Goal: Complete application form: Complete application form

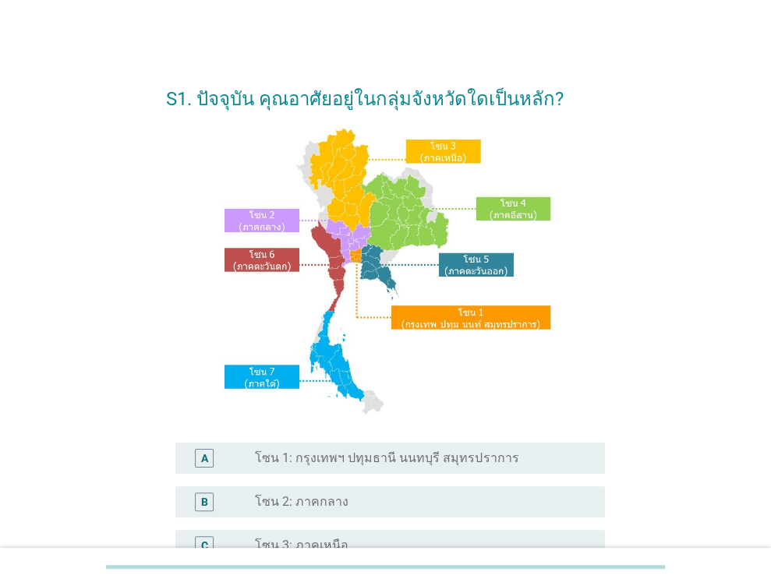
click at [464, 461] on label "โซน 1: กรุงเทพฯ ปทุมธานี นนทบุรี สมุทรปราการ" at bounding box center [386, 458] width 263 height 16
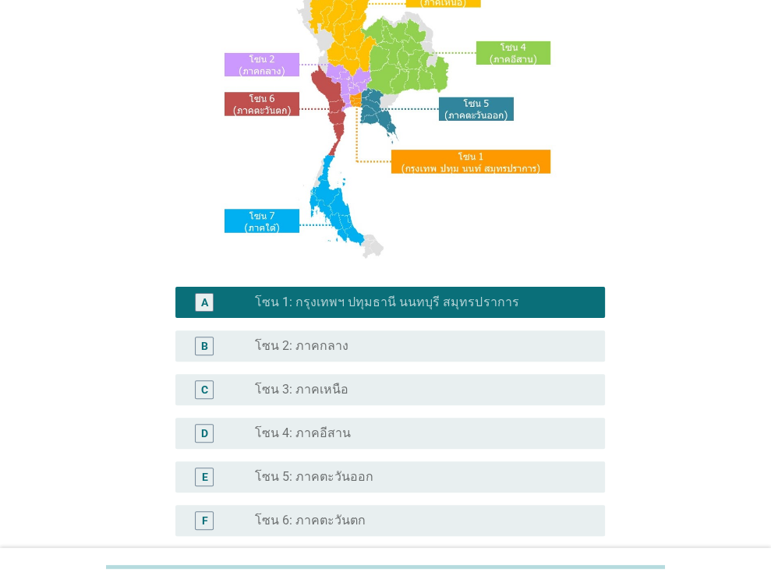
scroll to position [350, 0]
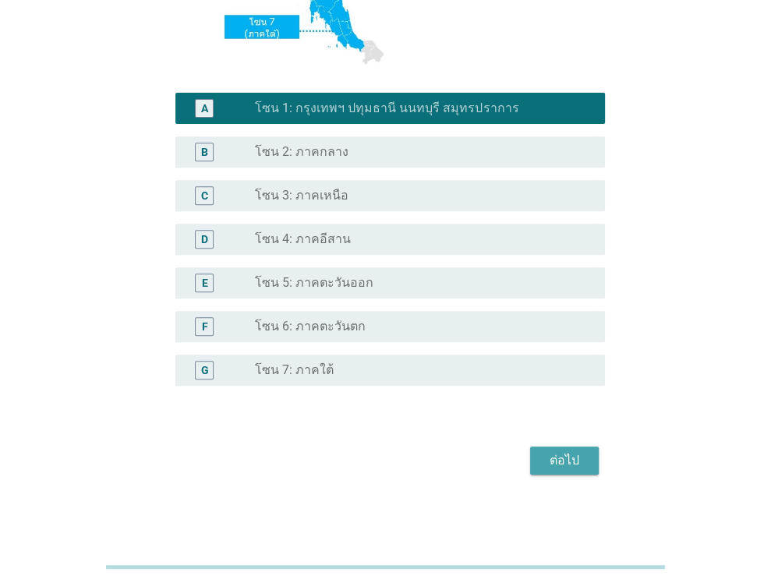
click at [581, 451] on div "ต่อไป" at bounding box center [564, 460] width 44 height 19
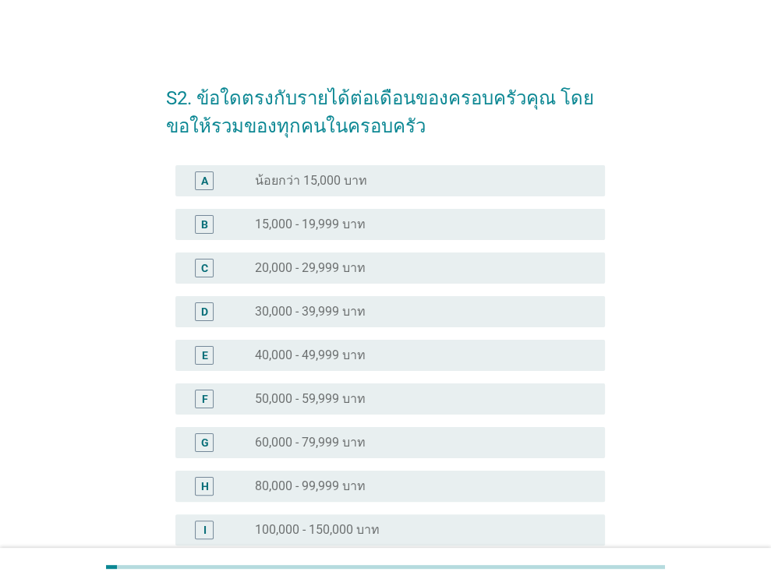
scroll to position [0, 0]
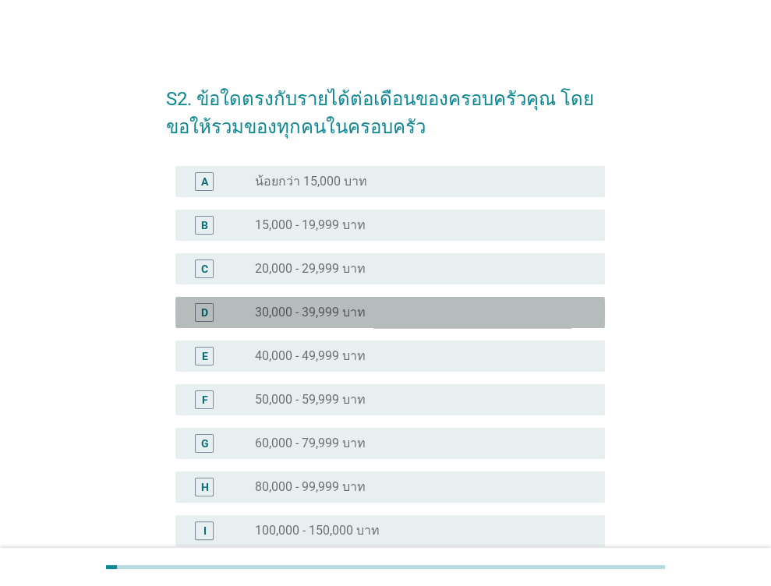
click at [296, 320] on div "D radio_button_unchecked 30,000 - 39,999 บาท" at bounding box center [389, 312] width 429 height 31
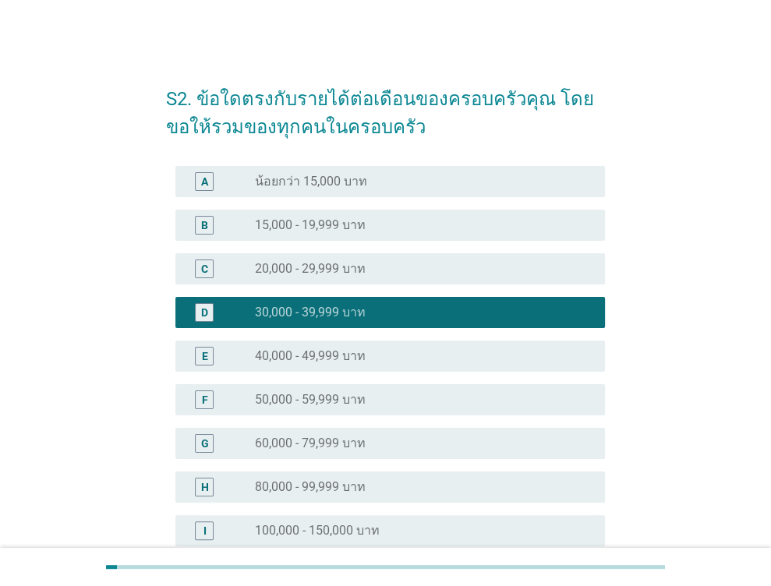
scroll to position [234, 0]
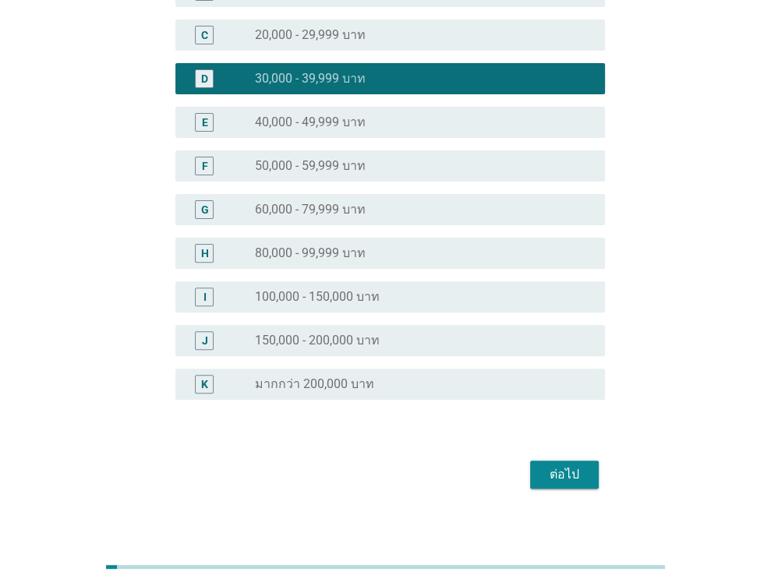
click at [307, 131] on div "E radio_button_unchecked 40,000 - 49,999 บาท" at bounding box center [389, 122] width 429 height 31
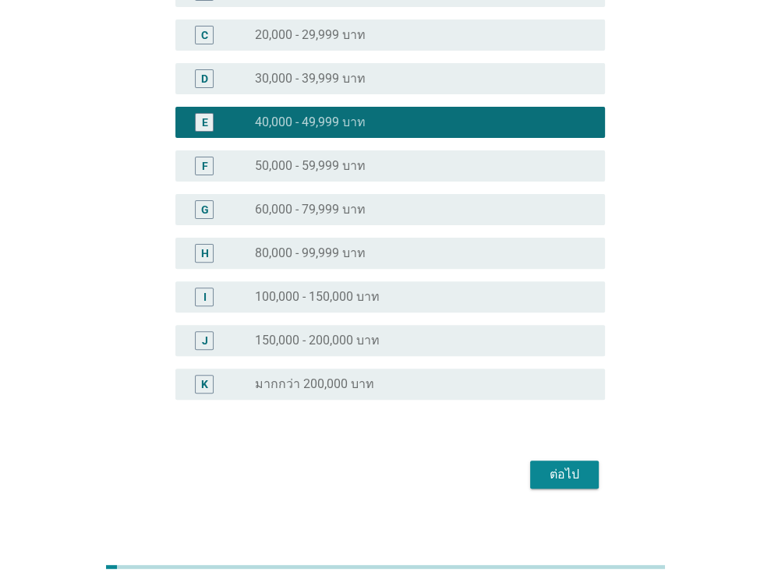
click at [567, 468] on div "ต่อไป" at bounding box center [564, 474] width 44 height 19
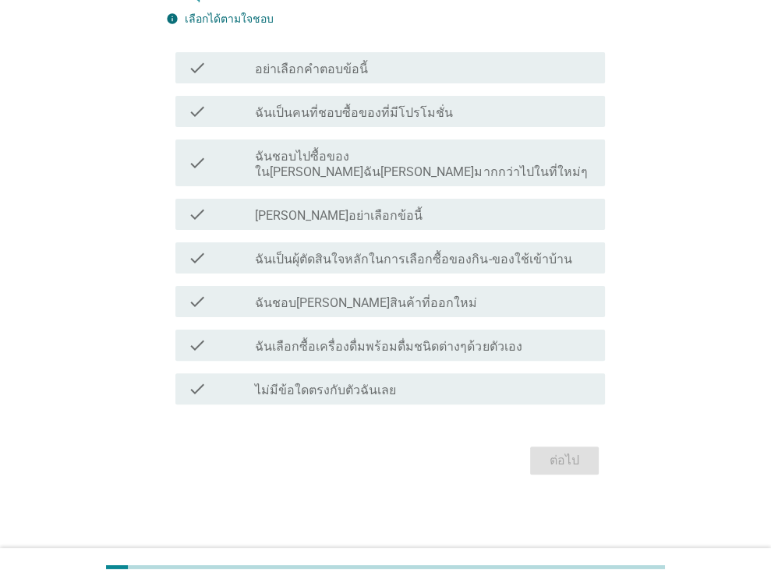
scroll to position [0, 0]
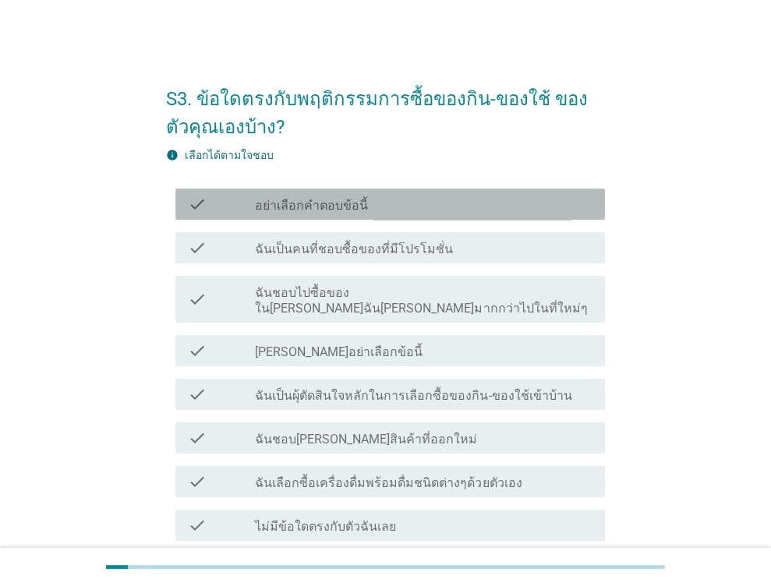
click at [348, 205] on label "อย่าเลือกคำตอบข้อนี้" at bounding box center [311, 206] width 113 height 16
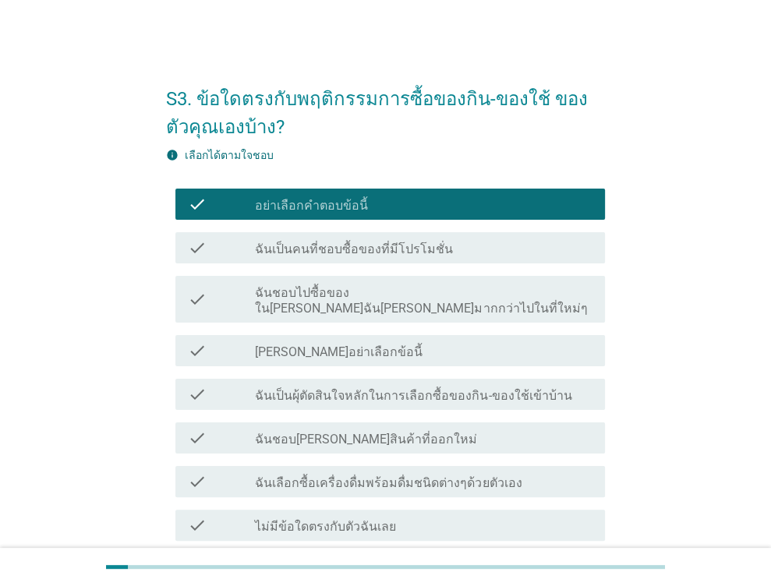
click at [348, 205] on label "อย่าเลือกคำตอบข้อนี้" at bounding box center [311, 206] width 113 height 16
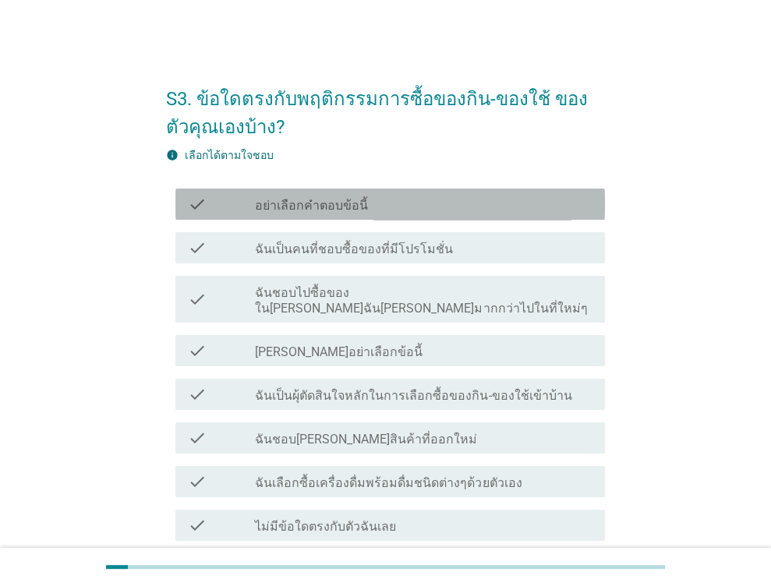
click at [340, 213] on label "อย่าเลือกคำตอบข้อนี้" at bounding box center [311, 206] width 113 height 16
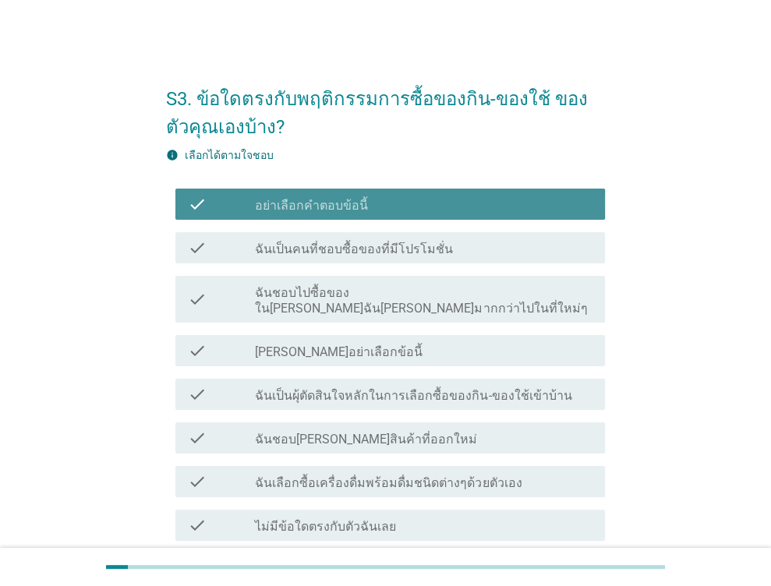
click at [340, 213] on label "อย่าเลือกคำตอบข้อนี้" at bounding box center [311, 206] width 113 height 16
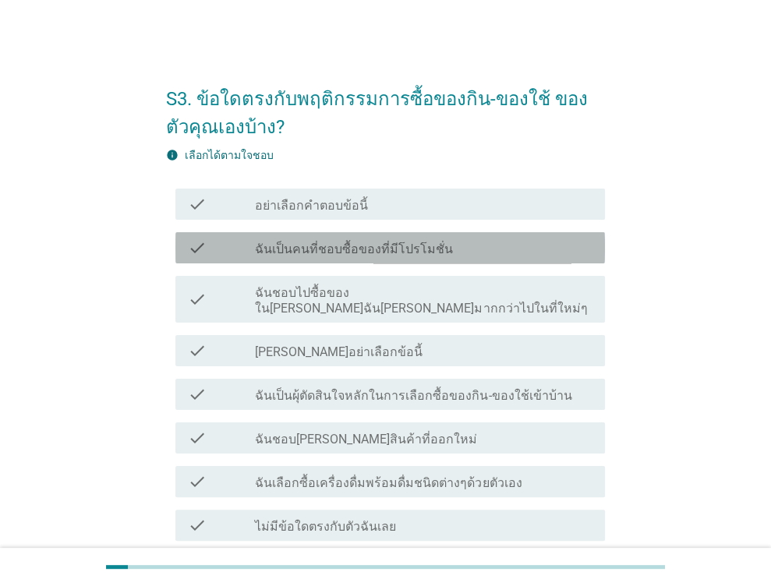
click at [335, 250] on label "ฉันเป็นคนที่ชอบซื้อของที่มีโปรโมชั่น" at bounding box center [354, 250] width 198 height 16
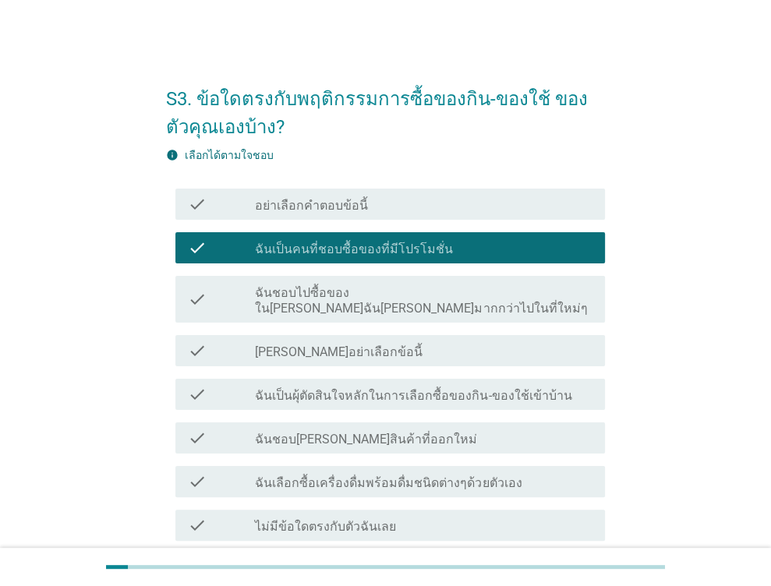
click at [365, 298] on label "ฉันชอบไปซื้อของใน[PERSON_NAME]ฉัน[PERSON_NAME]มากกว่าไปในที่ใหม่ๆ" at bounding box center [423, 300] width 337 height 31
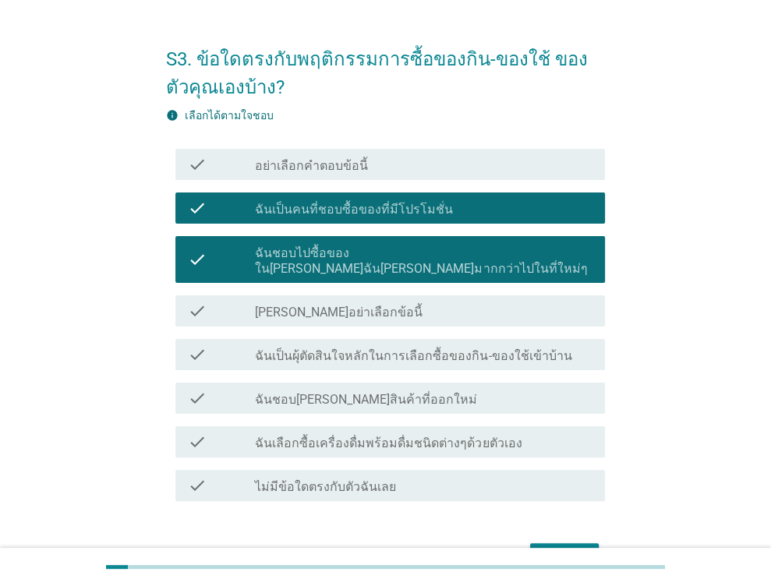
scroll to position [78, 0]
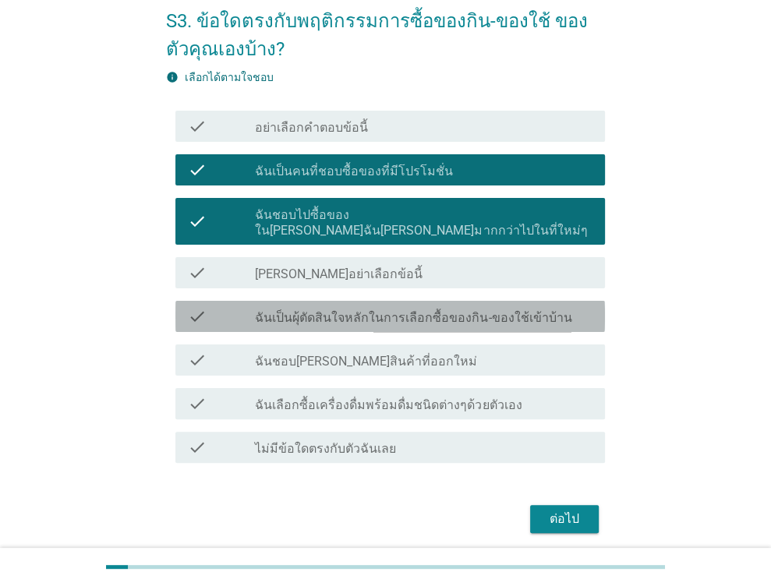
click at [340, 310] on label "ฉันเป็นผุ้ตัดสินใจหลักในการเลือกซื้อของกิน-ของใช้เข้าบ้าน" at bounding box center [413, 318] width 316 height 16
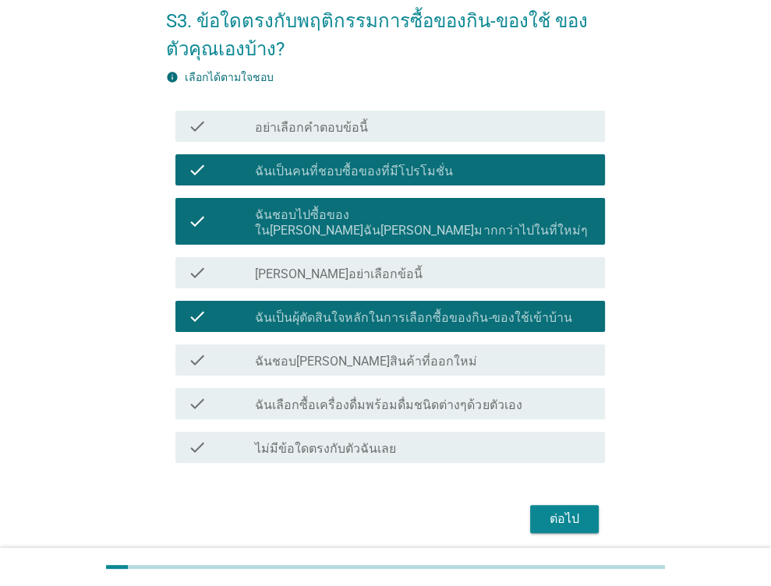
click at [297, 354] on label "ฉันชอบ[PERSON_NAME]สินค้าที่ออกใหม่" at bounding box center [366, 362] width 222 height 16
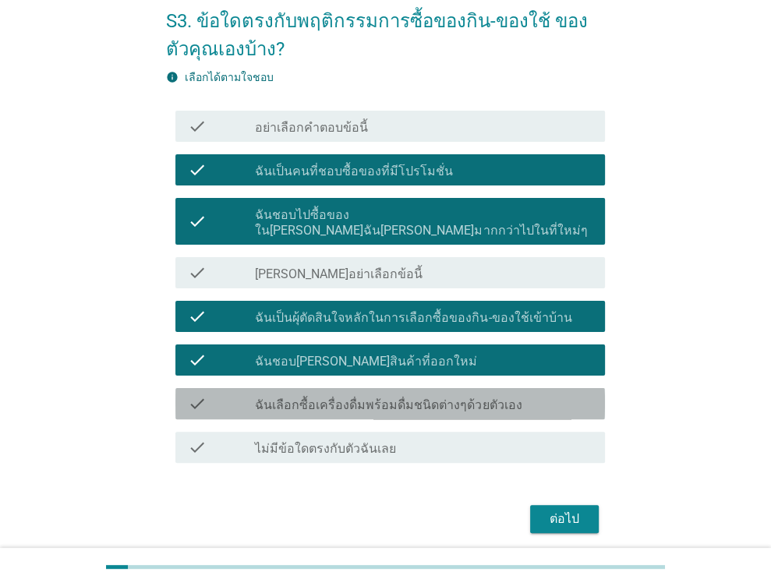
click at [318, 397] on label "ฉันเลือกซื้อเครื่องดื่มพร้อมดื่มชนิดต่างๆด้วยตัวเอง" at bounding box center [388, 405] width 266 height 16
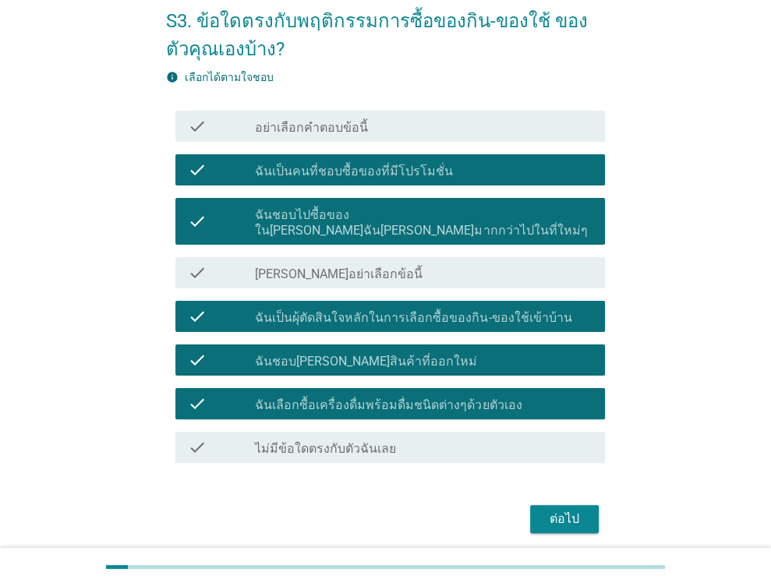
click at [580, 511] on div "ต่อไป" at bounding box center [564, 519] width 44 height 19
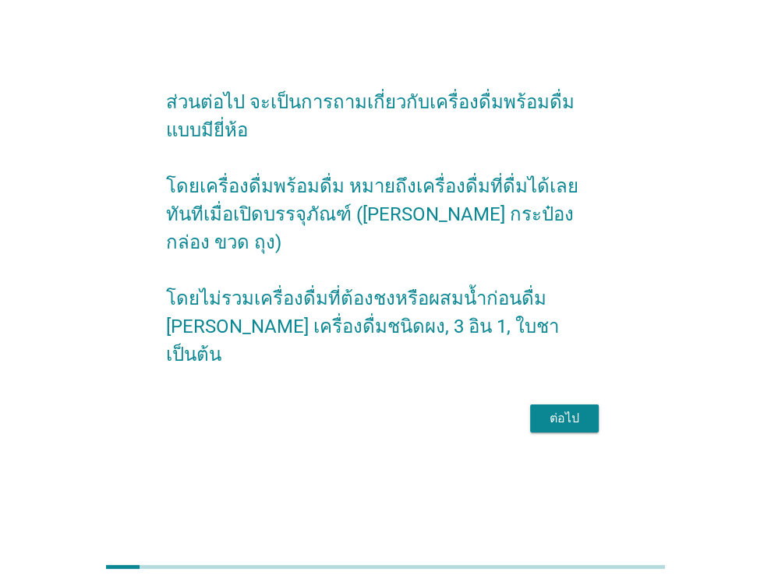
scroll to position [0, 0]
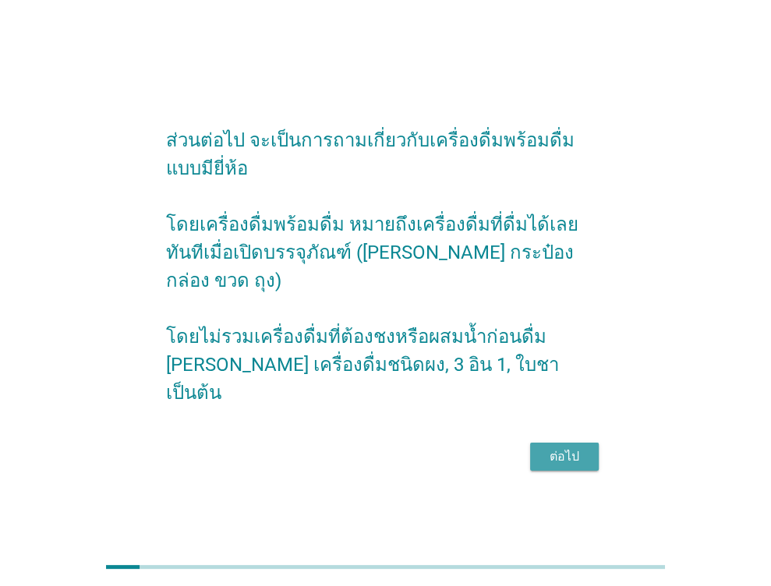
click at [549, 447] on div "ต่อไป" at bounding box center [564, 456] width 44 height 19
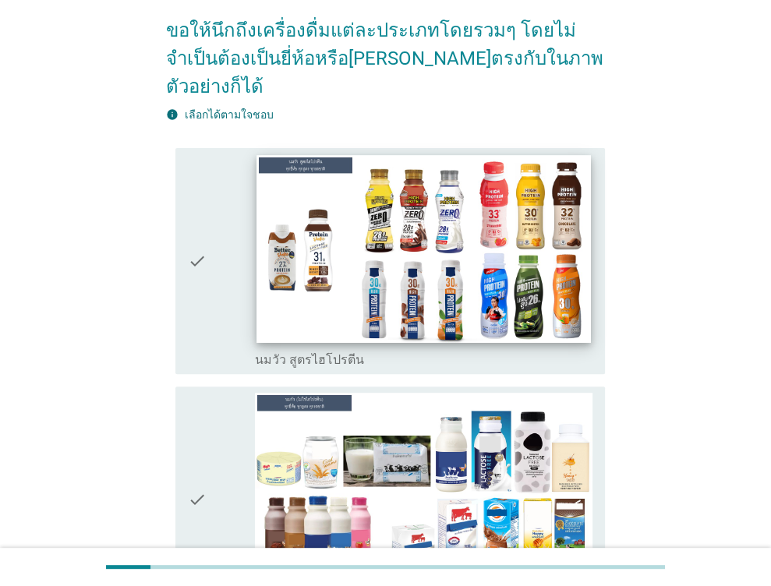
scroll to position [156, 0]
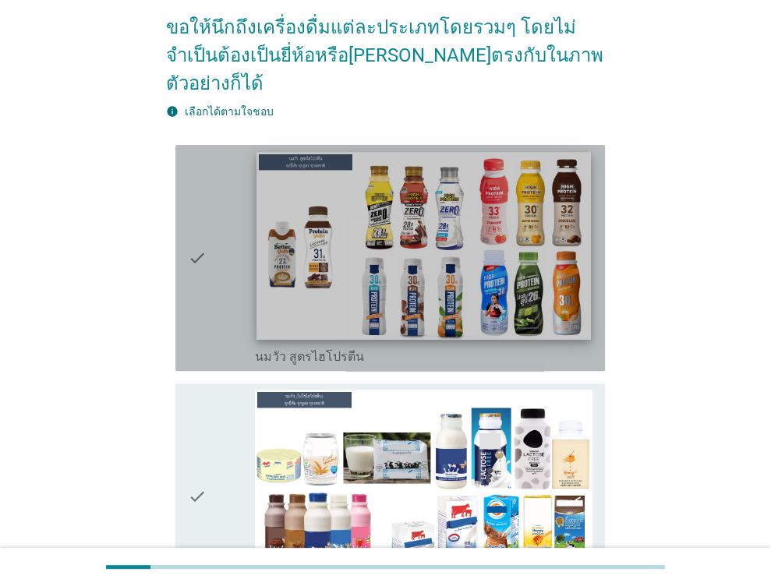
click at [429, 203] on img at bounding box center [424, 246] width 334 height 188
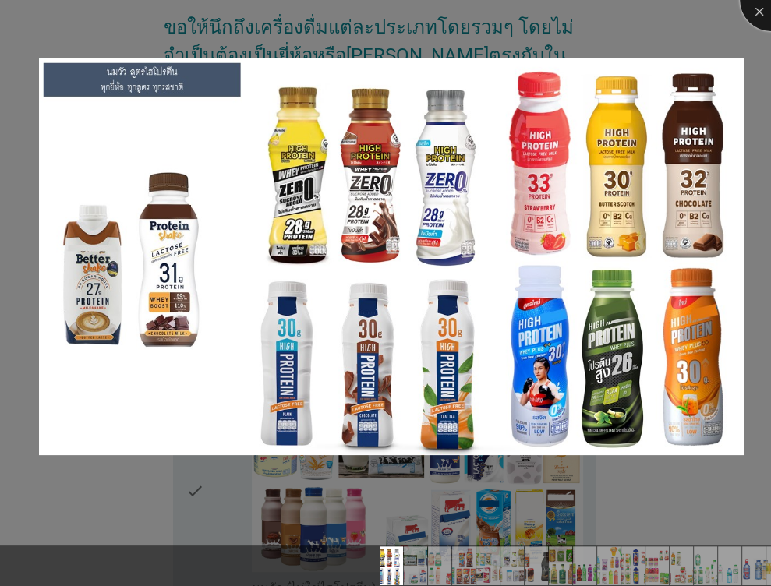
click at [754, 22] on div at bounding box center [770, 0] width 62 height 62
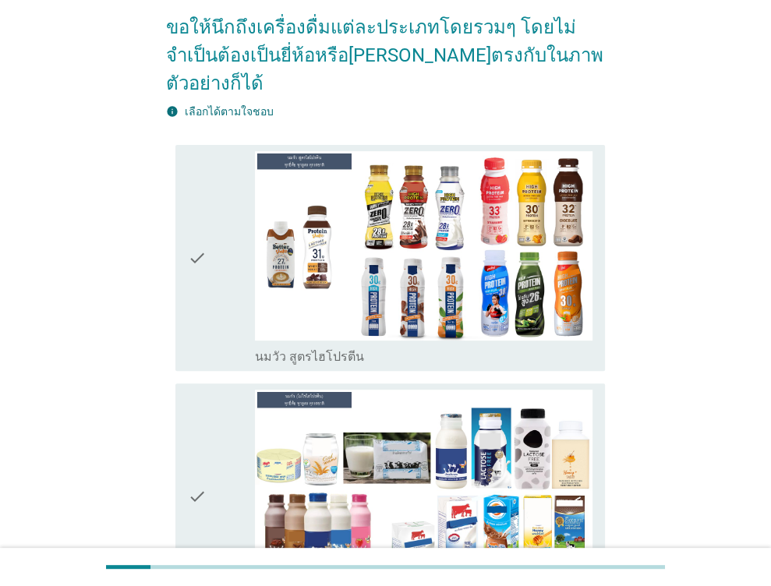
click at [209, 270] on div "check" at bounding box center [222, 258] width 68 height 214
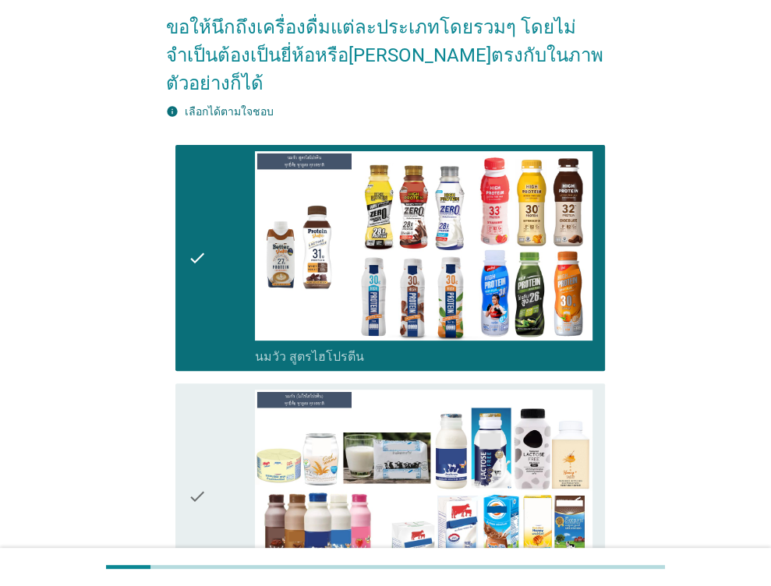
click at [215, 448] on div "check" at bounding box center [222, 497] width 68 height 214
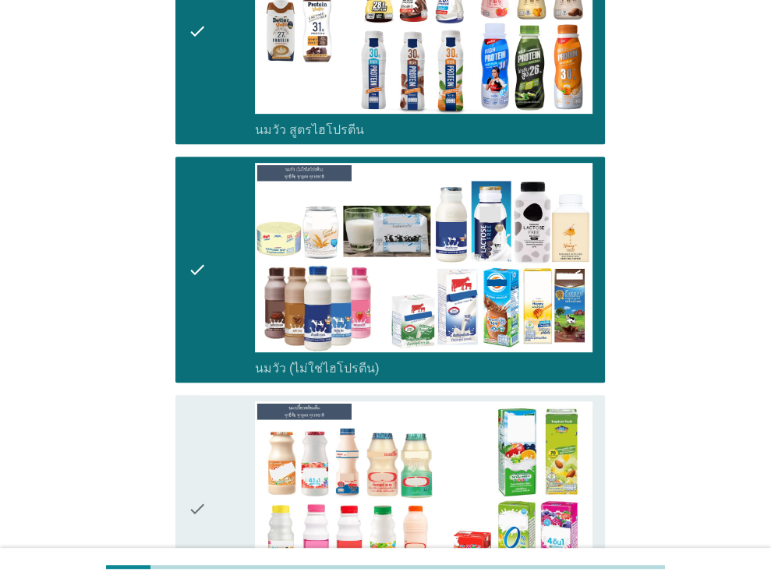
scroll to position [468, 0]
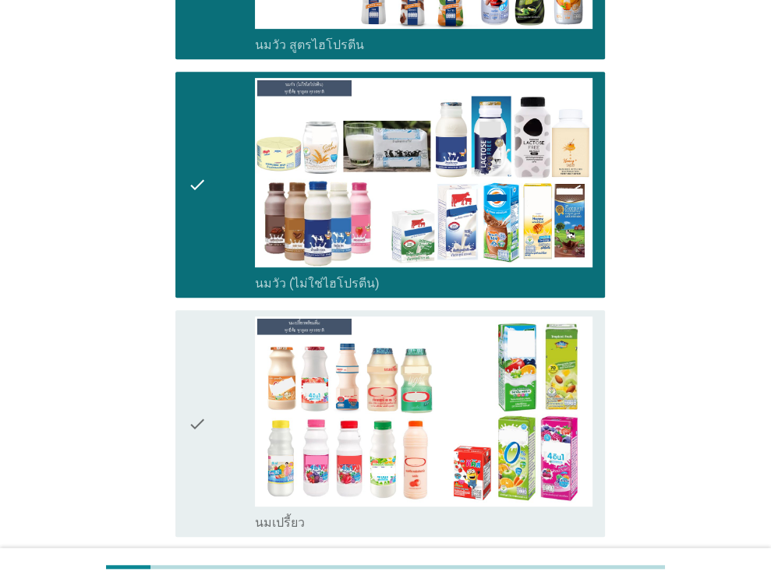
click at [186, 404] on div "check check_box_outline_blank นมเปรี้ยว" at bounding box center [389, 423] width 429 height 226
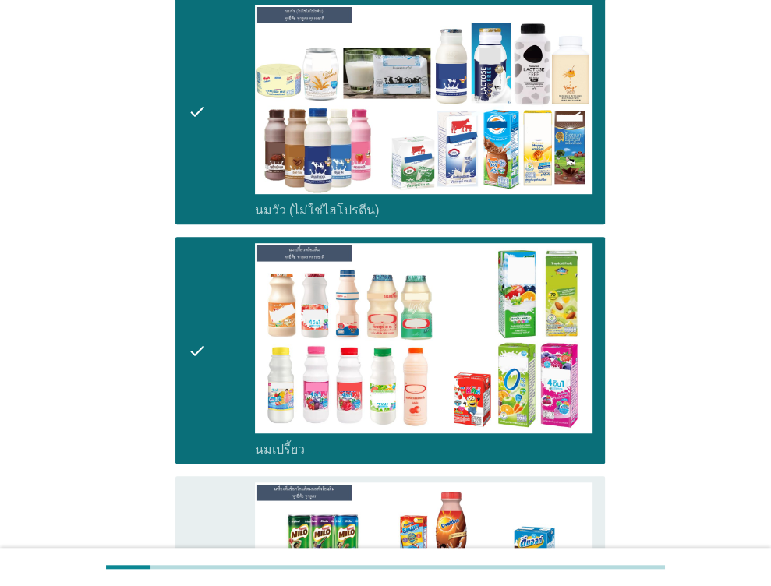
scroll to position [701, 0]
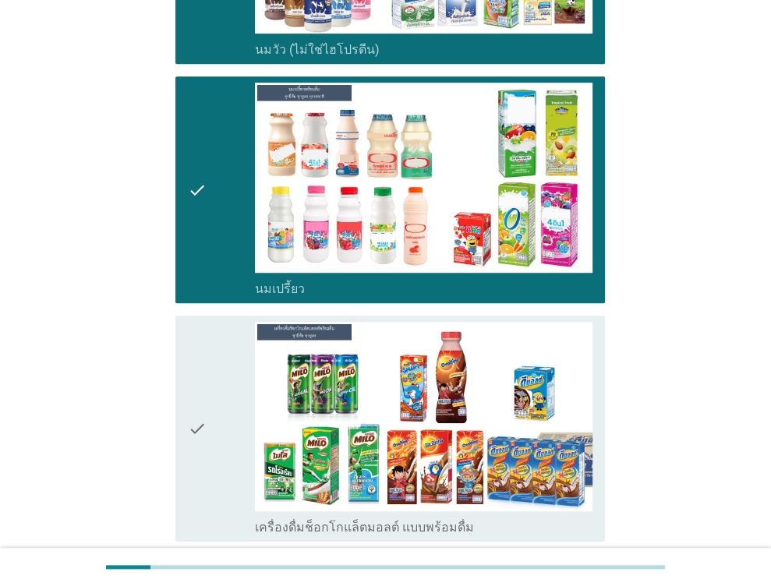
click at [201, 408] on icon "check" at bounding box center [197, 429] width 19 height 214
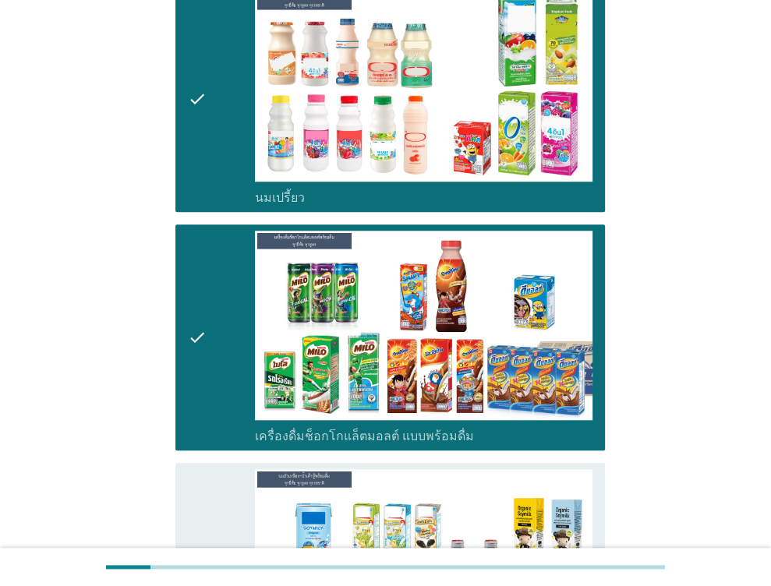
scroll to position [935, 0]
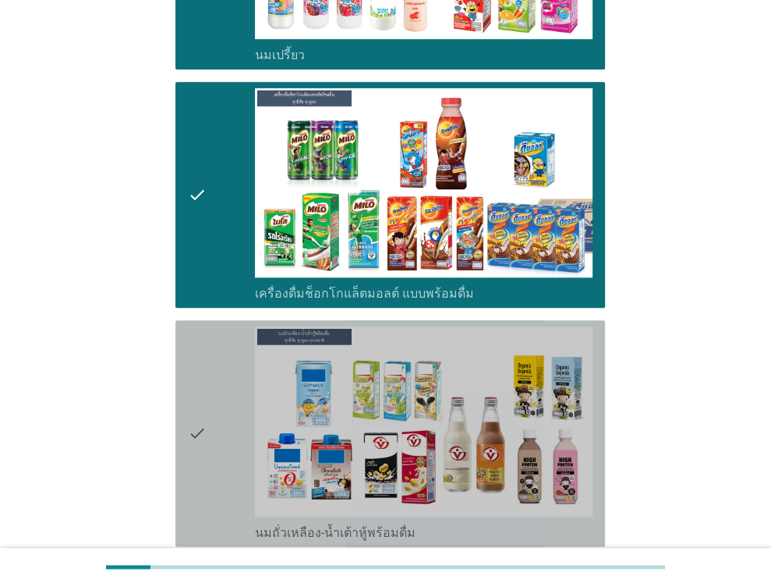
click at [194, 402] on icon "check" at bounding box center [197, 433] width 19 height 214
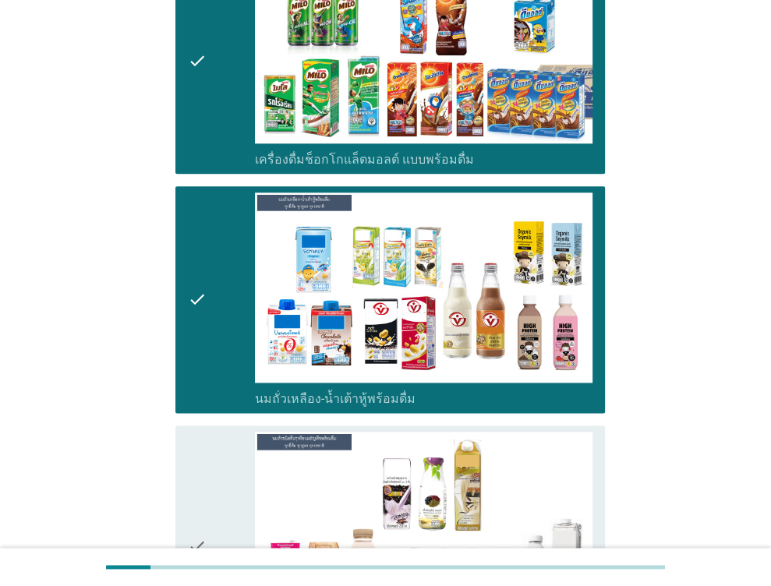
scroll to position [1247, 0]
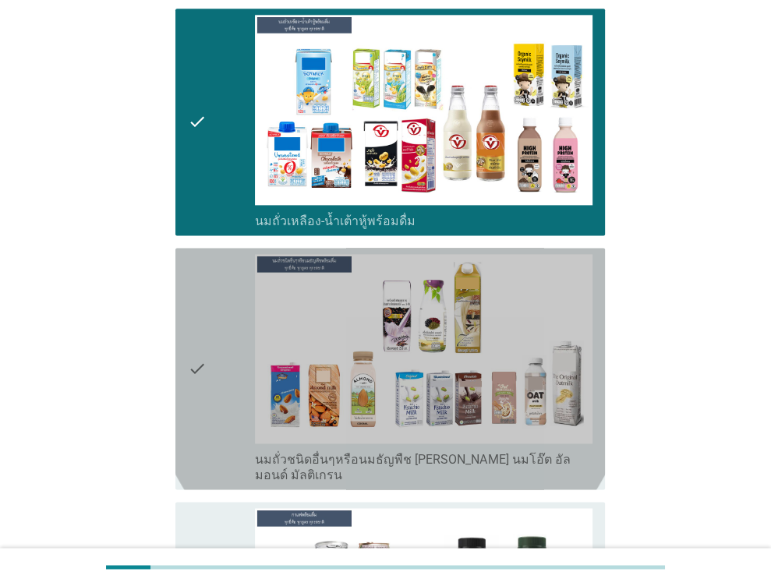
click at [197, 338] on icon "check" at bounding box center [197, 368] width 19 height 229
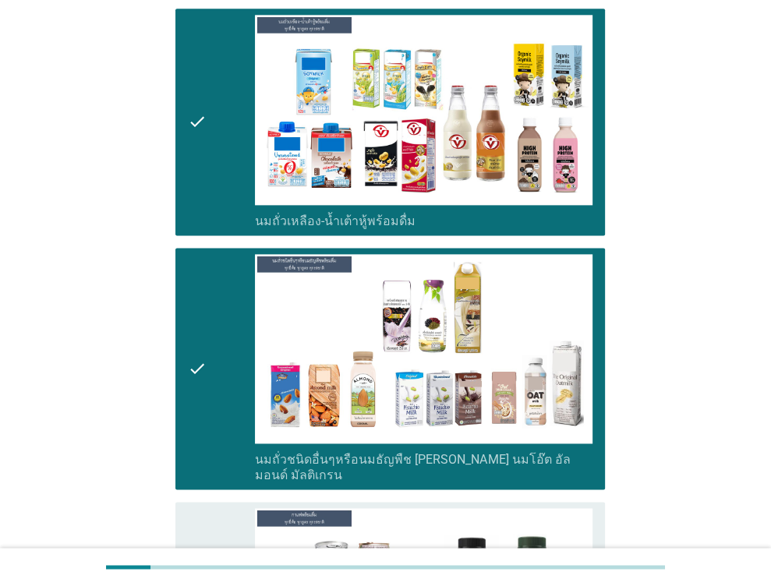
scroll to position [1481, 0]
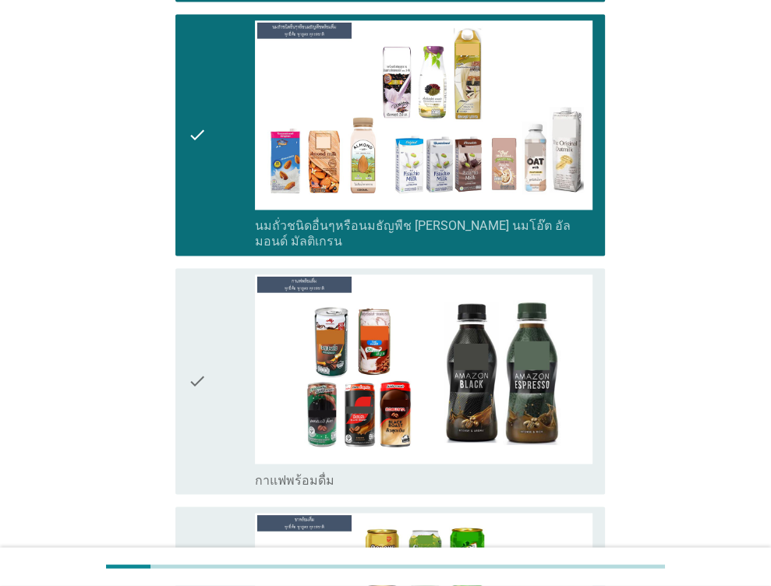
click at [208, 338] on div "check" at bounding box center [222, 381] width 68 height 214
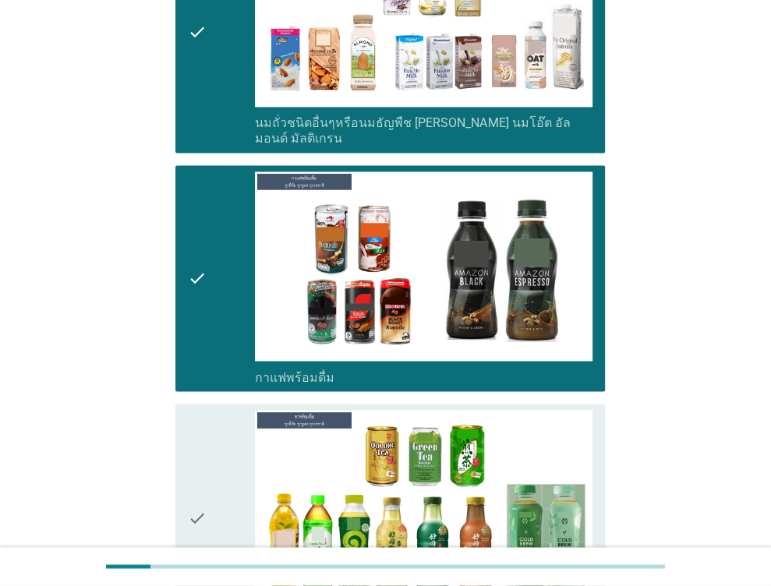
scroll to position [1714, 0]
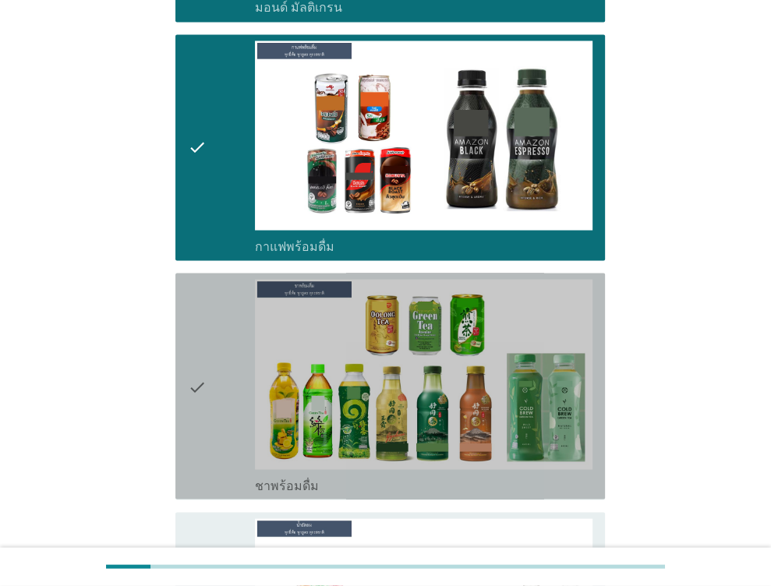
click at [191, 376] on icon "check" at bounding box center [197, 386] width 19 height 214
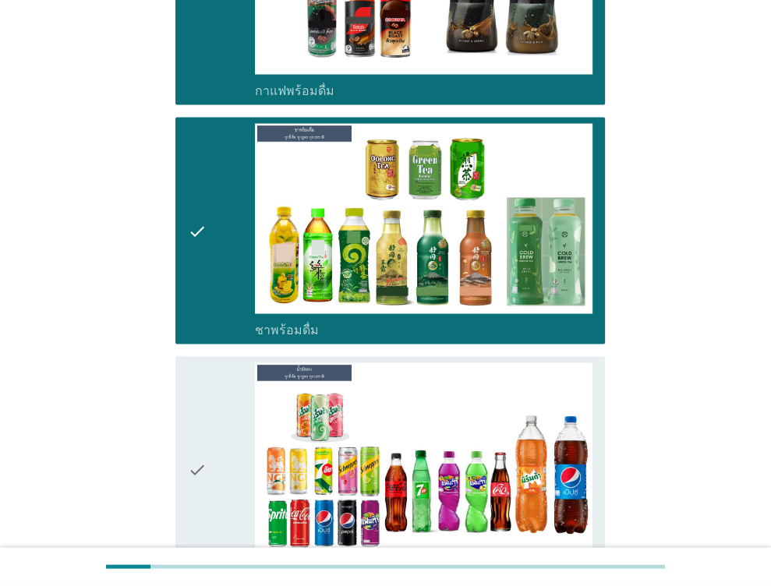
click at [207, 386] on div "check" at bounding box center [222, 469] width 68 height 214
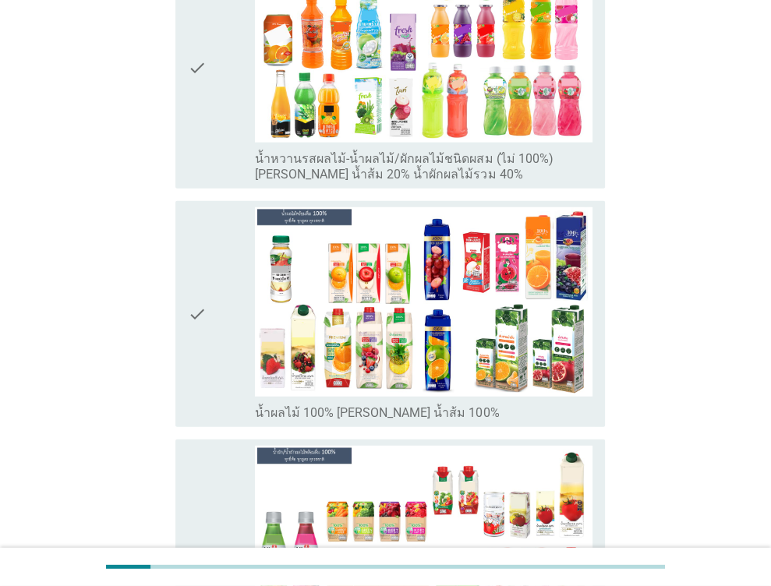
scroll to position [2416, 0]
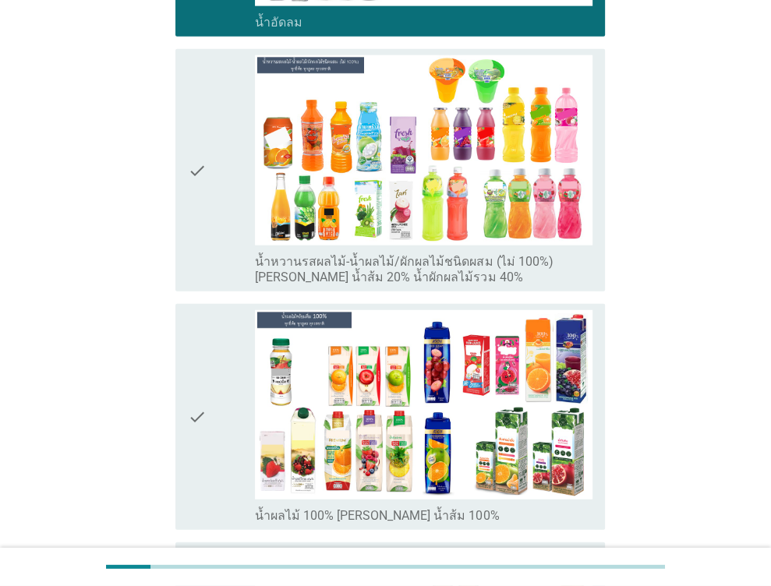
click at [171, 196] on div "check check_box_outline_blank น้ำหวานรสผลไม้-น้ำผลไม้/ผักผลไม้ชนิดผสม (ไม่ 100%…" at bounding box center [385, 170] width 439 height 254
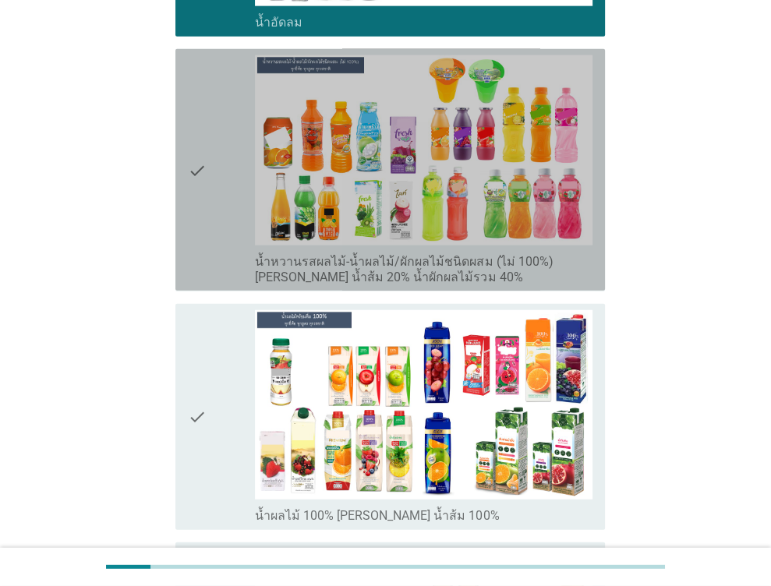
click at [202, 174] on icon "check" at bounding box center [197, 169] width 19 height 229
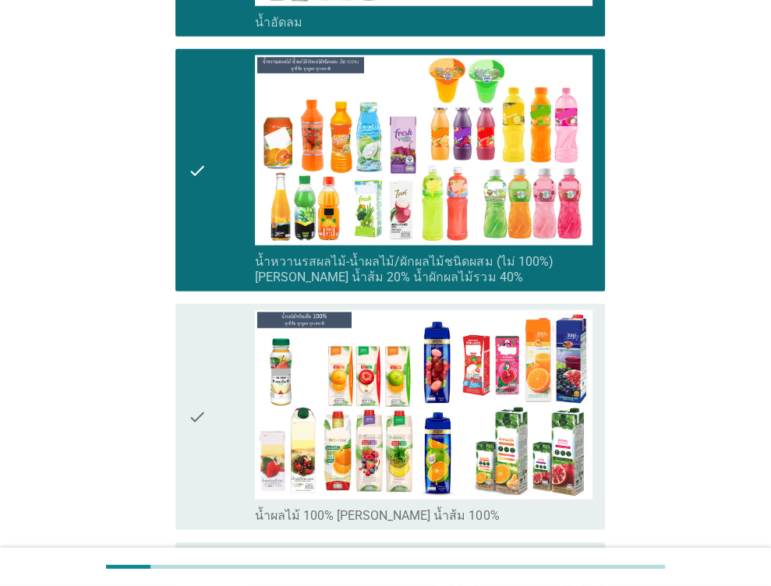
click at [194, 334] on icon "check" at bounding box center [197, 417] width 19 height 214
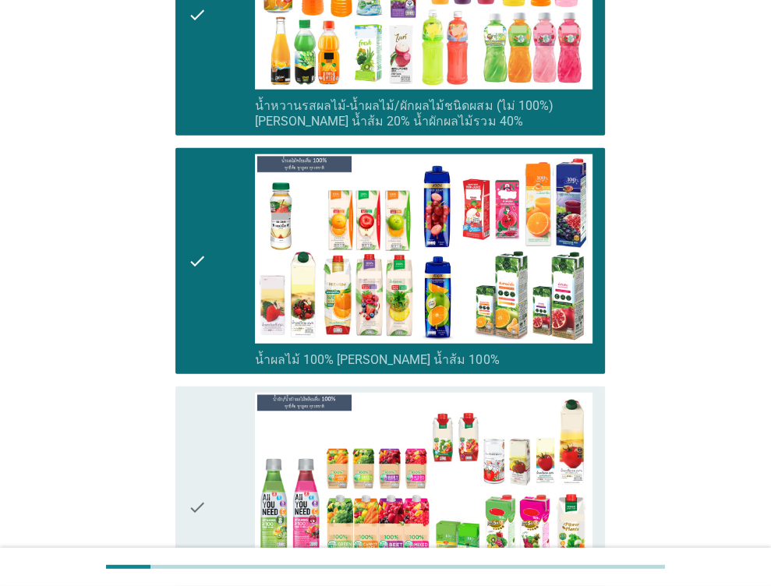
click at [210, 393] on div "check" at bounding box center [222, 507] width 68 height 229
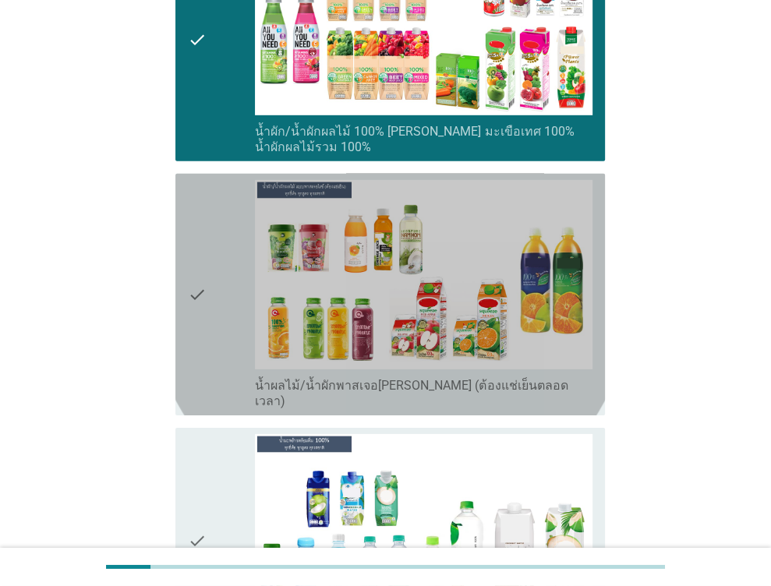
click at [214, 258] on div "check" at bounding box center [222, 294] width 68 height 229
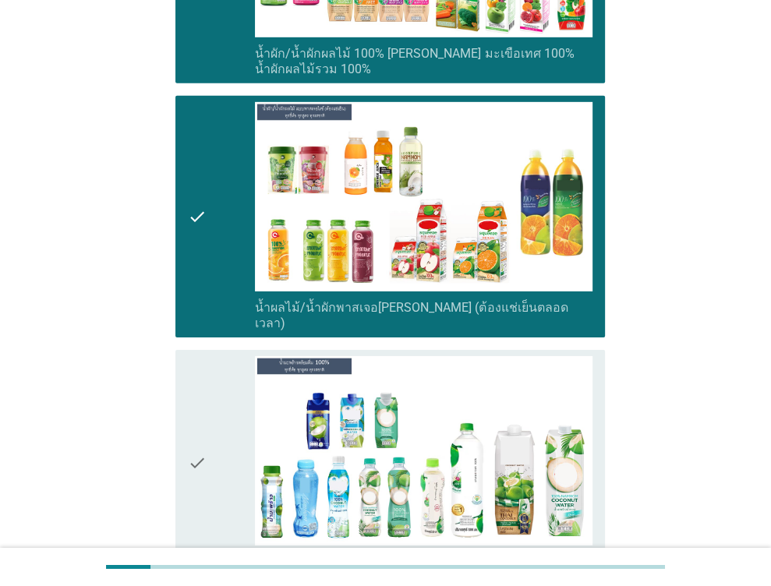
click at [218, 383] on div "check" at bounding box center [222, 463] width 68 height 214
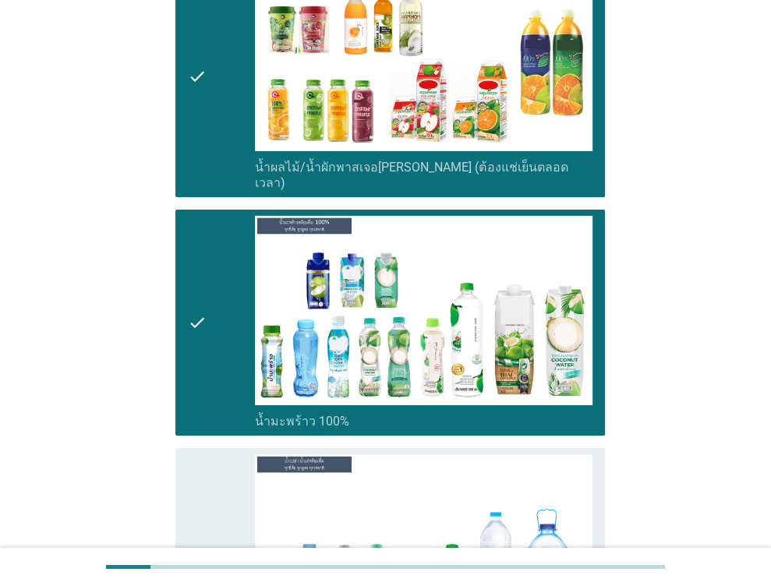
scroll to position [3429, 0]
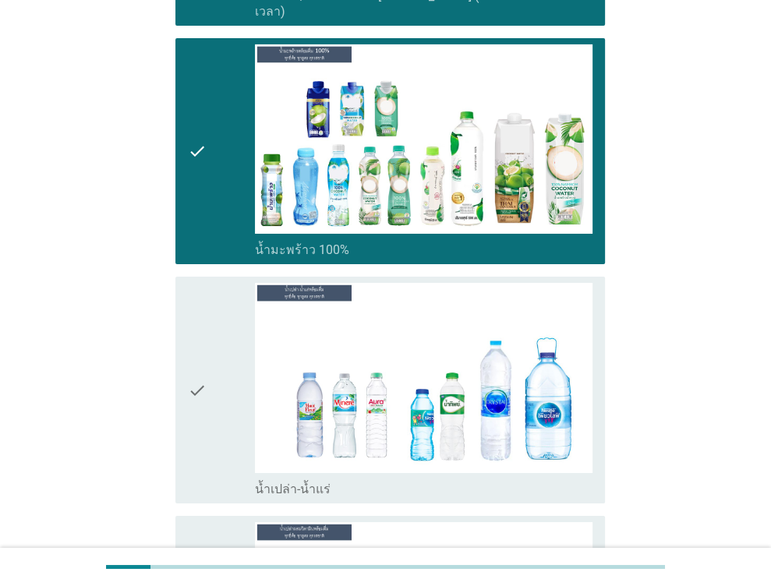
click at [205, 351] on icon "check" at bounding box center [197, 390] width 19 height 214
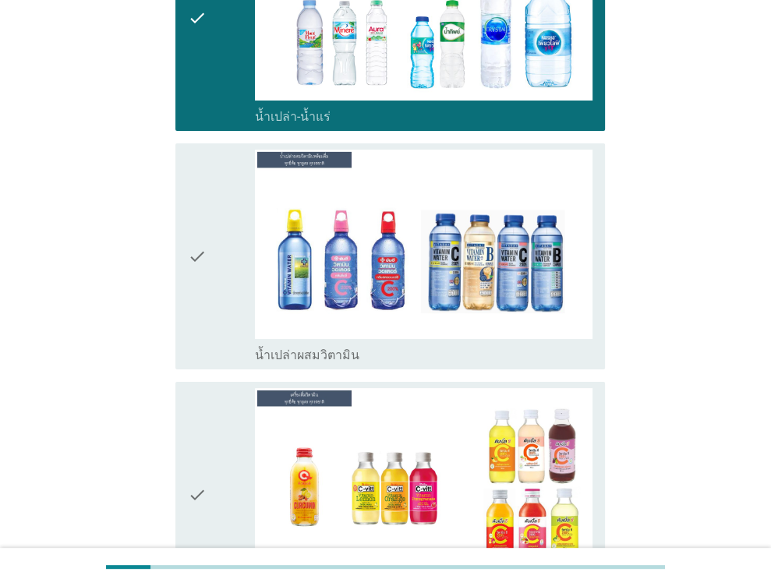
scroll to position [3818, 0]
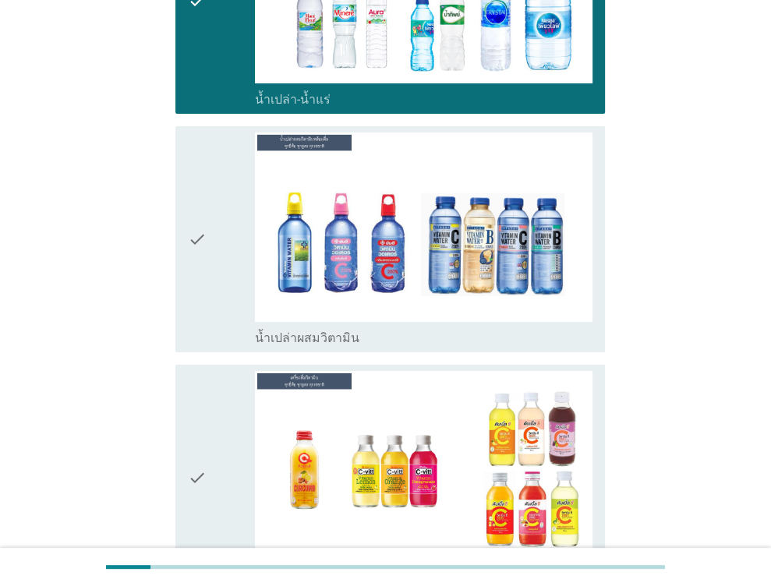
click at [235, 379] on div "check" at bounding box center [222, 478] width 68 height 214
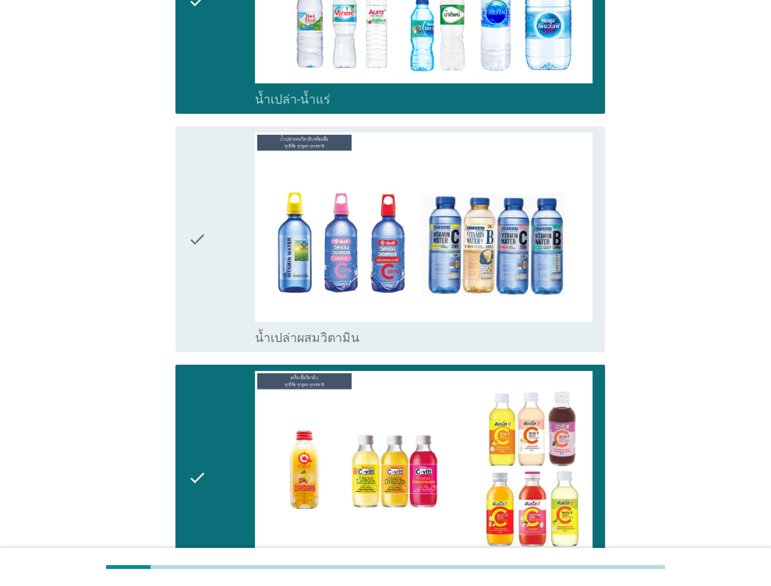
click at [224, 230] on div "check" at bounding box center [222, 239] width 68 height 214
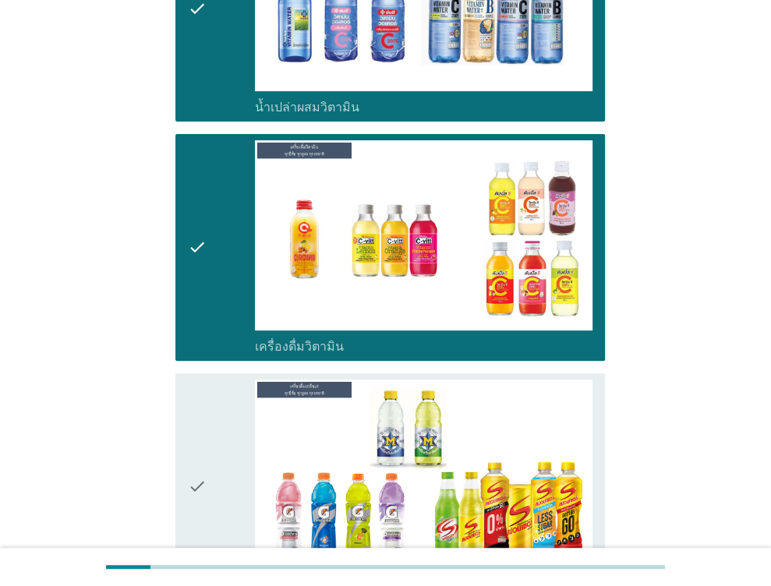
scroll to position [4052, 0]
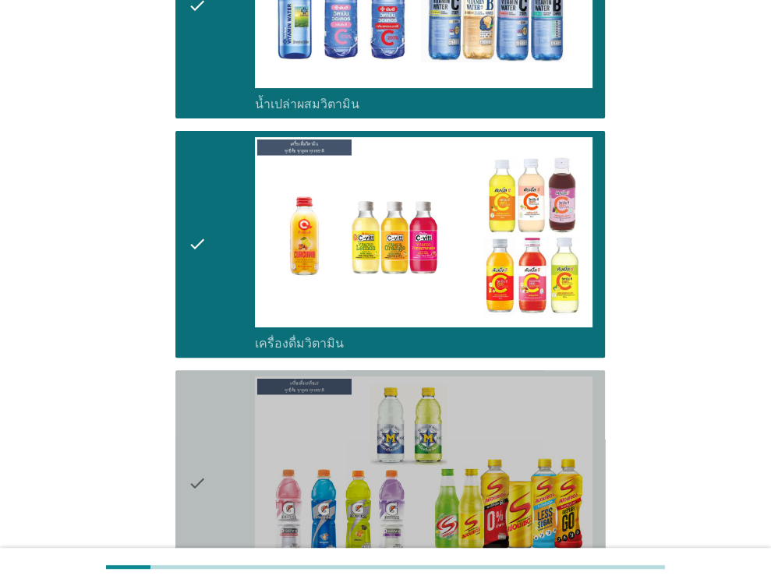
click at [219, 394] on div "check" at bounding box center [222, 483] width 68 height 214
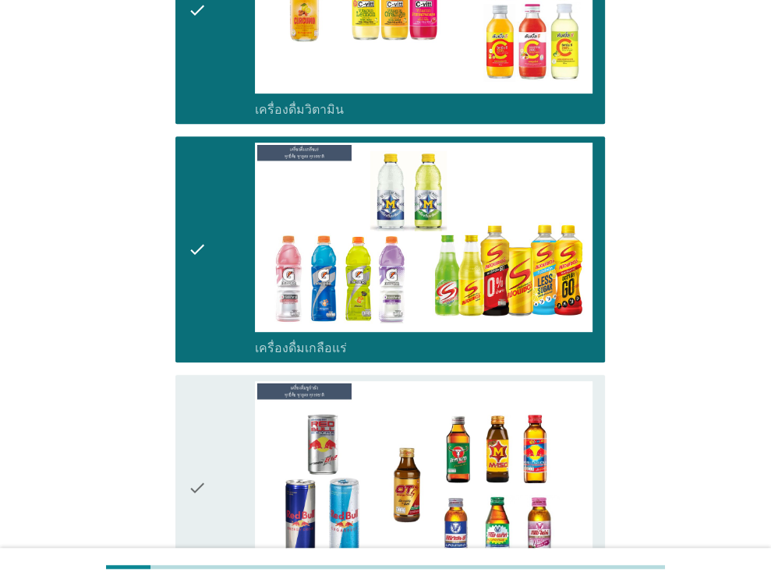
click at [224, 397] on div "check" at bounding box center [222, 488] width 68 height 214
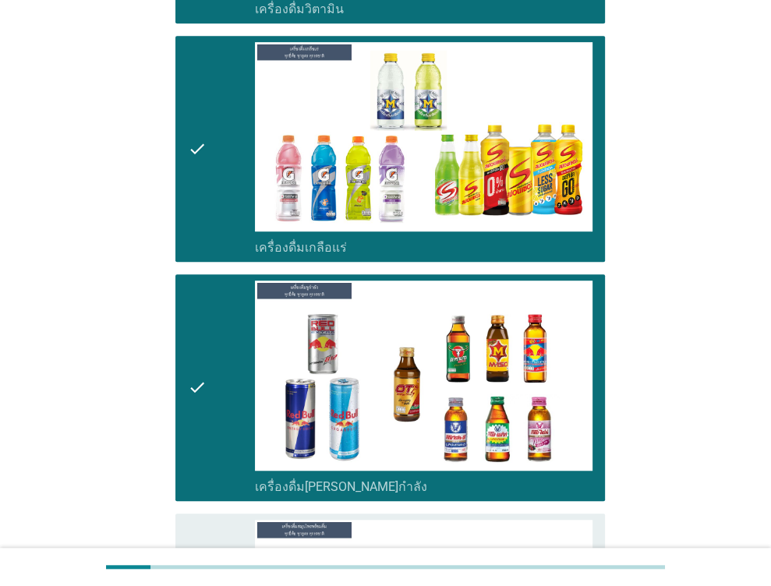
scroll to position [4597, 0]
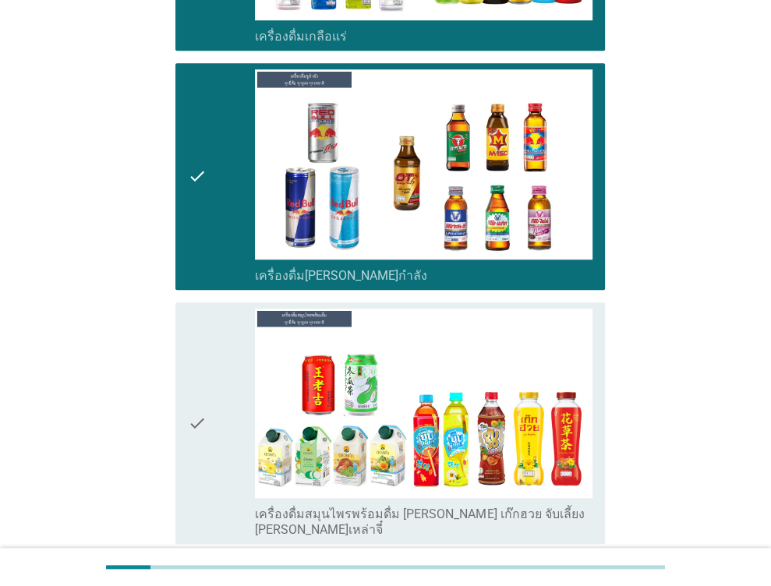
click at [221, 395] on div "check" at bounding box center [222, 423] width 68 height 229
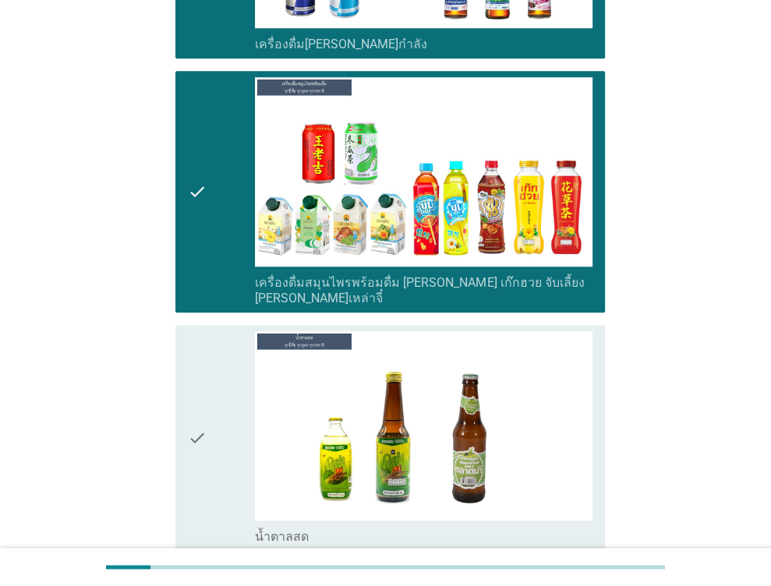
scroll to position [4831, 0]
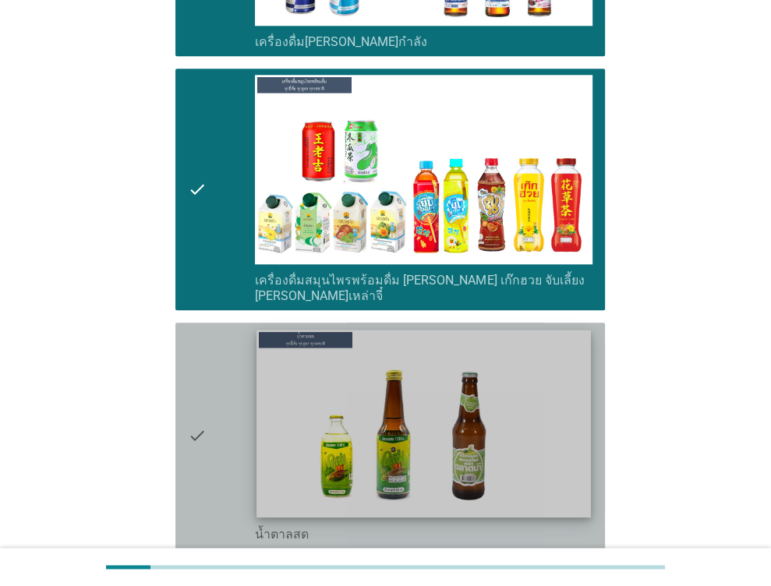
click at [374, 392] on img at bounding box center [424, 424] width 334 height 188
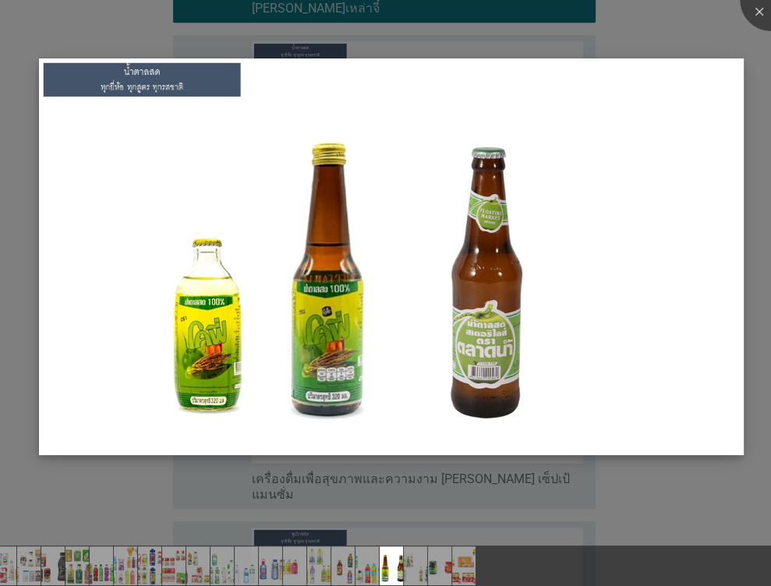
scroll to position [5065, 0]
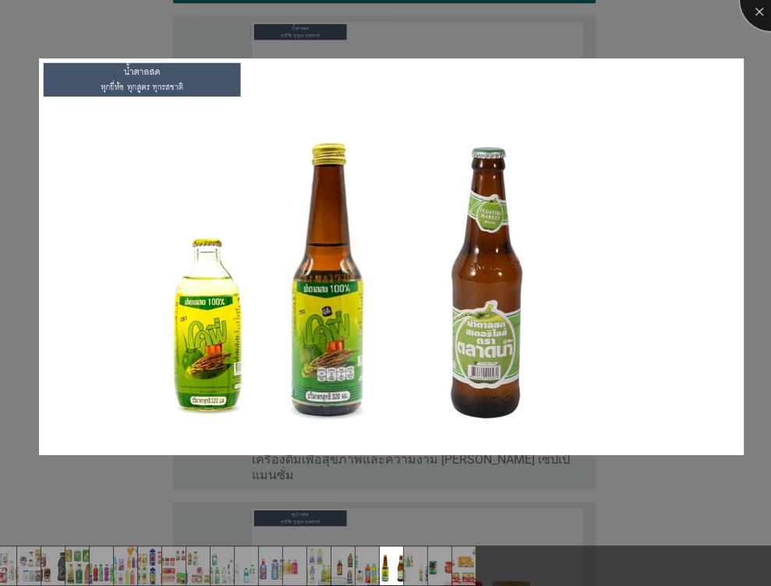
click at [761, 13] on div at bounding box center [770, 0] width 62 height 62
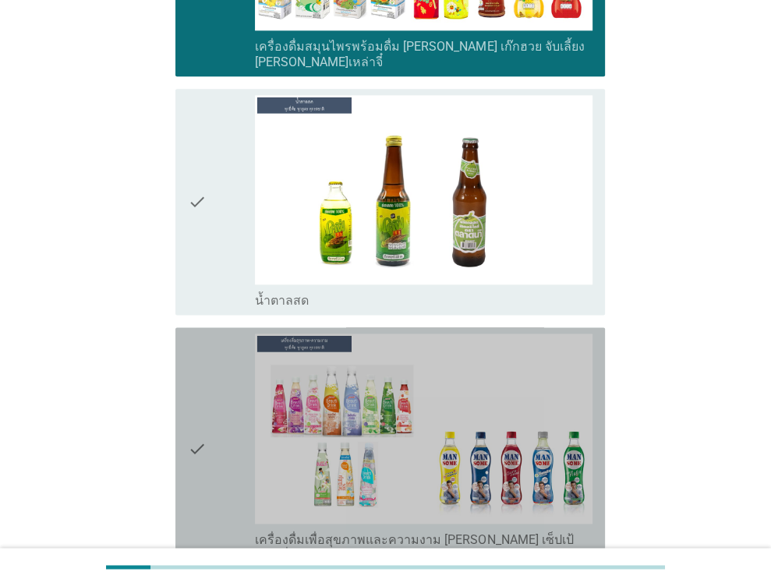
click at [224, 334] on div "check" at bounding box center [222, 448] width 68 height 229
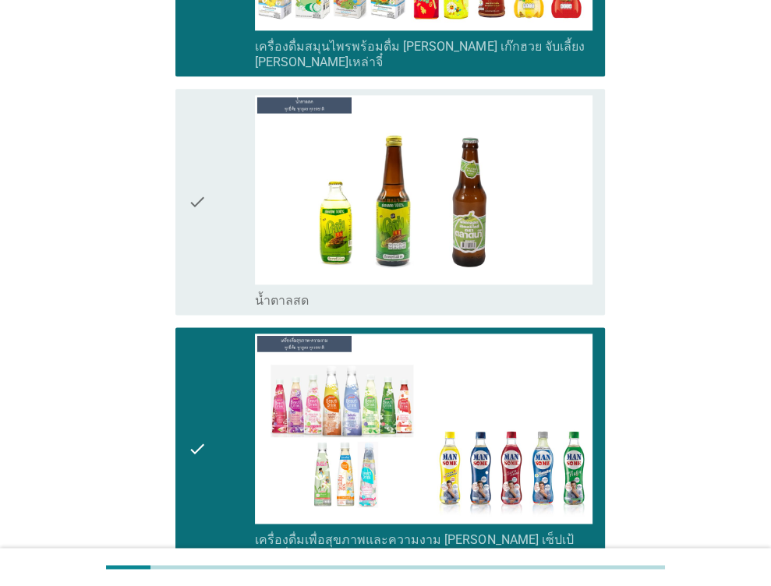
click at [220, 115] on div "check" at bounding box center [222, 202] width 68 height 214
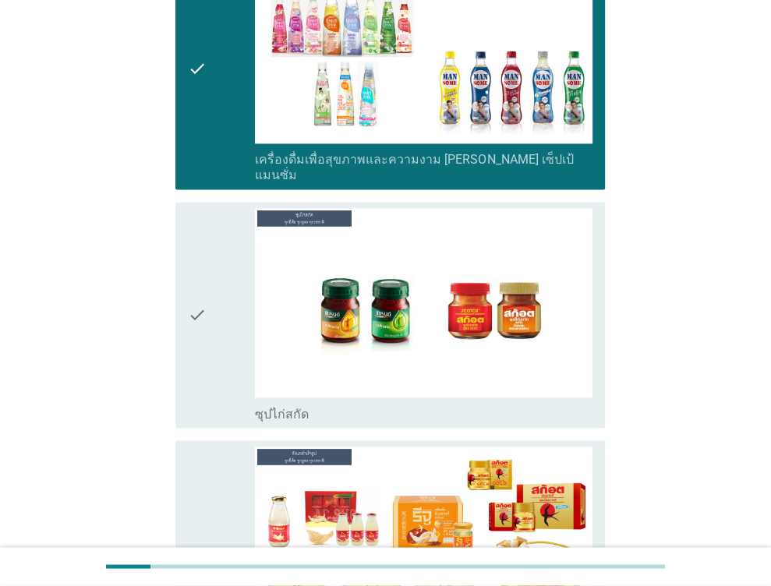
scroll to position [5455, 0]
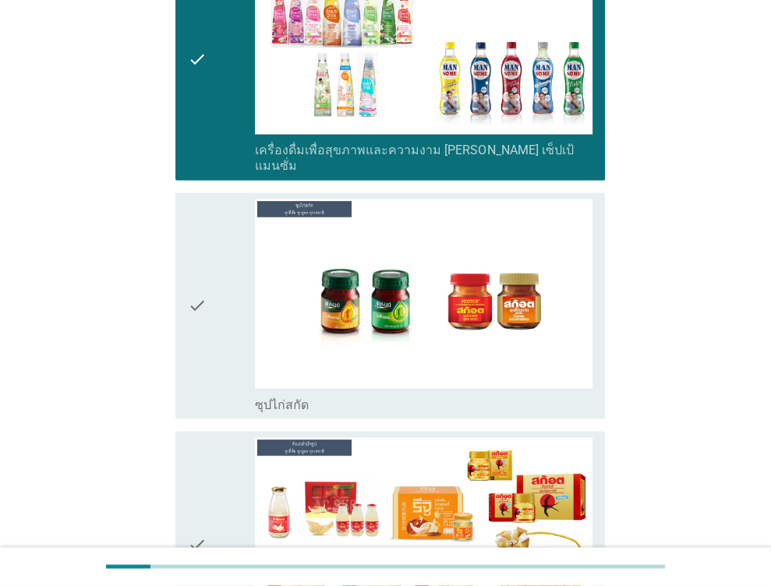
click at [208, 249] on div "check" at bounding box center [222, 306] width 68 height 214
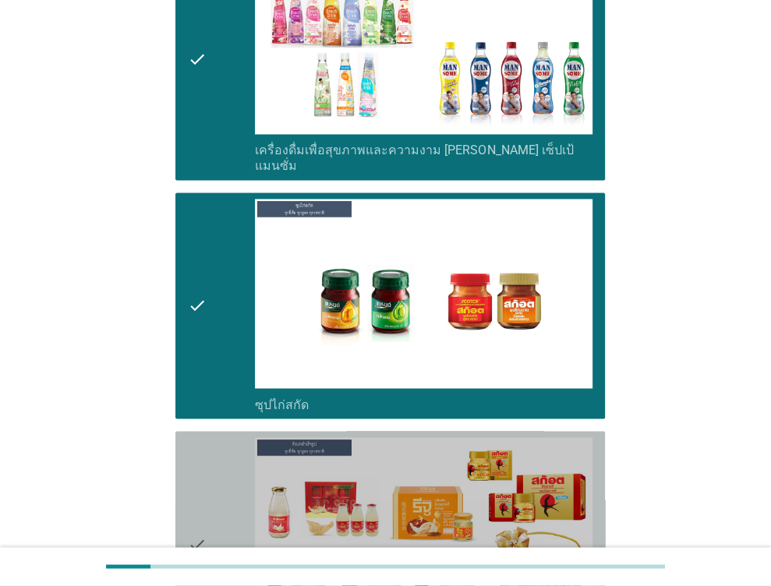
click at [220, 437] on div "check" at bounding box center [222, 544] width 68 height 214
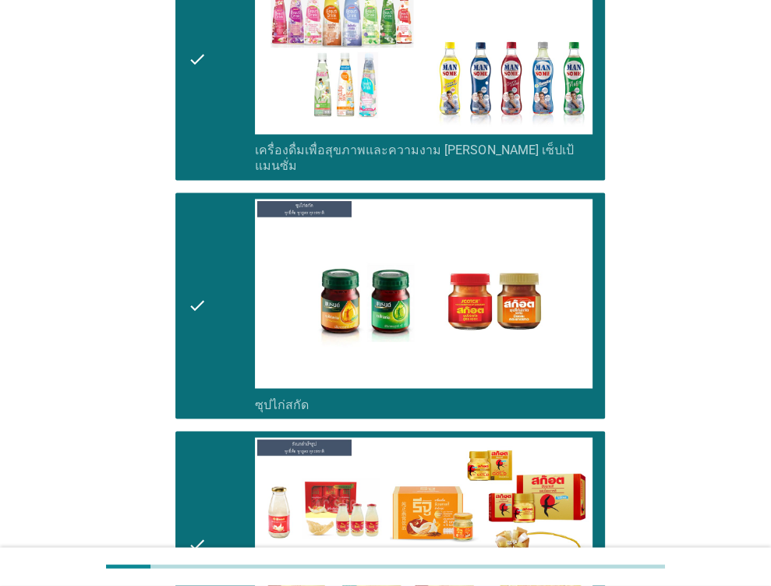
scroll to position [5605, 0]
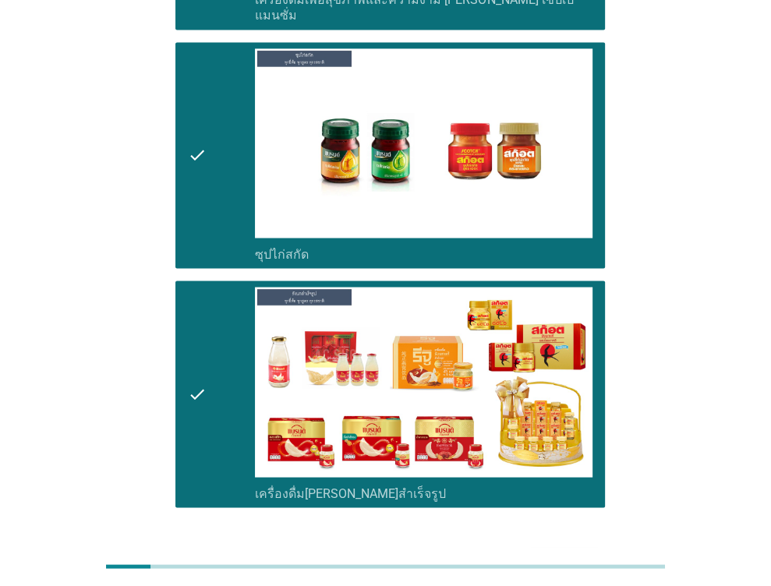
click at [567, 549] on button "ต่อไป" at bounding box center [564, 563] width 69 height 28
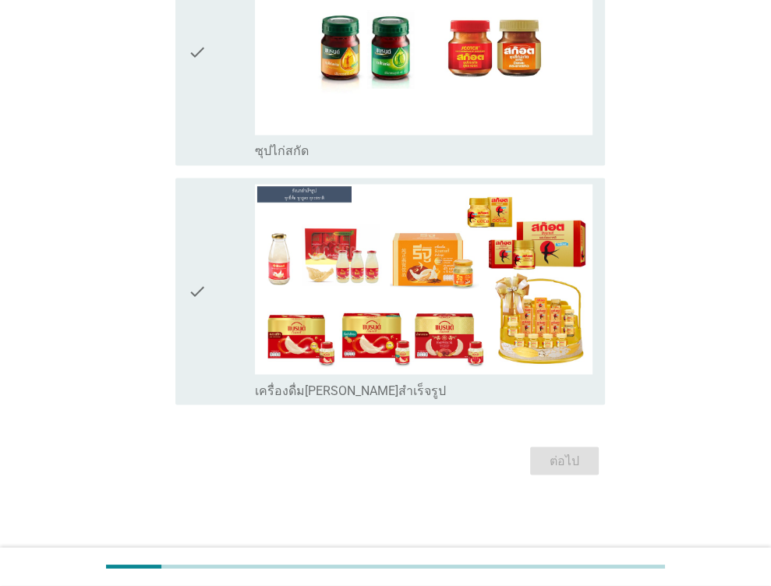
scroll to position [0, 0]
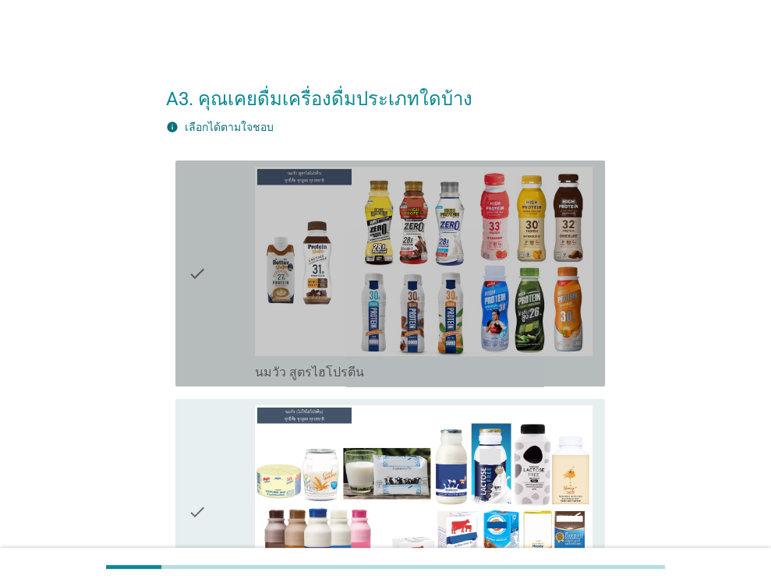
click at [189, 289] on icon "check" at bounding box center [197, 274] width 19 height 214
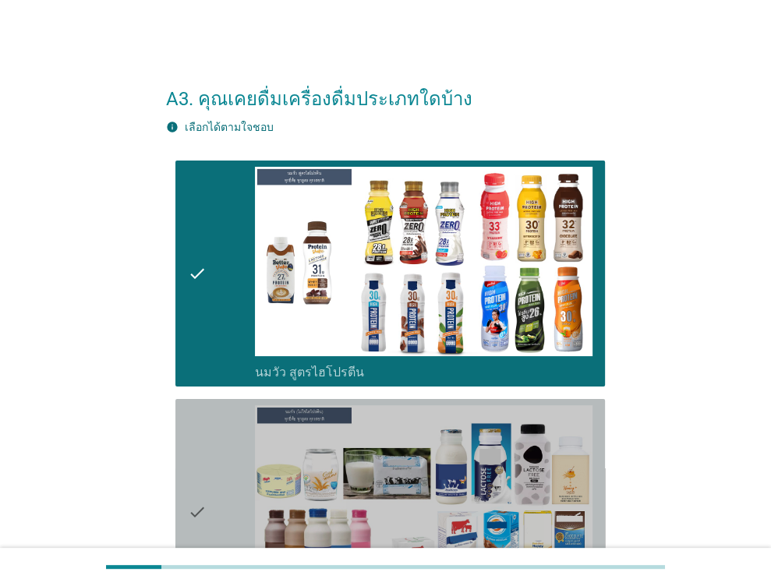
click at [192, 424] on icon "check" at bounding box center [197, 512] width 19 height 214
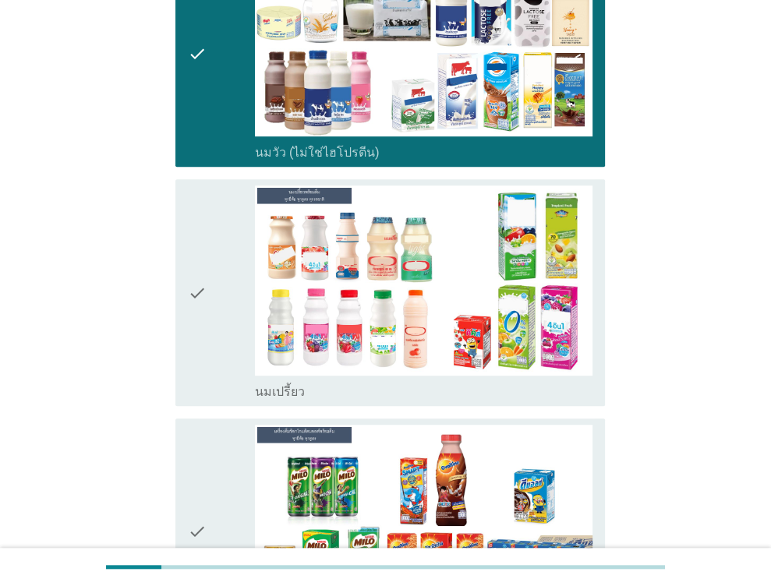
scroll to position [468, 0]
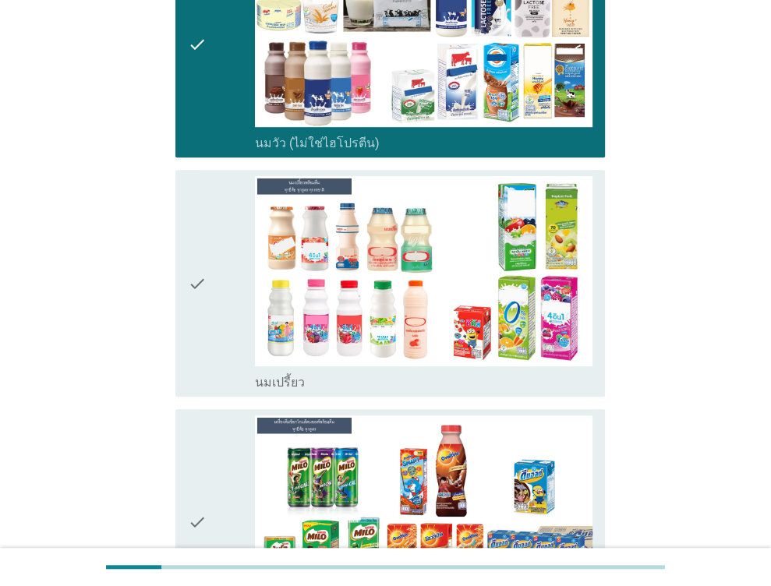
click at [242, 280] on div "check" at bounding box center [222, 283] width 68 height 214
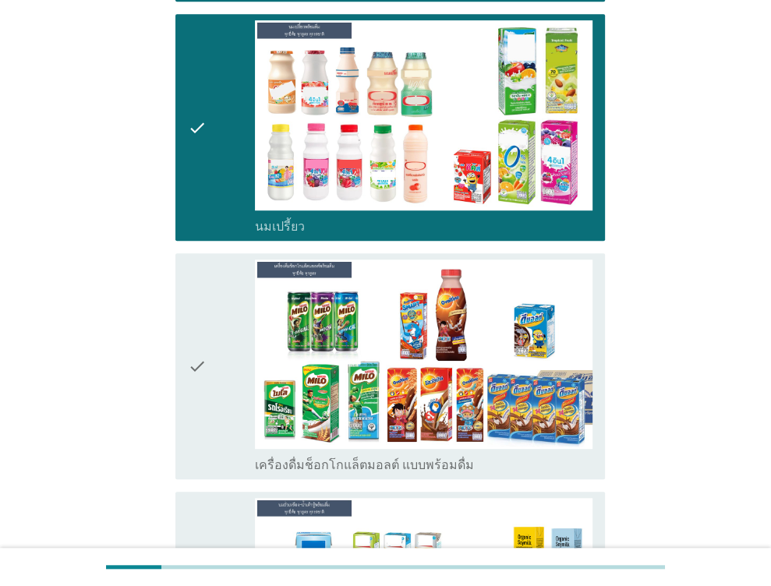
click at [235, 348] on div "check" at bounding box center [222, 366] width 68 height 214
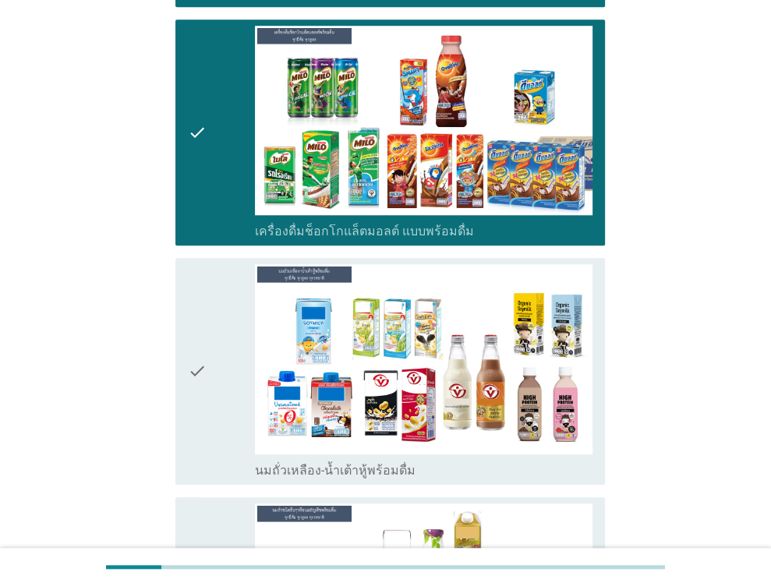
click at [233, 388] on div "check" at bounding box center [222, 371] width 68 height 214
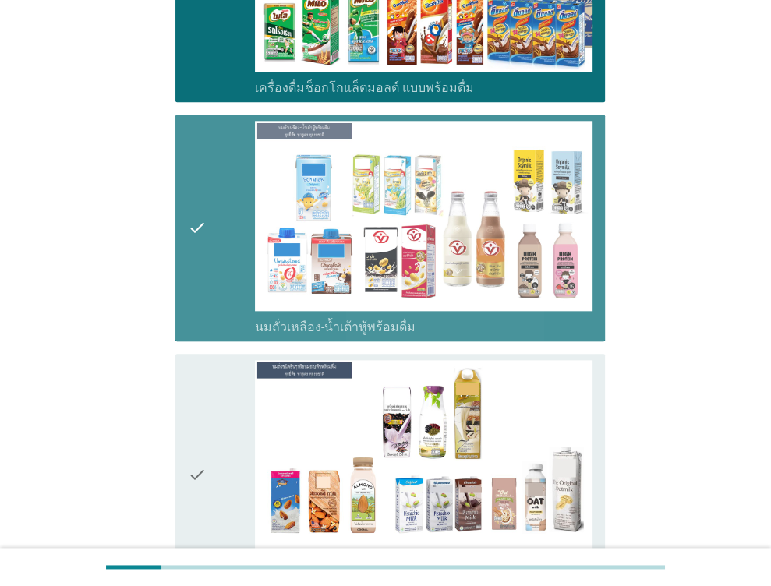
scroll to position [1091, 0]
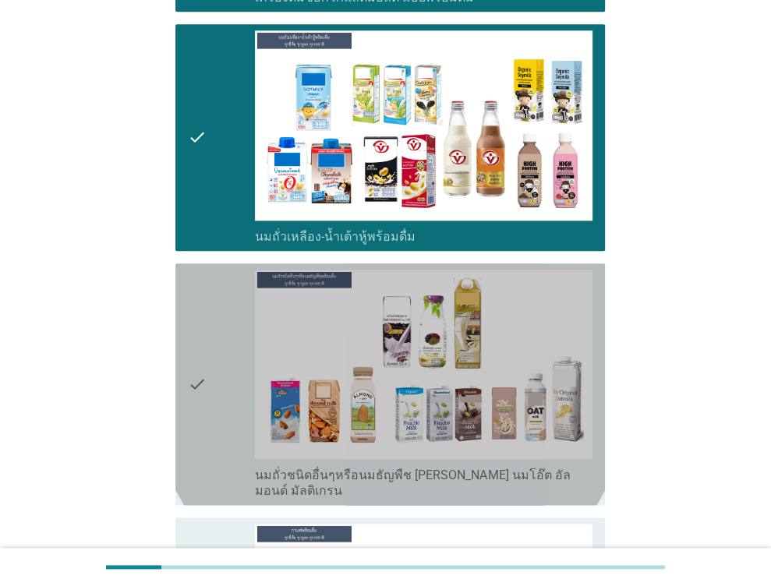
click at [213, 326] on div "check" at bounding box center [222, 384] width 68 height 229
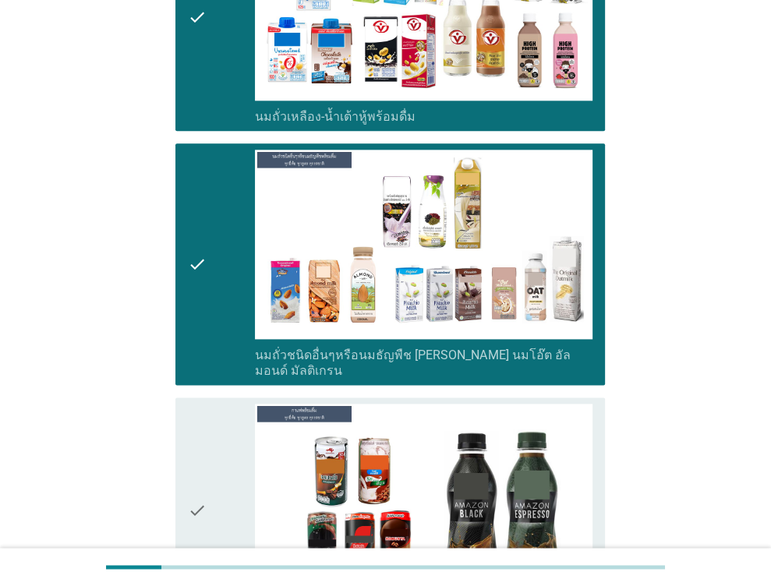
scroll to position [1325, 0]
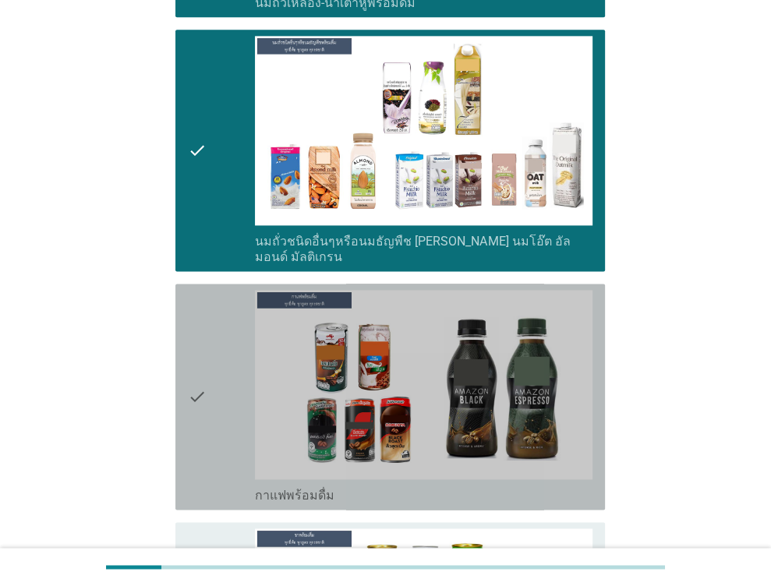
click at [231, 380] on div "check" at bounding box center [222, 397] width 68 height 214
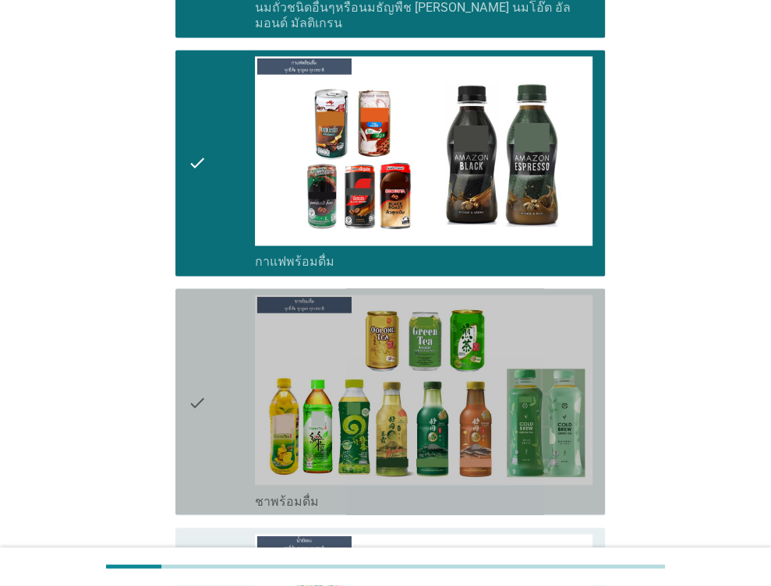
click at [222, 376] on div "check" at bounding box center [222, 402] width 68 height 214
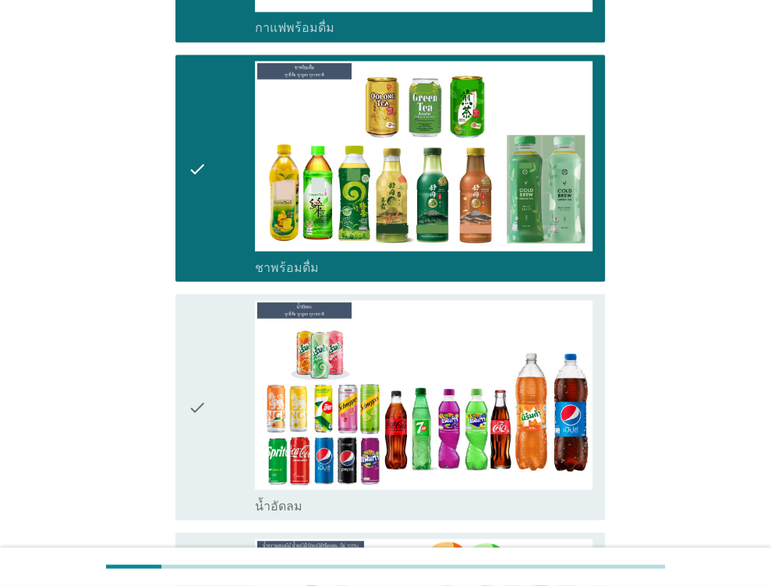
click at [218, 370] on div "check" at bounding box center [222, 407] width 68 height 214
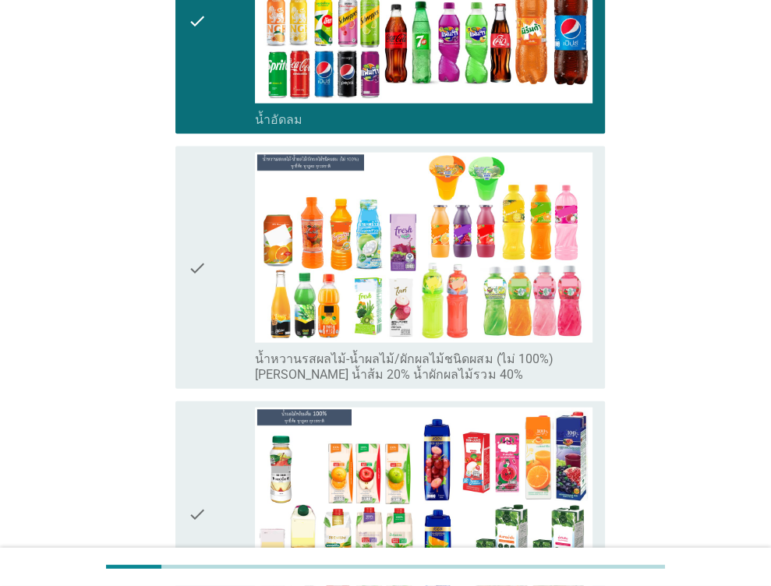
scroll to position [2182, 0]
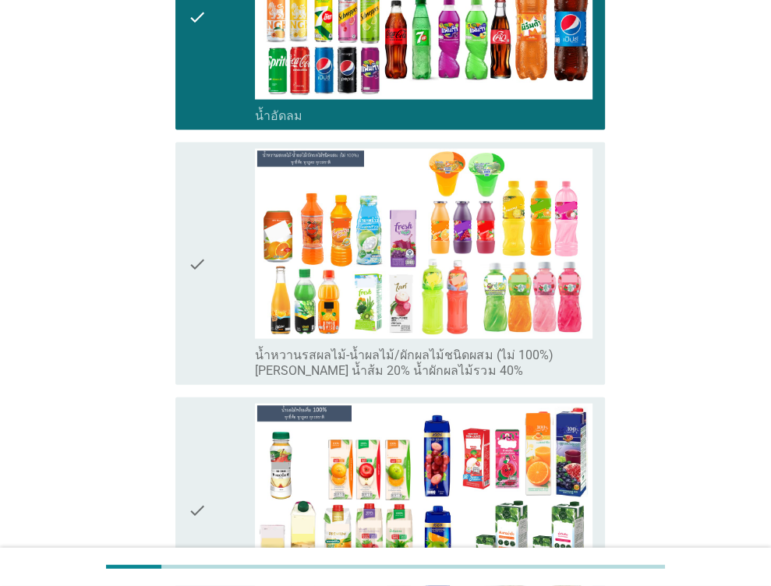
click at [231, 264] on div "check" at bounding box center [222, 263] width 68 height 229
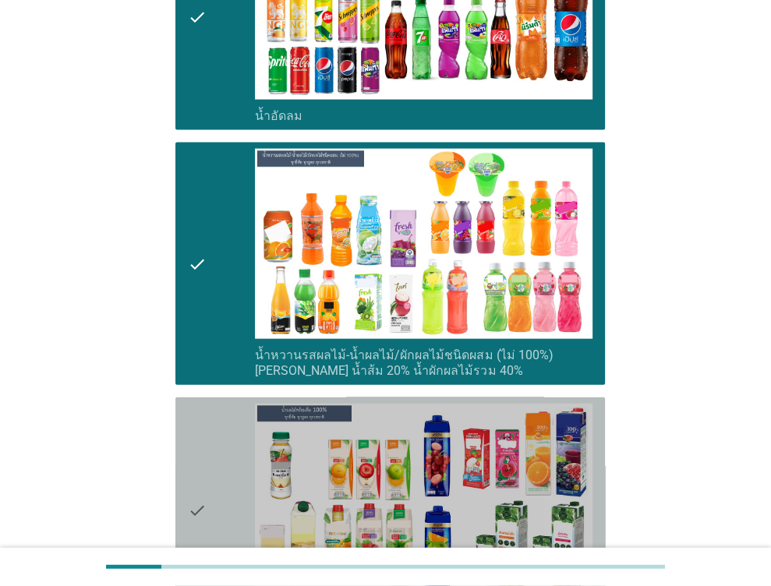
click at [231, 397] on div "check check_box_outline_blank น้ำผลไม้ 100% [PERSON_NAME] น้ำส้ม 100%" at bounding box center [389, 510] width 429 height 226
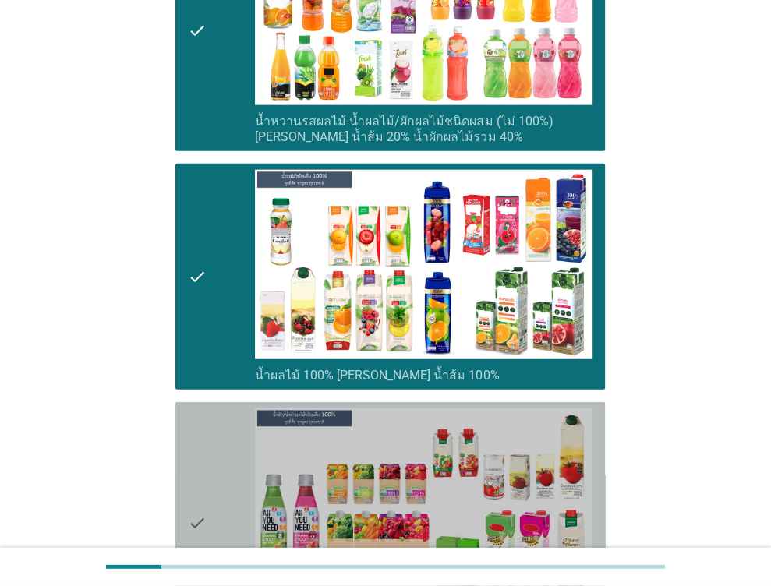
click at [235, 402] on div "check check_box_outline_blank น้ำผัก/น้ำผักผลไม้ 100% [PERSON_NAME] มะเขือเทศ 1…" at bounding box center [389, 523] width 429 height 242
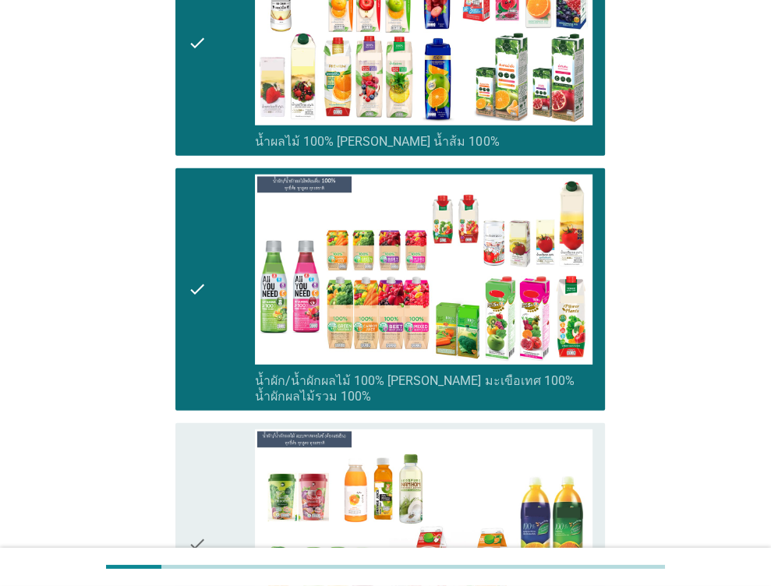
click at [252, 417] on div "check check_box_outline_blank น้ำผลไม้/น้ำผักพาสเจอ[PERSON_NAME] (ต้องแช่เย็นตล…" at bounding box center [385, 544] width 439 height 254
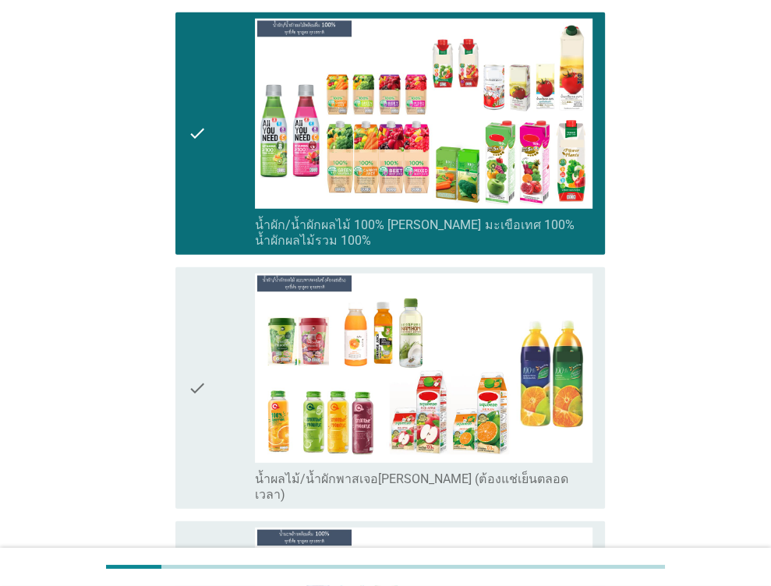
click at [252, 397] on div "check" at bounding box center [222, 388] width 68 height 229
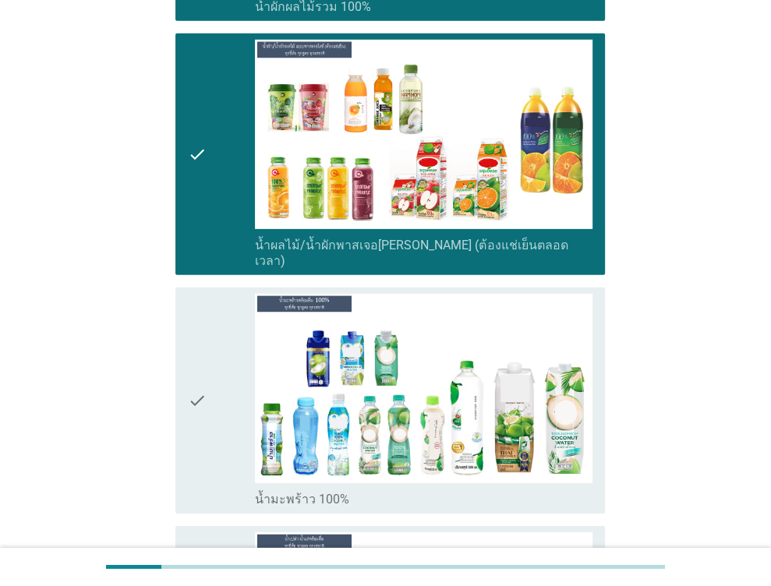
click at [241, 389] on div "check" at bounding box center [222, 401] width 68 height 214
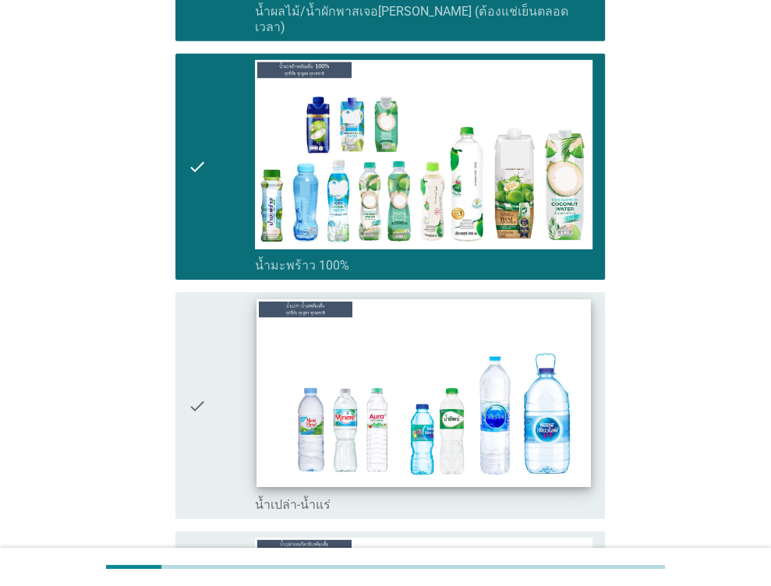
click at [259, 390] on img at bounding box center [424, 394] width 334 height 188
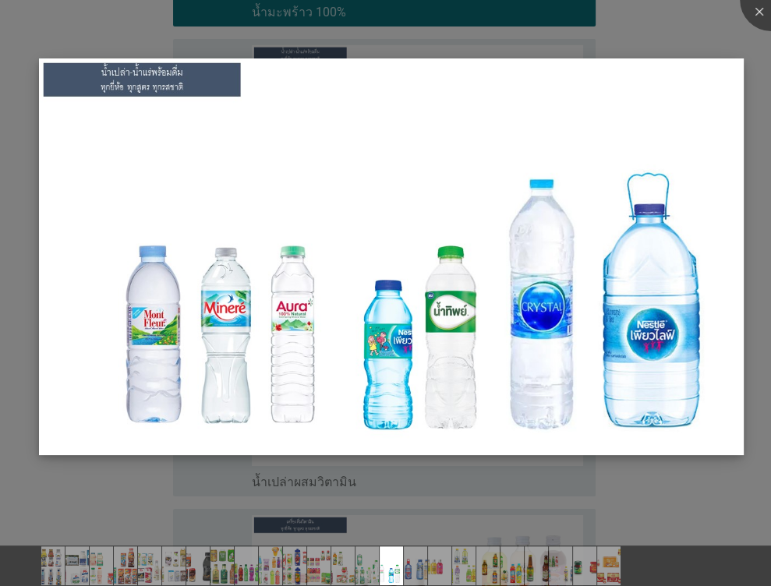
scroll to position [3507, 0]
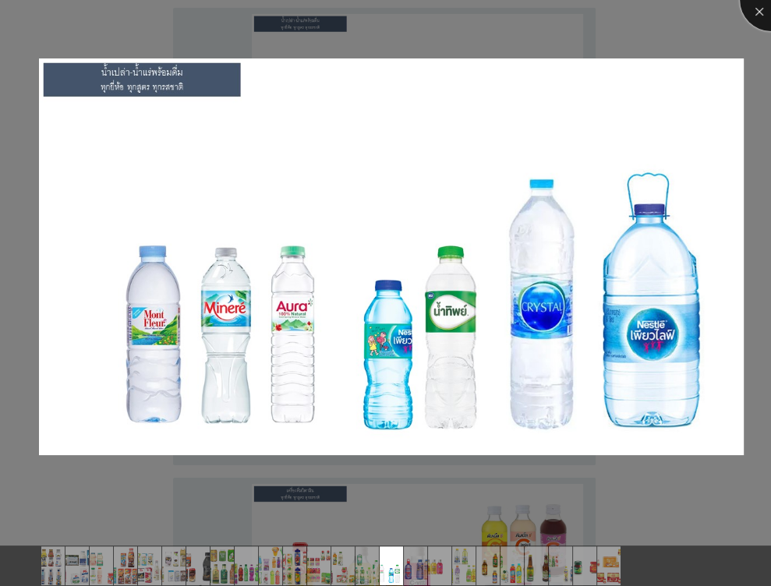
click at [761, 26] on div at bounding box center [770, 0] width 62 height 62
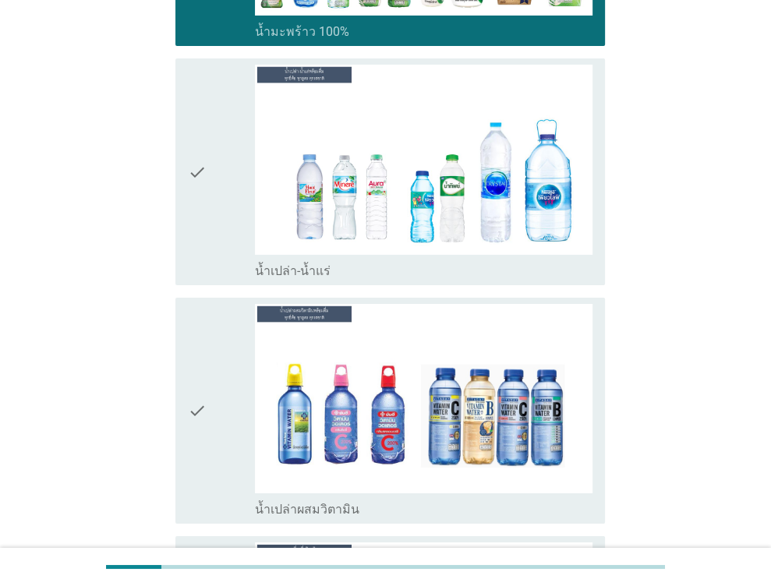
click at [205, 86] on icon "check" at bounding box center [197, 172] width 19 height 214
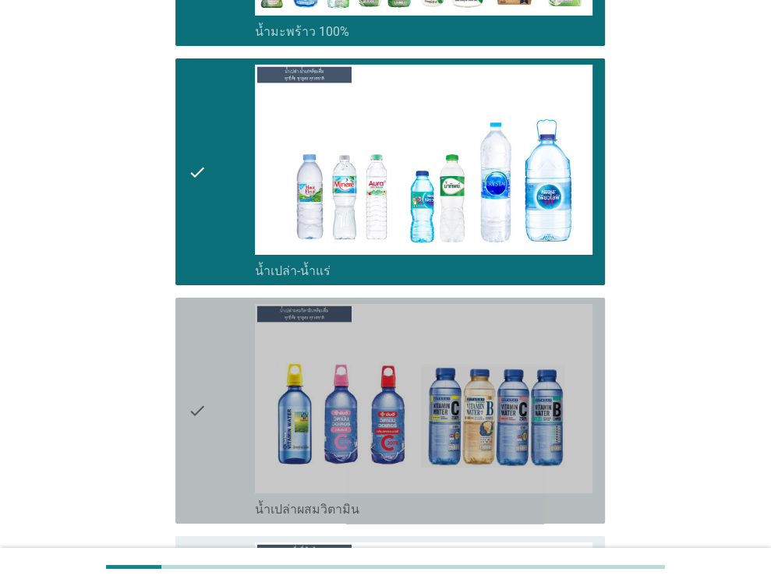
click at [234, 342] on div "check" at bounding box center [222, 411] width 68 height 214
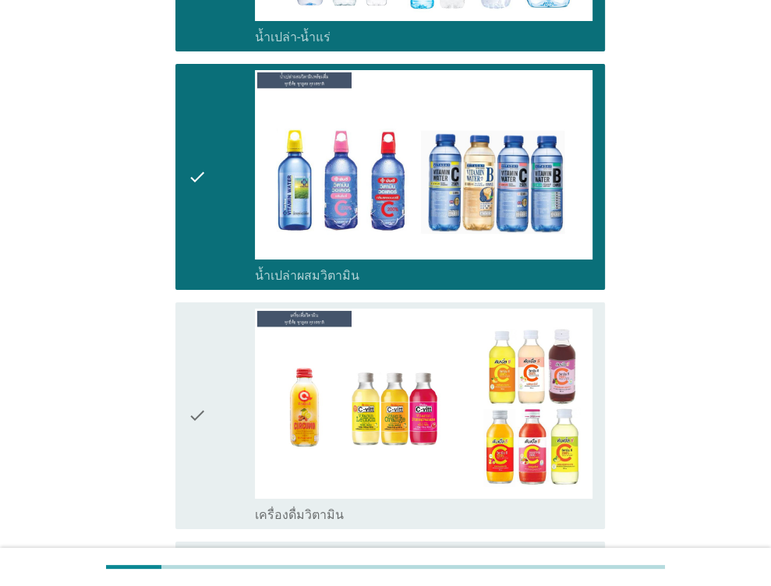
click at [228, 343] on div "check" at bounding box center [222, 416] width 68 height 214
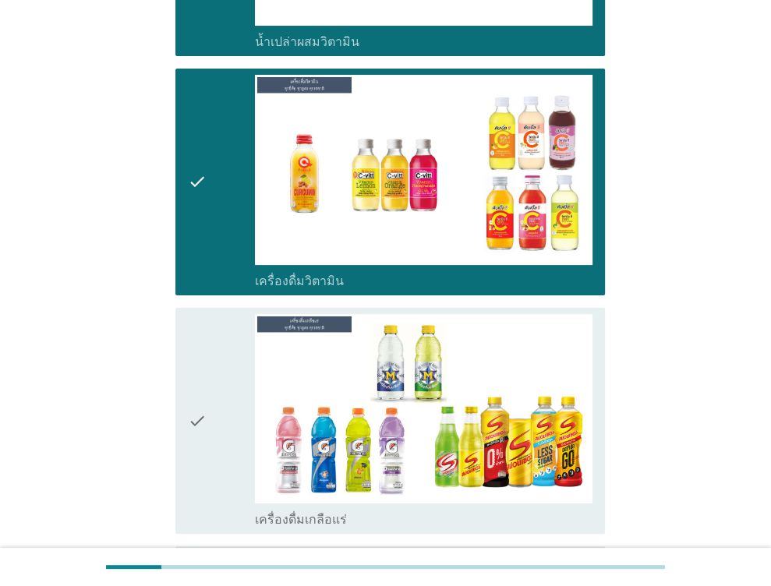
click at [235, 398] on div "check" at bounding box center [222, 421] width 68 height 214
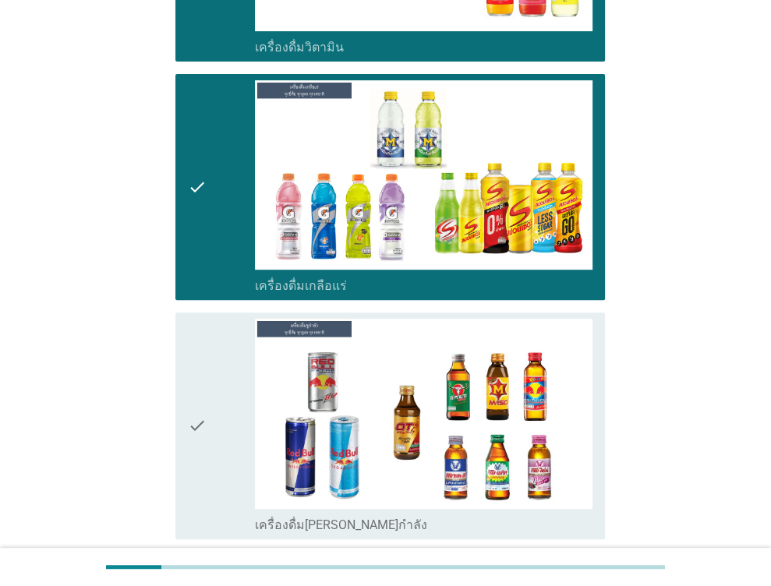
click at [206, 366] on icon "check" at bounding box center [197, 426] width 19 height 214
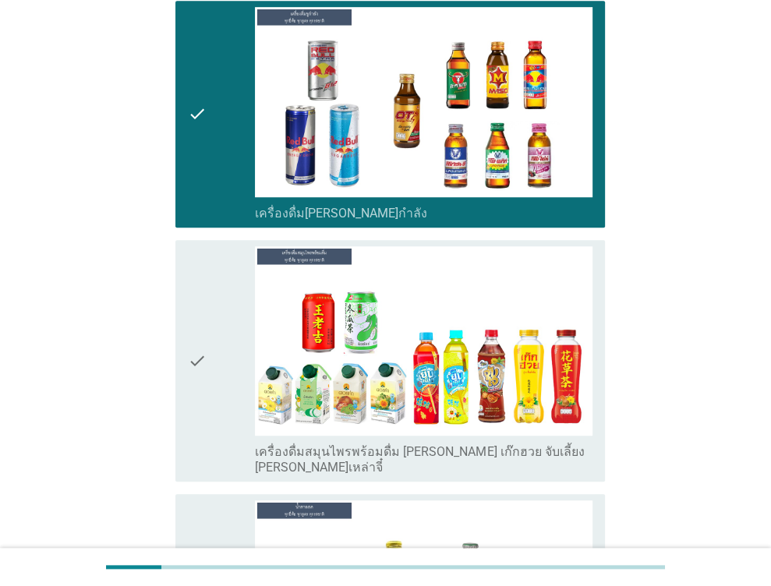
click at [217, 309] on div "check" at bounding box center [222, 360] width 68 height 229
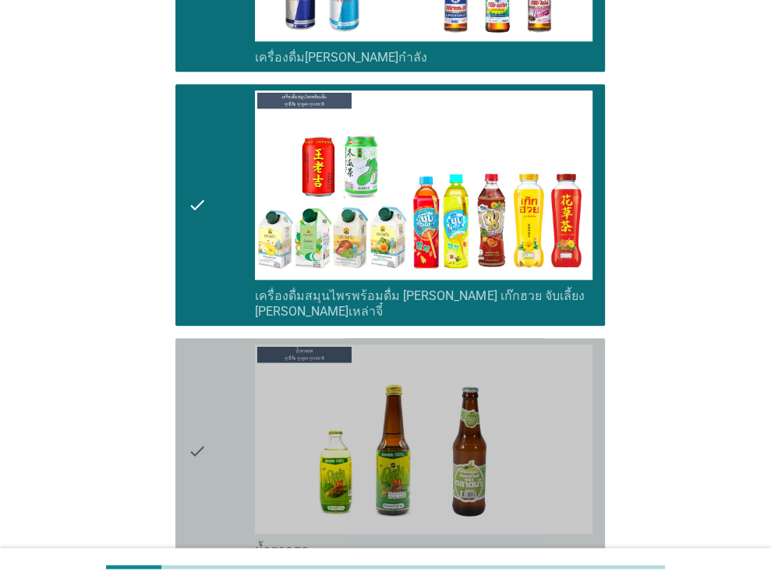
click at [222, 351] on div "check" at bounding box center [222, 451] width 68 height 214
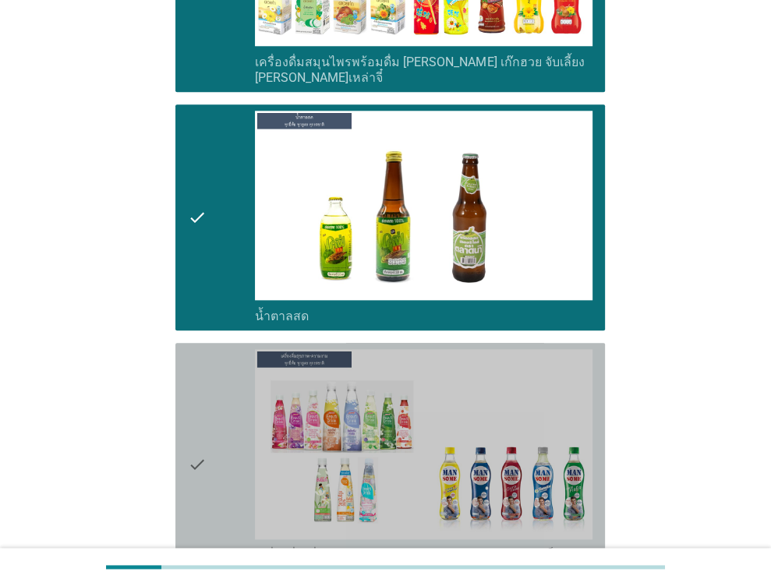
click at [218, 387] on div "check" at bounding box center [222, 463] width 68 height 229
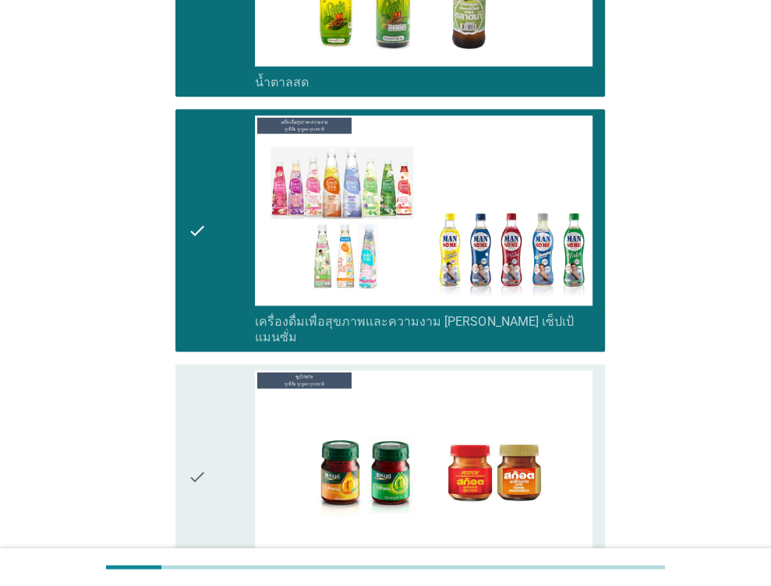
click at [219, 418] on div "check" at bounding box center [222, 477] width 68 height 214
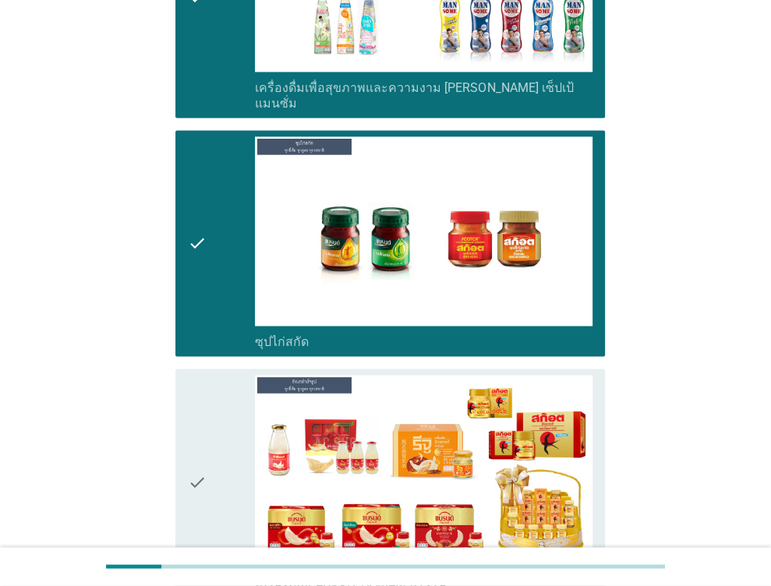
click at [209, 409] on div "check" at bounding box center [222, 482] width 68 height 214
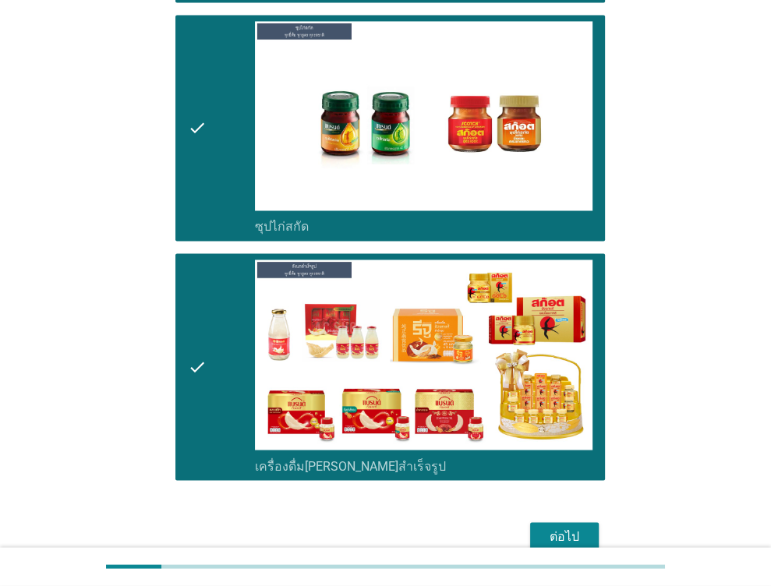
scroll to position [5493, 0]
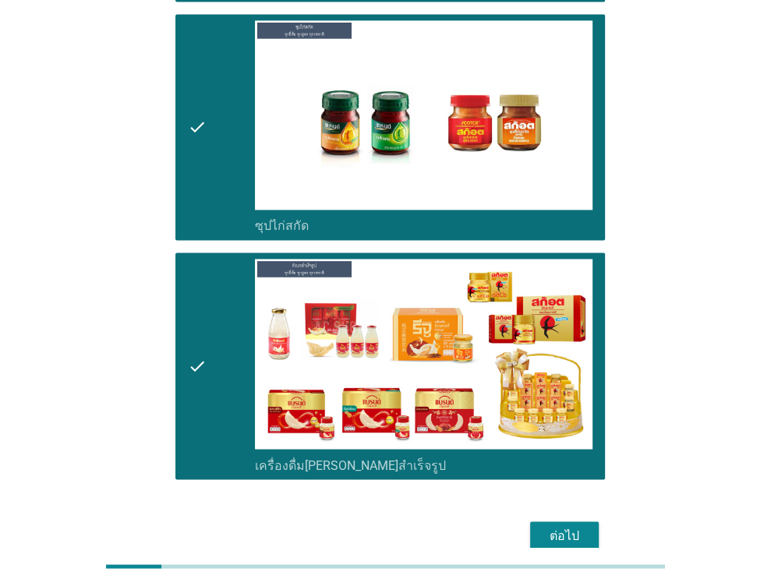
click at [577, 526] on div "ต่อไป" at bounding box center [564, 535] width 44 height 19
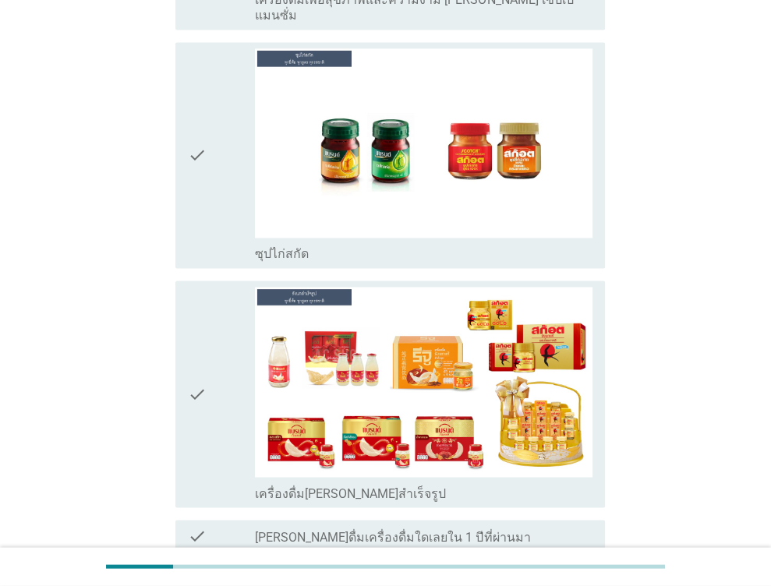
scroll to position [0, 0]
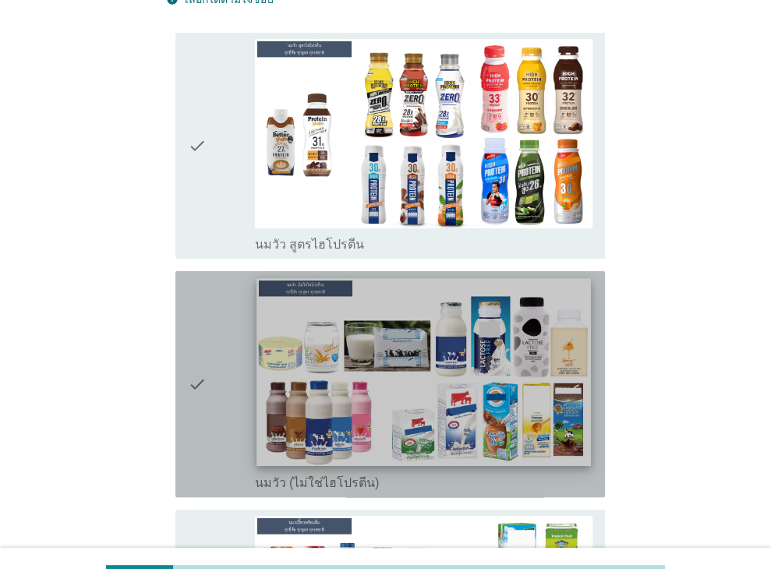
click at [415, 348] on img at bounding box center [424, 372] width 334 height 188
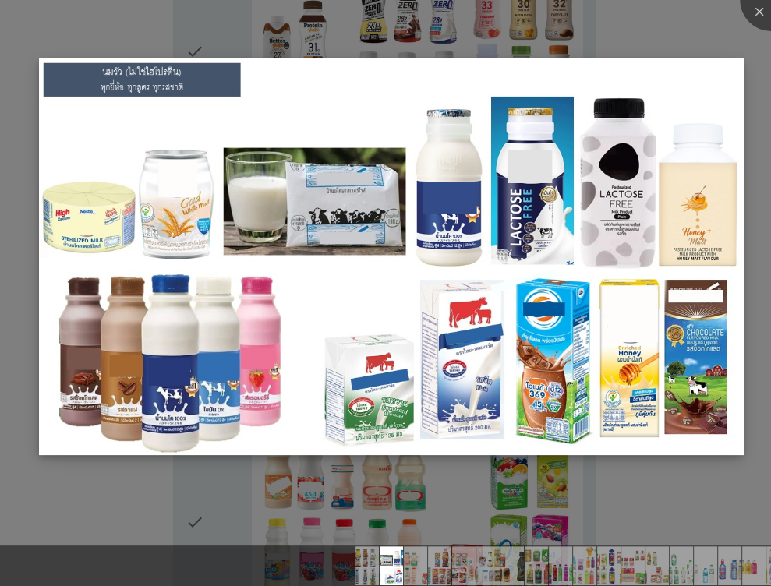
scroll to position [312, 0]
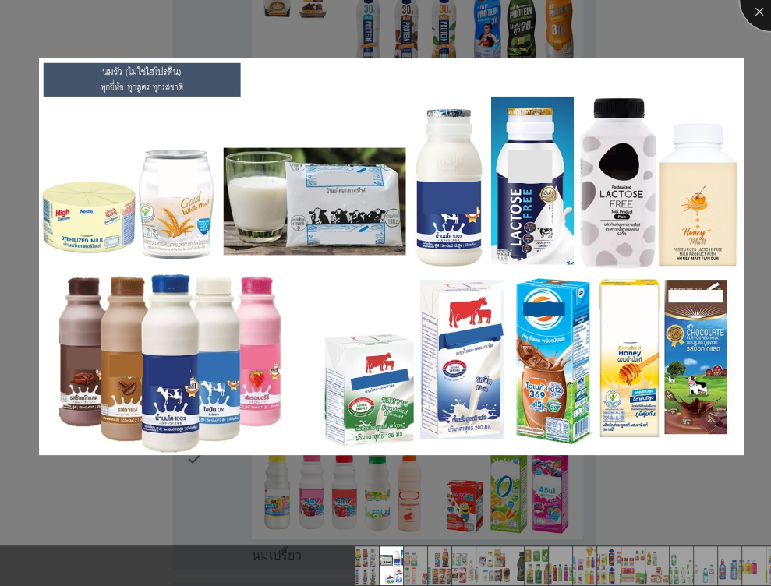
click at [756, 15] on div at bounding box center [770, 0] width 62 height 62
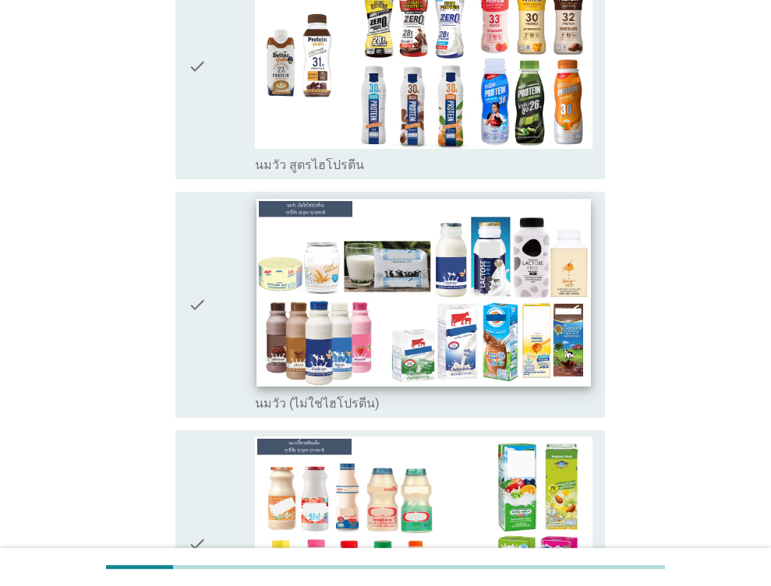
scroll to position [234, 0]
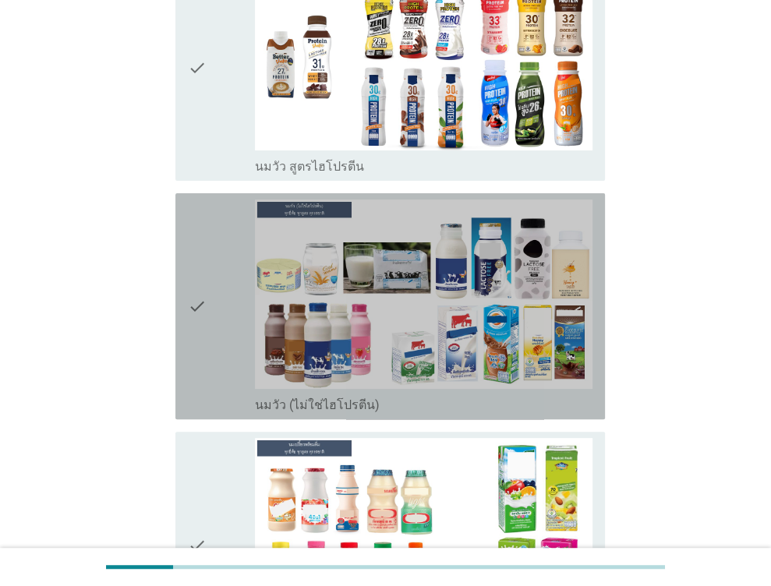
click at [224, 298] on div "check" at bounding box center [222, 306] width 68 height 214
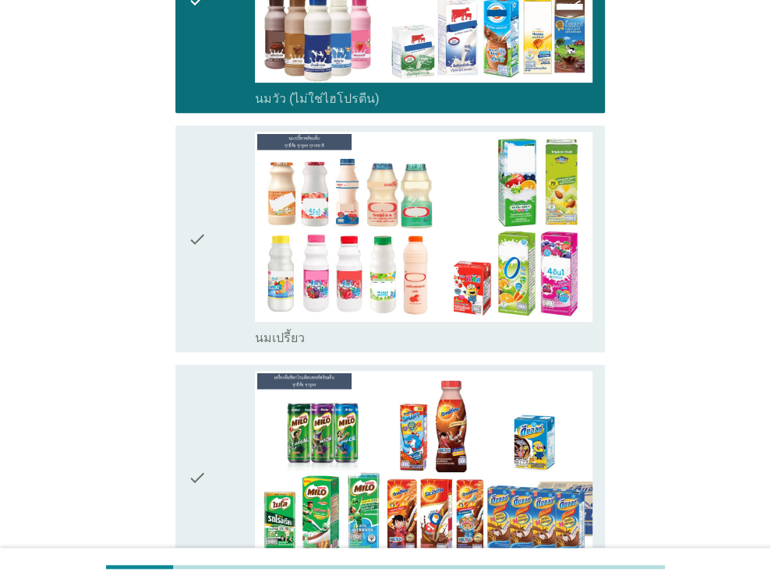
scroll to position [545, 0]
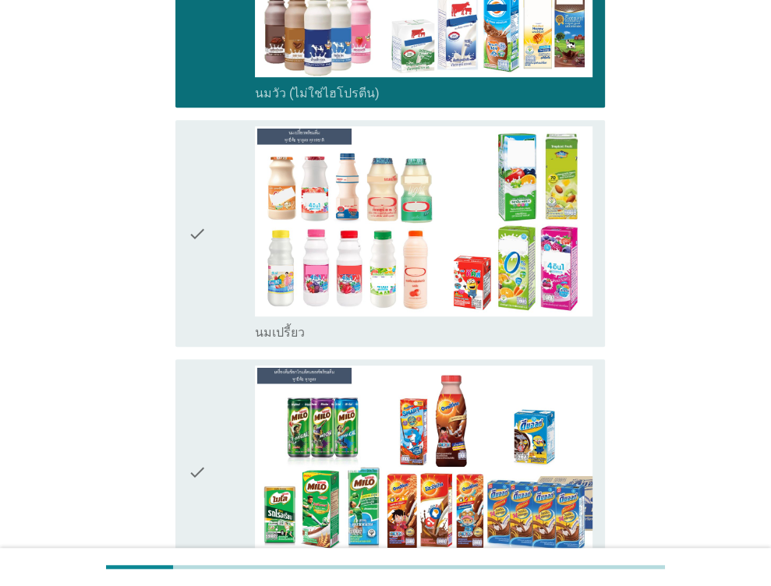
click at [211, 460] on div "check" at bounding box center [222, 472] width 68 height 214
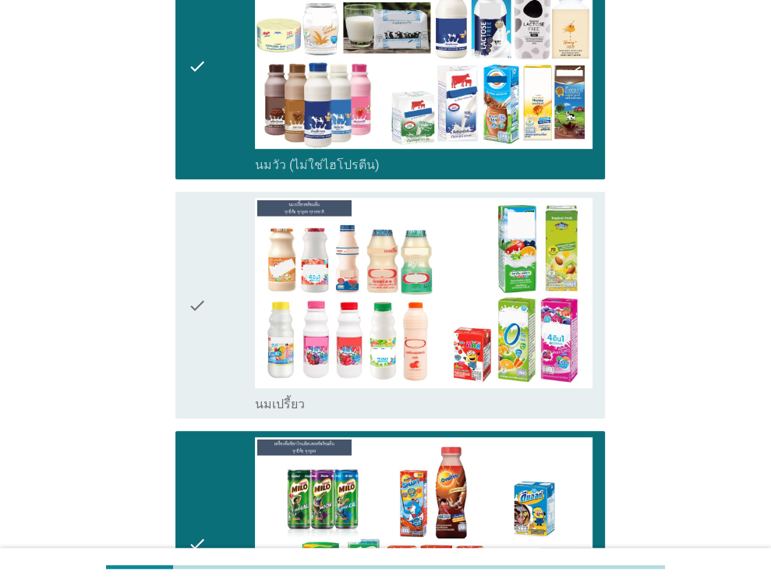
scroll to position [468, 0]
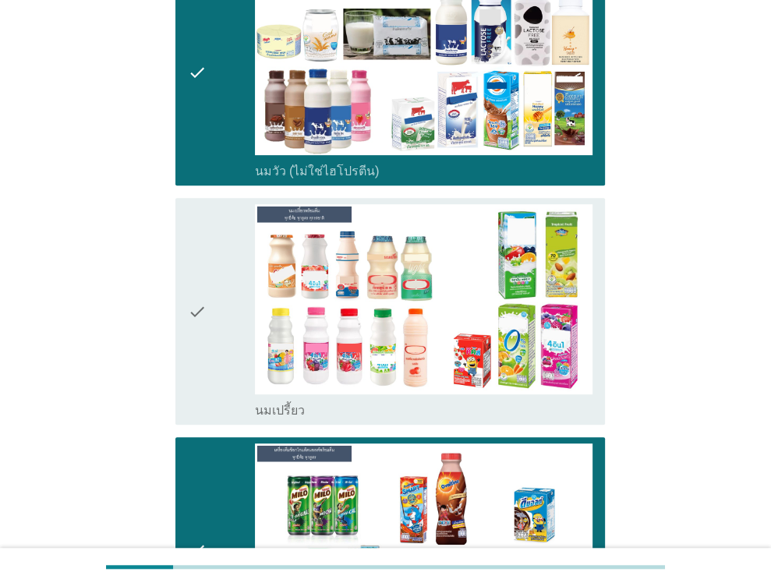
click at [184, 323] on div "check check_box_outline_blank นมเปรี้ยว" at bounding box center [389, 311] width 429 height 226
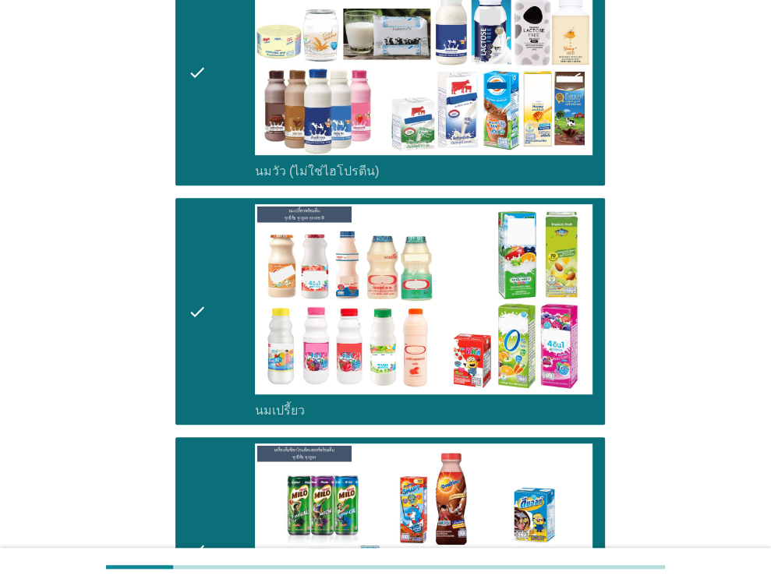
scroll to position [779, 0]
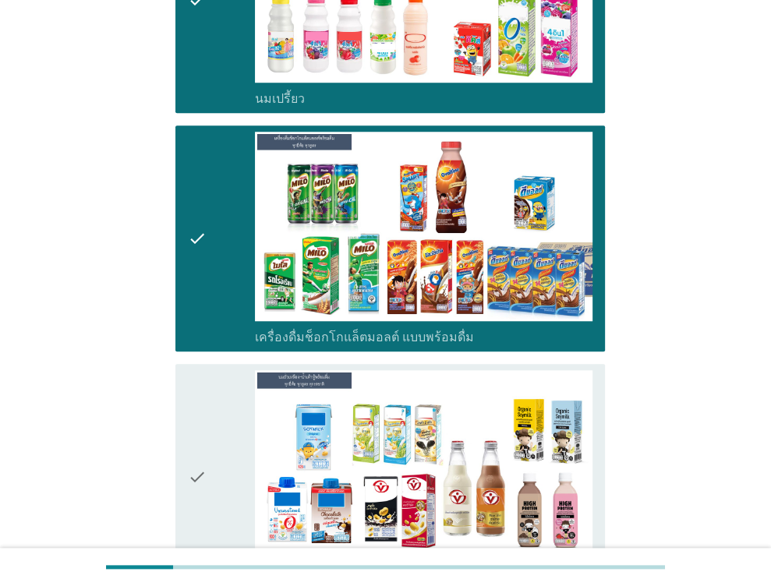
click at [185, 455] on div "check check_box_outline_blank นมถั่วเหลือง-น้ำเต้าหู้พร้อมดื่ม" at bounding box center [389, 477] width 429 height 226
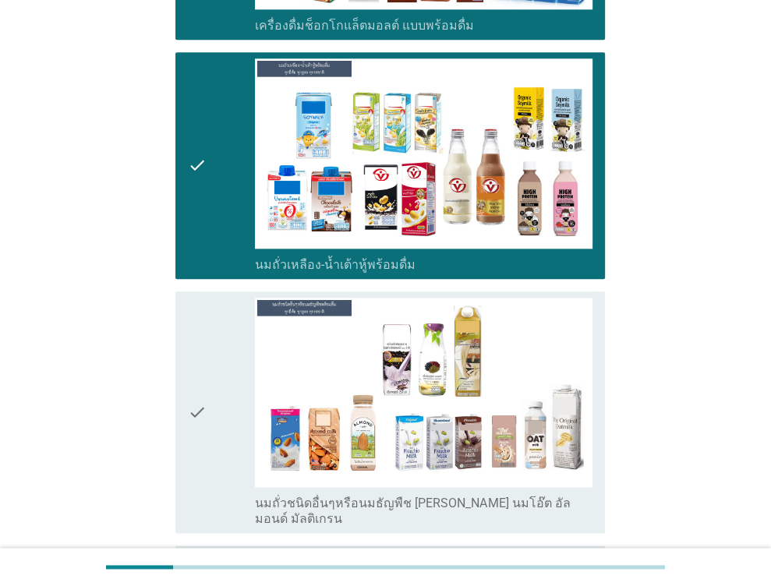
scroll to position [1325, 0]
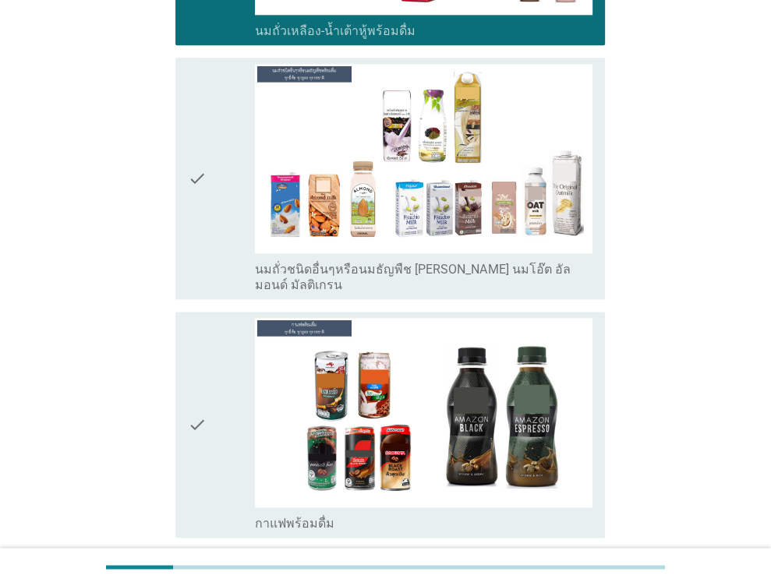
click at [205, 371] on icon "check" at bounding box center [197, 425] width 19 height 214
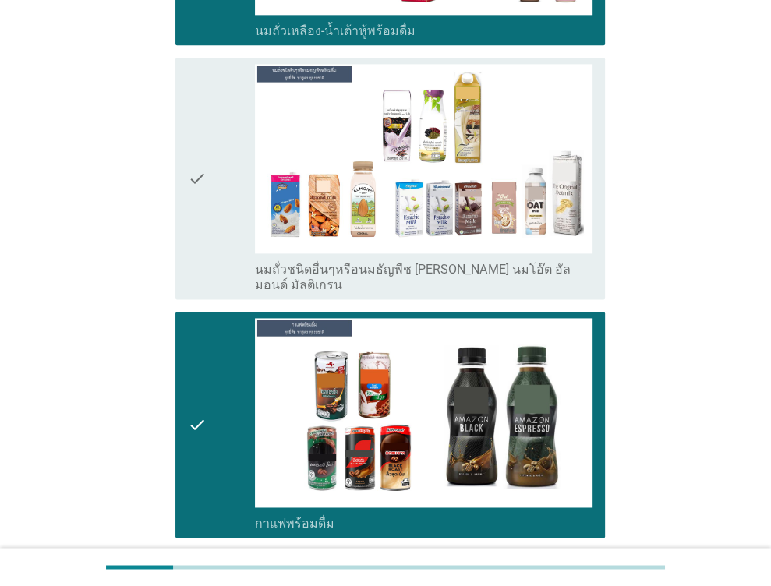
scroll to position [1558, 0]
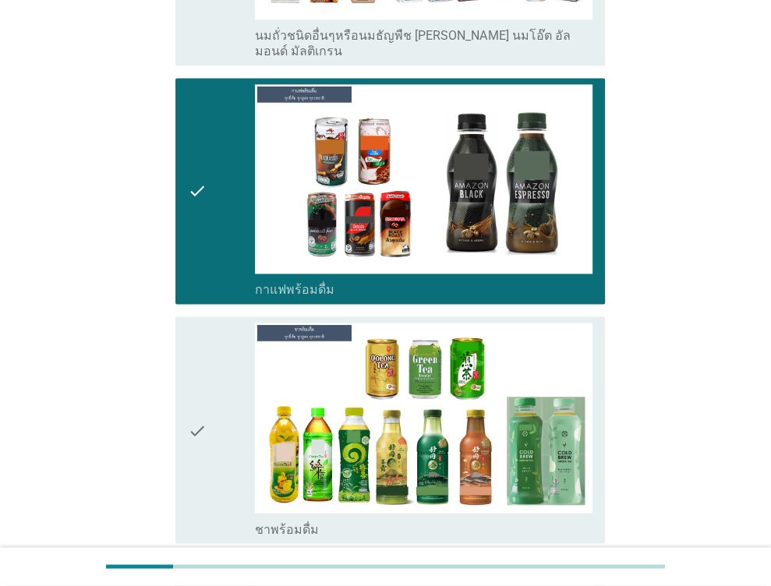
click at [213, 393] on div "check" at bounding box center [222, 430] width 68 height 214
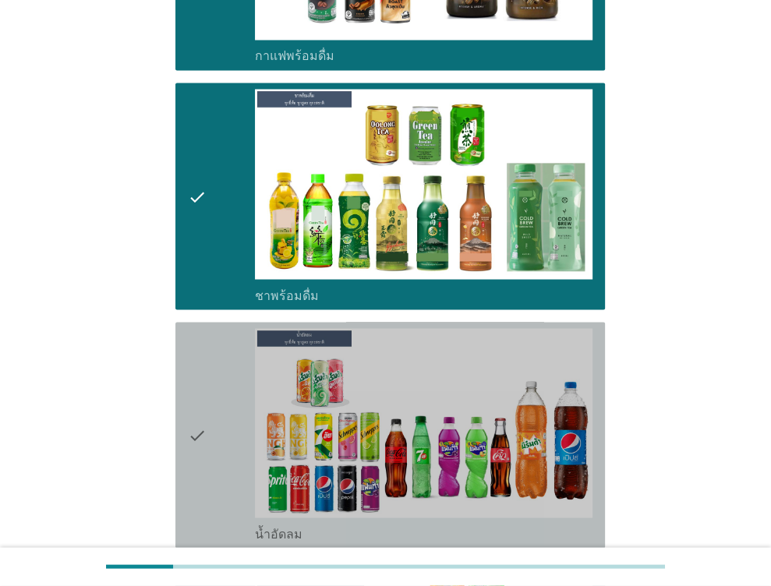
click at [211, 393] on div "check" at bounding box center [222, 435] width 68 height 214
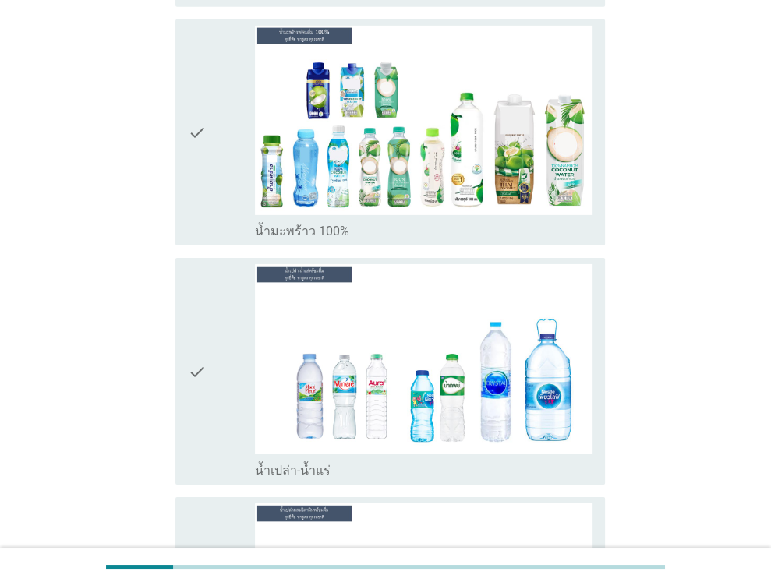
scroll to position [3584, 0]
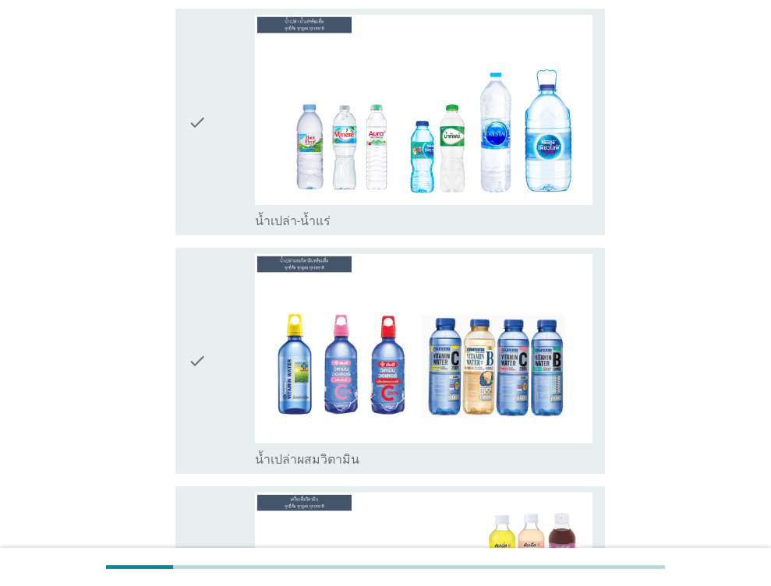
click at [190, 96] on icon "check" at bounding box center [197, 122] width 19 height 214
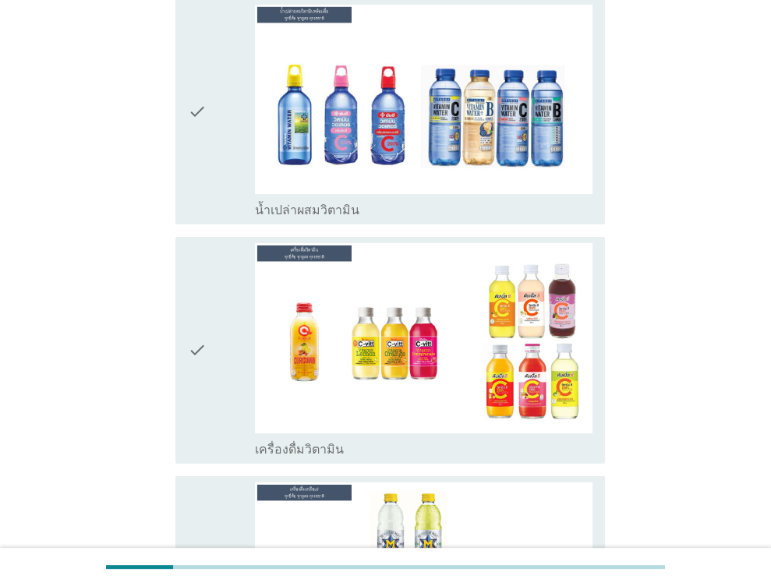
scroll to position [3974, 0]
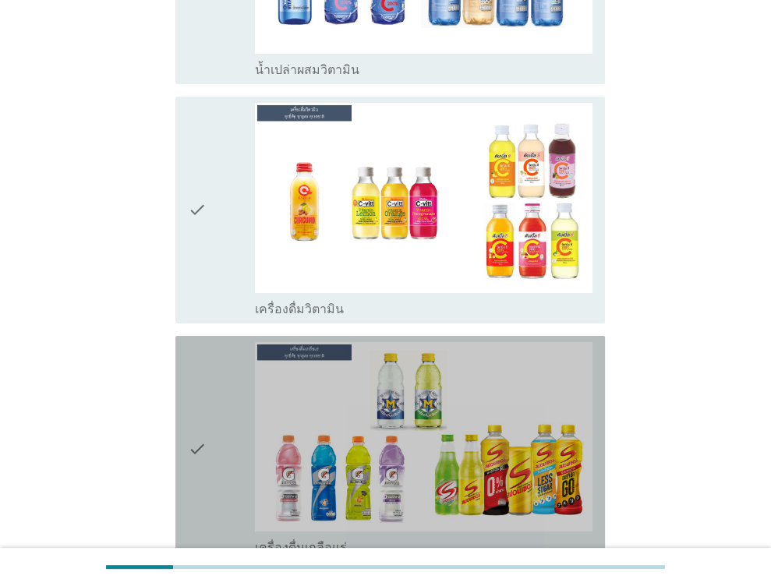
click at [199, 395] on icon "check" at bounding box center [197, 449] width 19 height 214
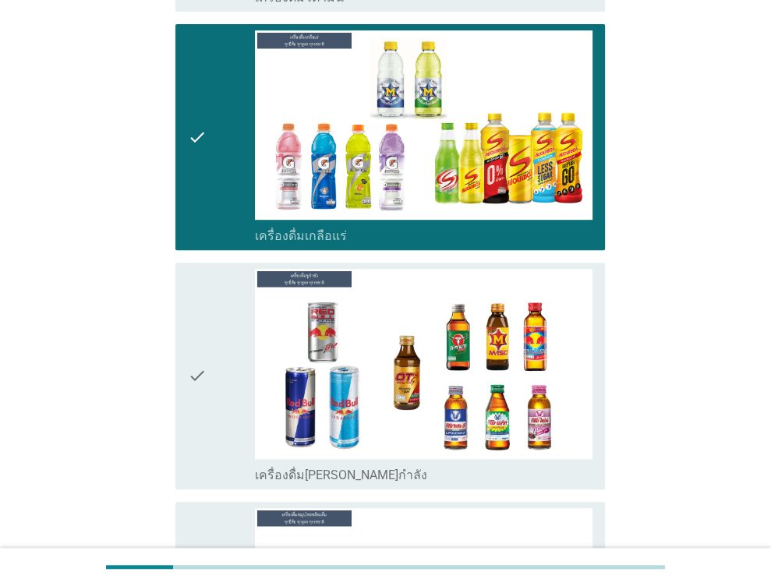
click at [206, 333] on icon "check" at bounding box center [197, 376] width 19 height 214
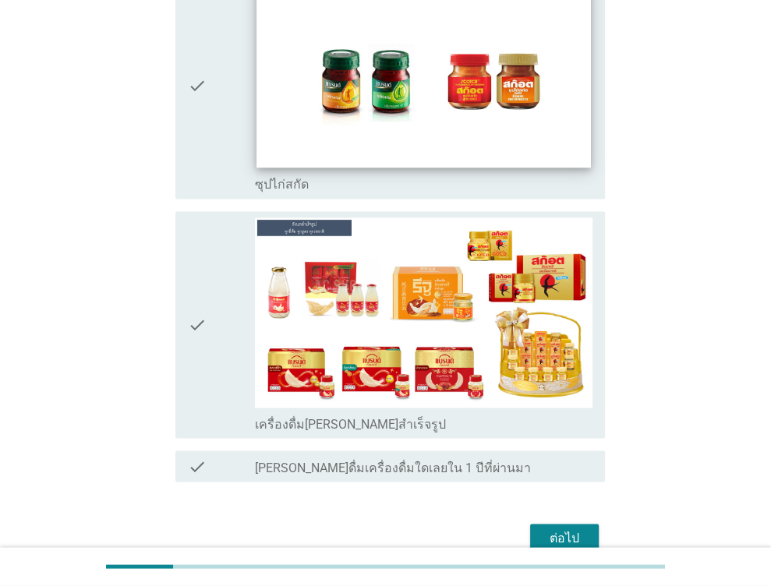
scroll to position [5565, 0]
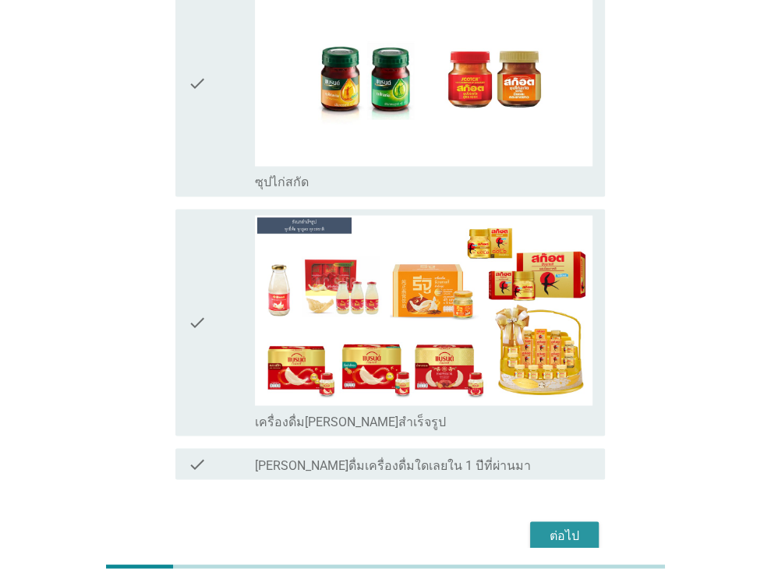
click at [557, 526] on div "ต่อไป" at bounding box center [564, 535] width 44 height 19
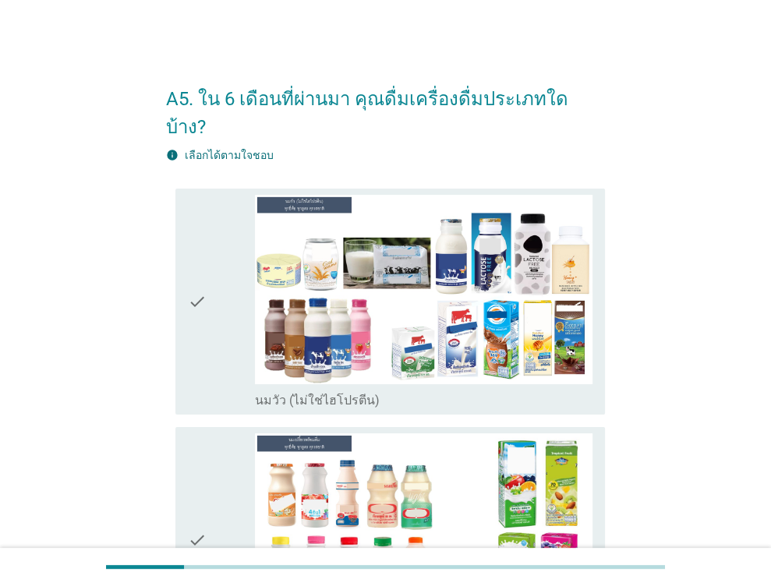
click at [228, 270] on div "check" at bounding box center [222, 302] width 68 height 214
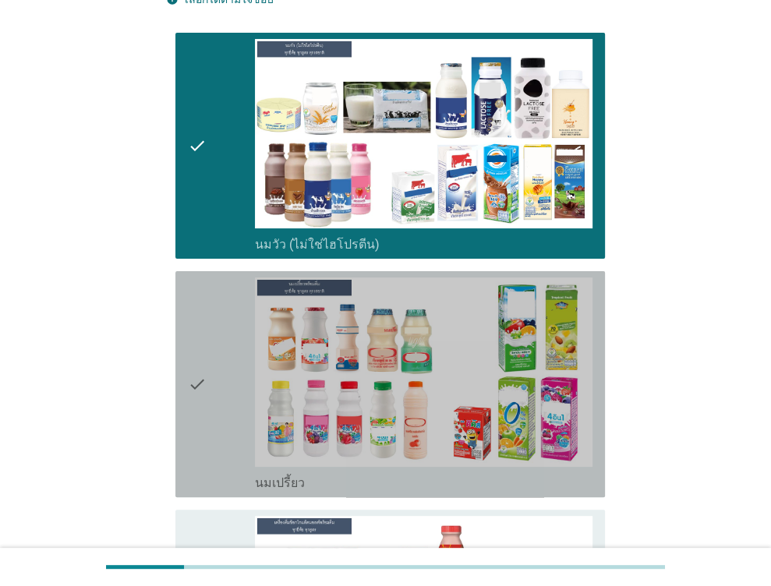
click at [221, 316] on div "check" at bounding box center [222, 384] width 68 height 214
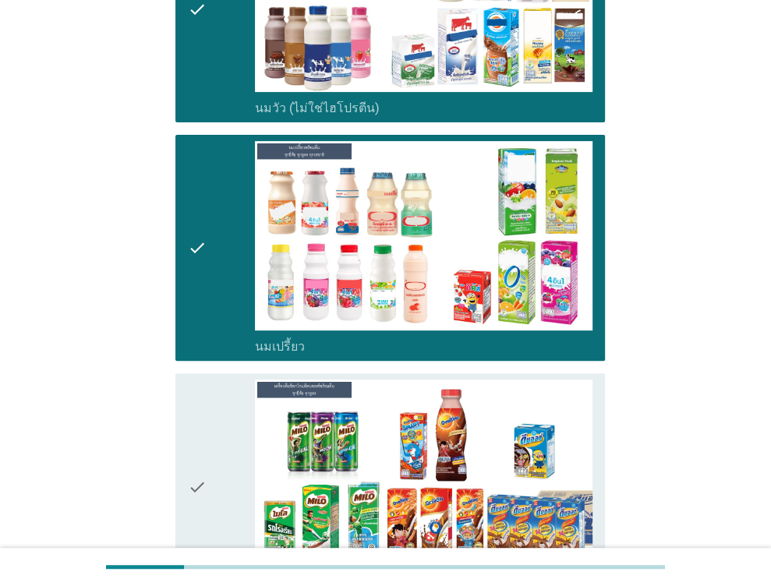
scroll to position [390, 0]
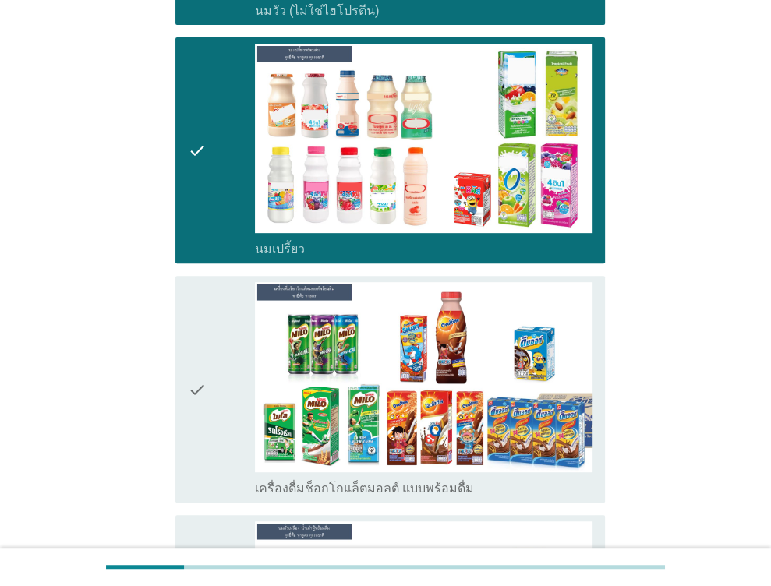
click at [229, 319] on div "check" at bounding box center [222, 389] width 68 height 214
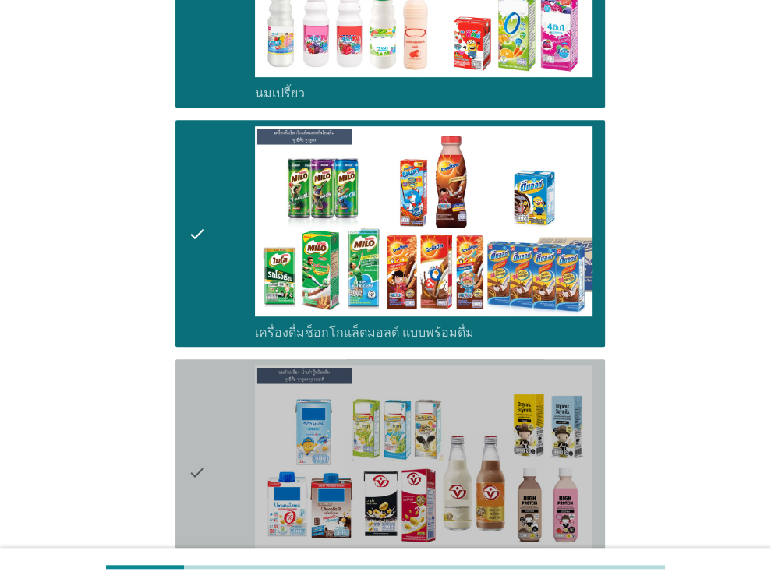
drag, startPoint x: 218, startPoint y: 417, endPoint x: 232, endPoint y: 442, distance: 28.6
click at [221, 418] on div "check" at bounding box center [222, 472] width 68 height 214
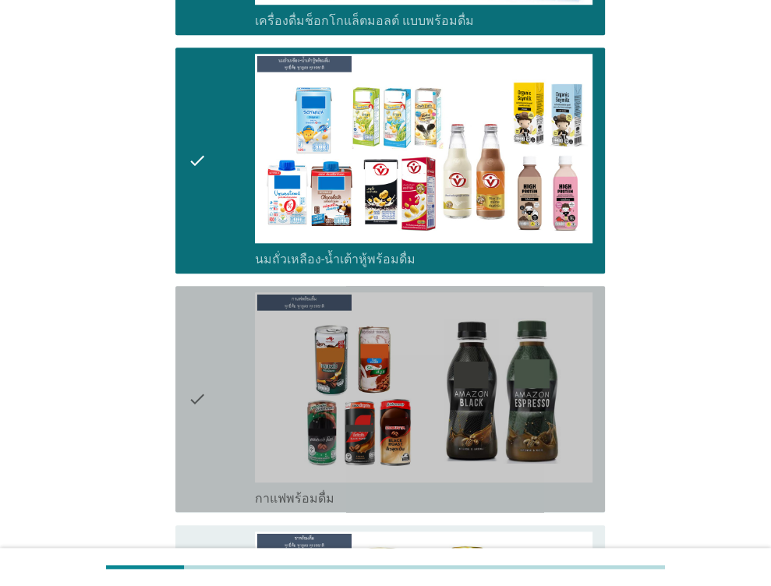
click at [209, 369] on div "check" at bounding box center [222, 399] width 68 height 214
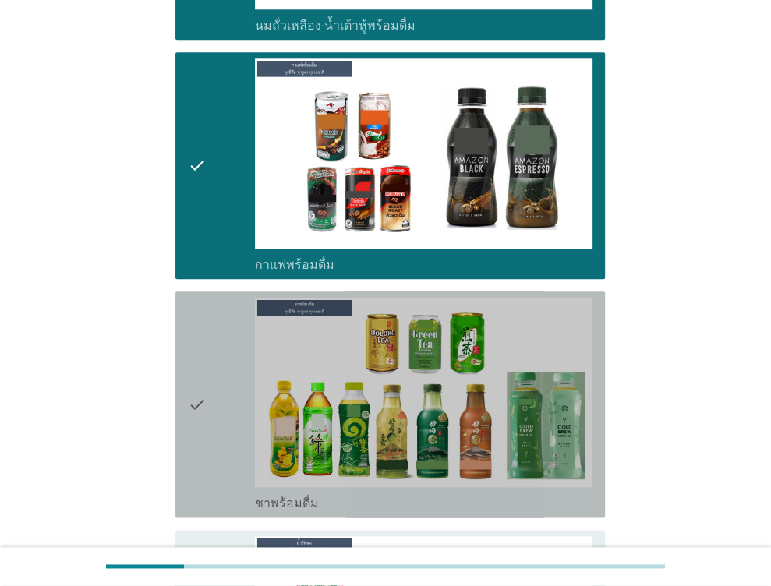
click at [203, 339] on icon "check" at bounding box center [197, 405] width 19 height 214
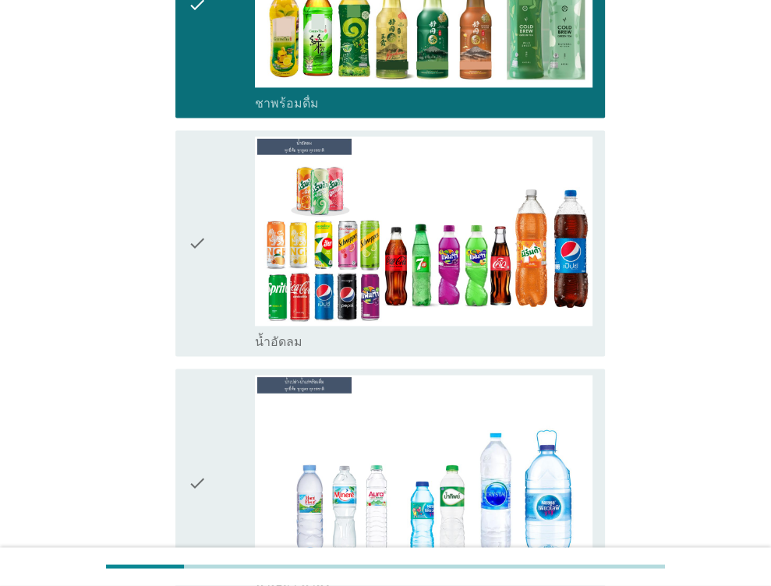
scroll to position [1558, 0]
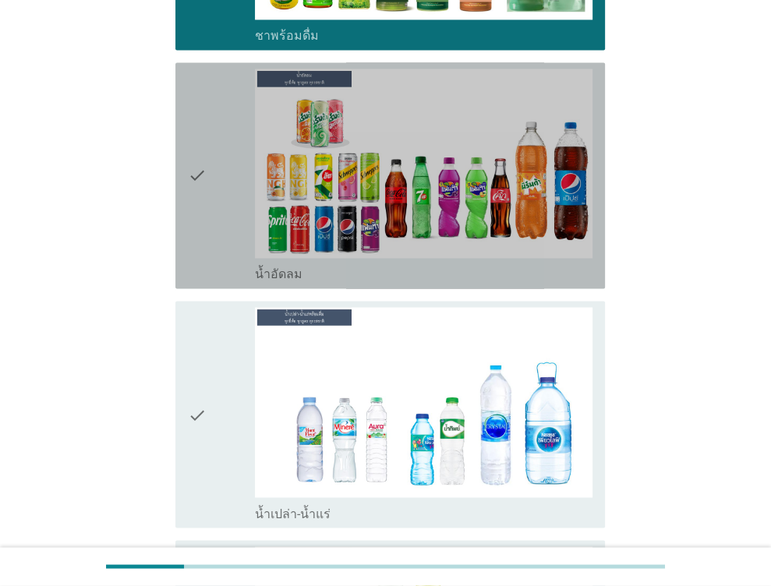
click at [212, 132] on div "check" at bounding box center [222, 176] width 68 height 214
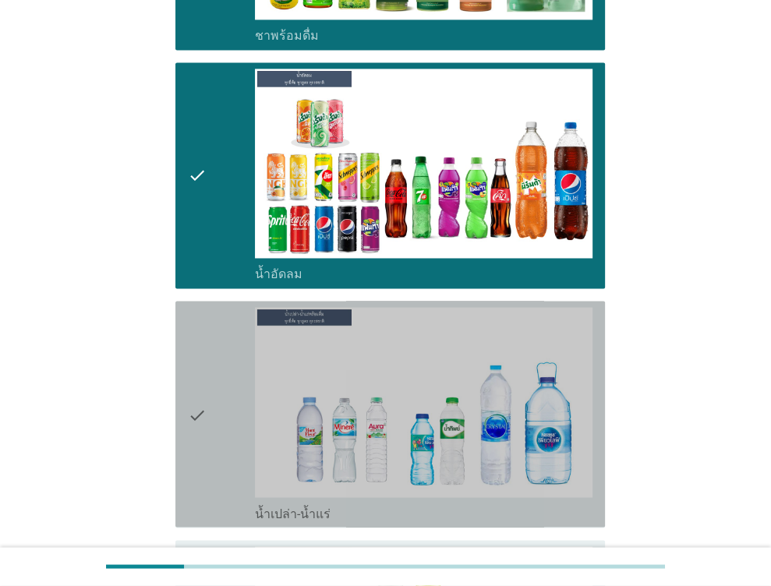
click at [217, 366] on div "check" at bounding box center [222, 414] width 68 height 214
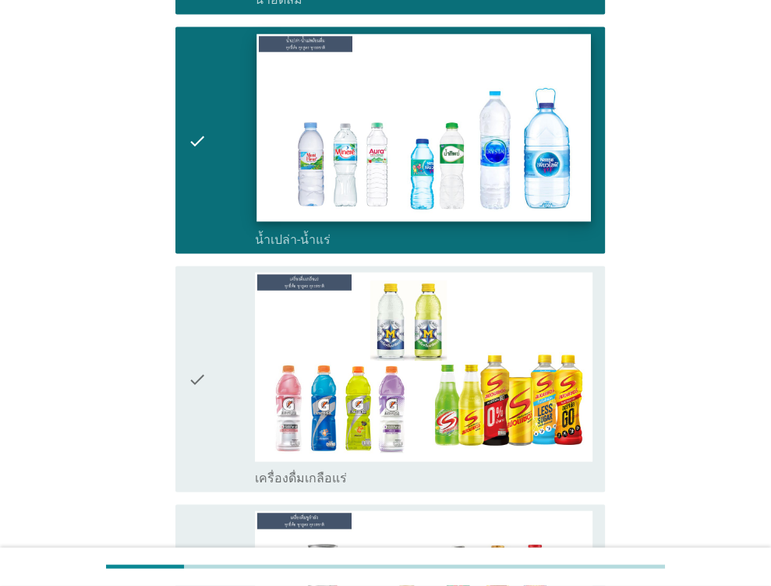
scroll to position [1948, 0]
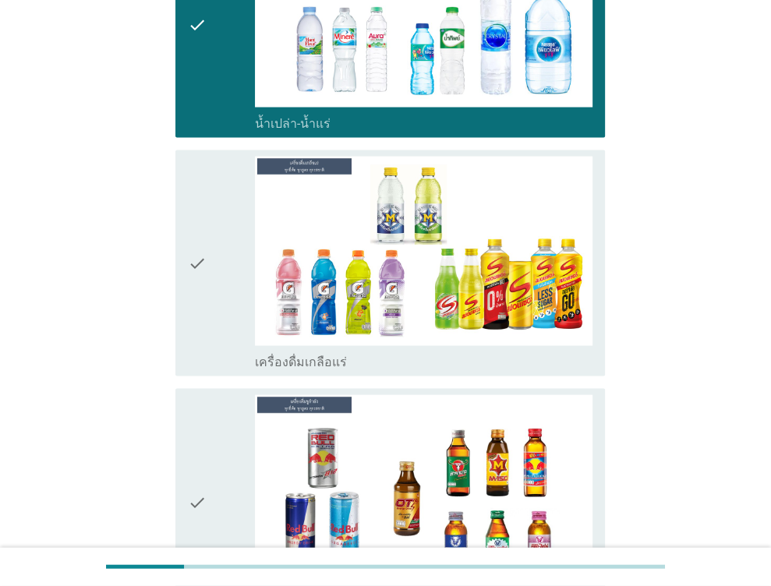
click at [220, 263] on div "check" at bounding box center [222, 264] width 68 height 214
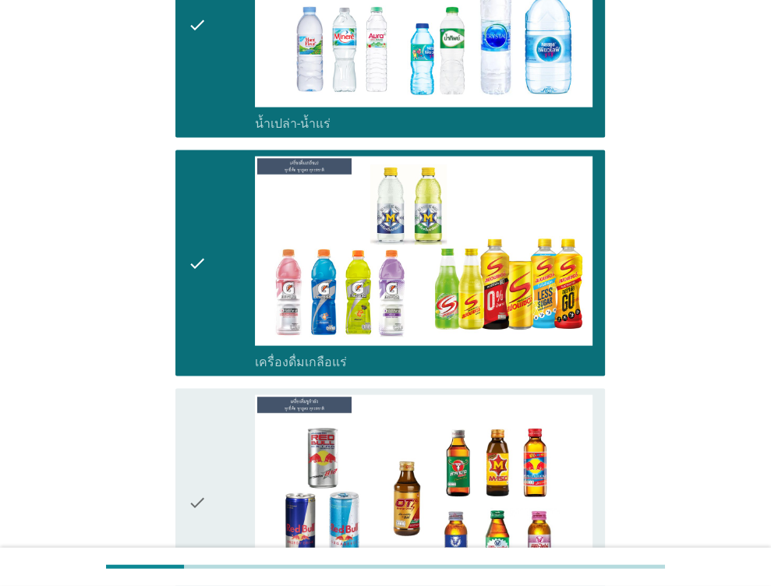
click at [213, 464] on div "check" at bounding box center [222, 502] width 68 height 214
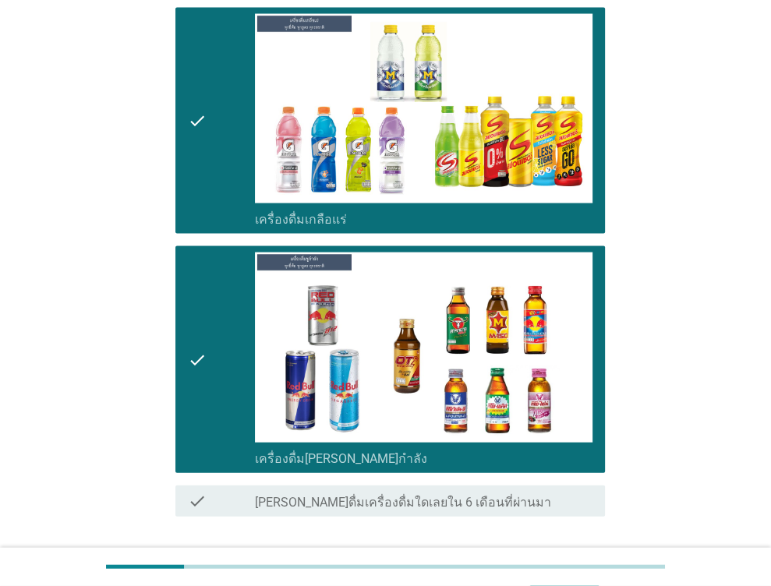
scroll to position [2169, 0]
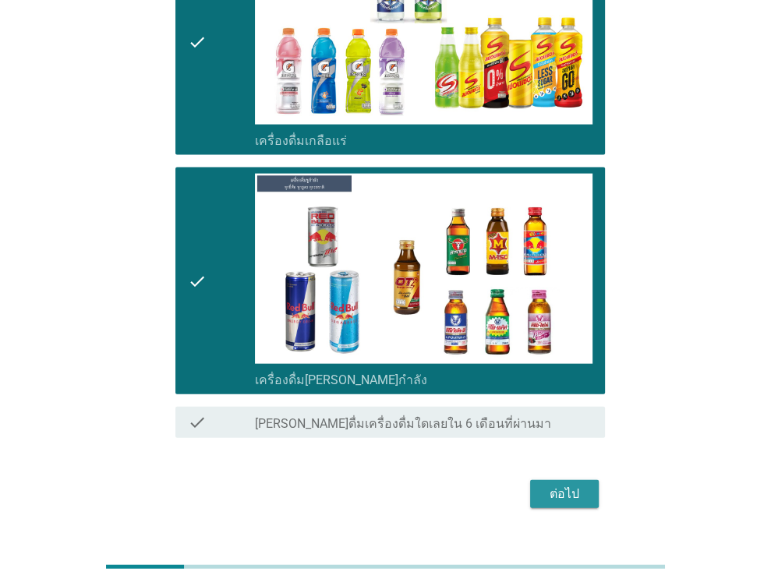
click at [571, 480] on button "ต่อไป" at bounding box center [564, 494] width 69 height 28
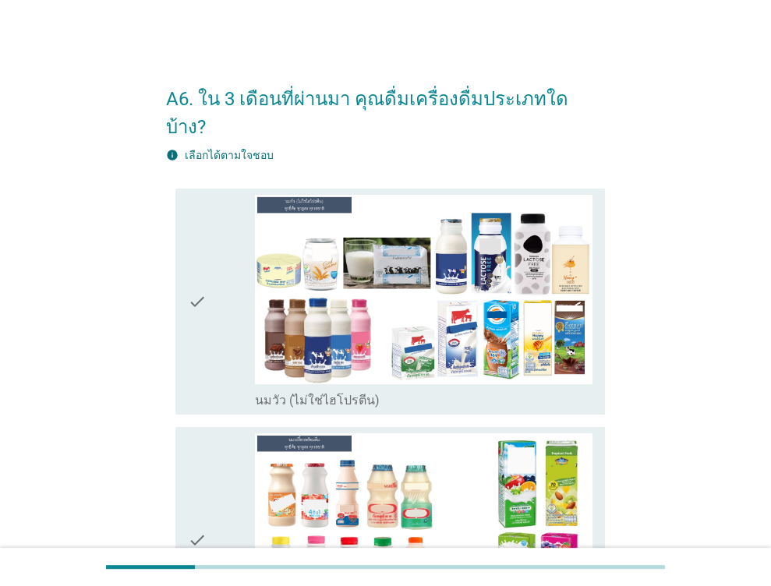
click at [189, 270] on icon "check" at bounding box center [197, 302] width 19 height 214
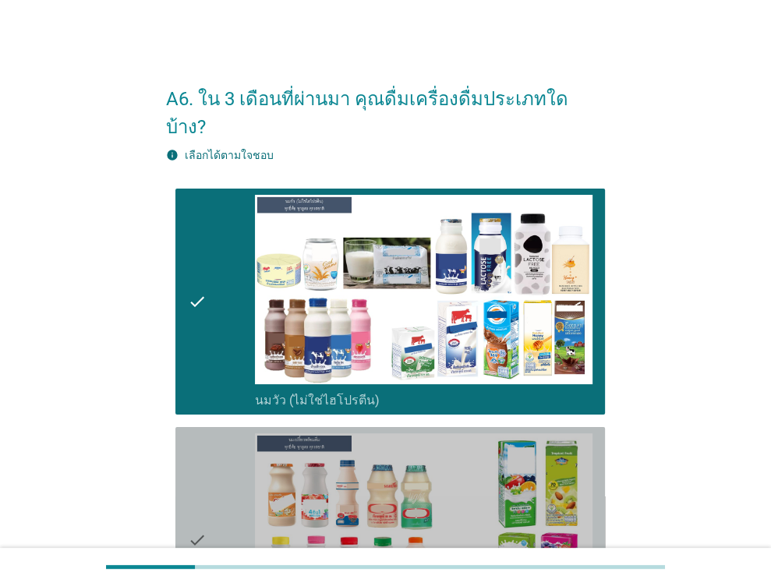
click at [239, 494] on div "check" at bounding box center [222, 540] width 68 height 214
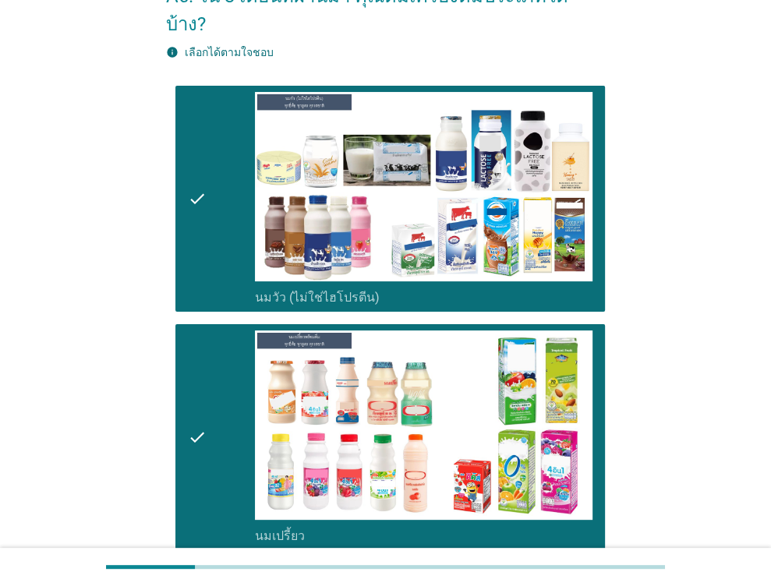
scroll to position [234, 0]
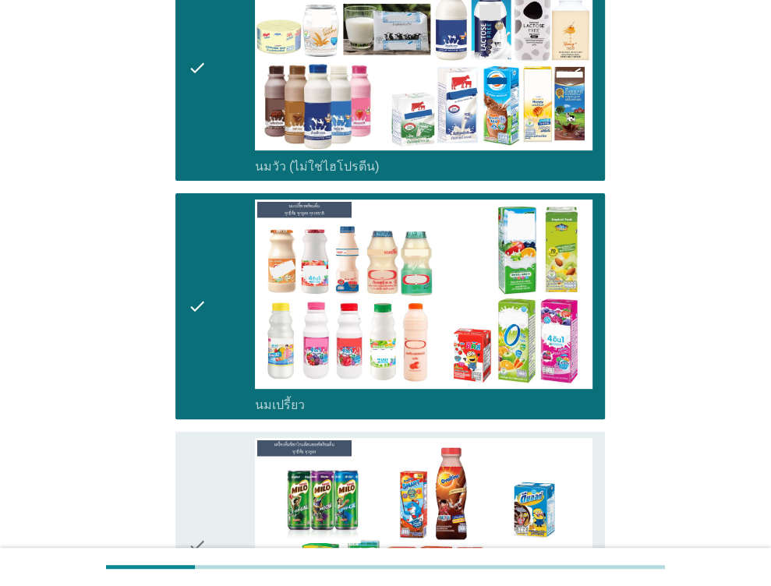
click at [225, 425] on div "check check_box เครื่องดื่มช็อกโกแล็ตมอลต์ แบบพร้อมดื่ม" at bounding box center [385, 544] width 439 height 238
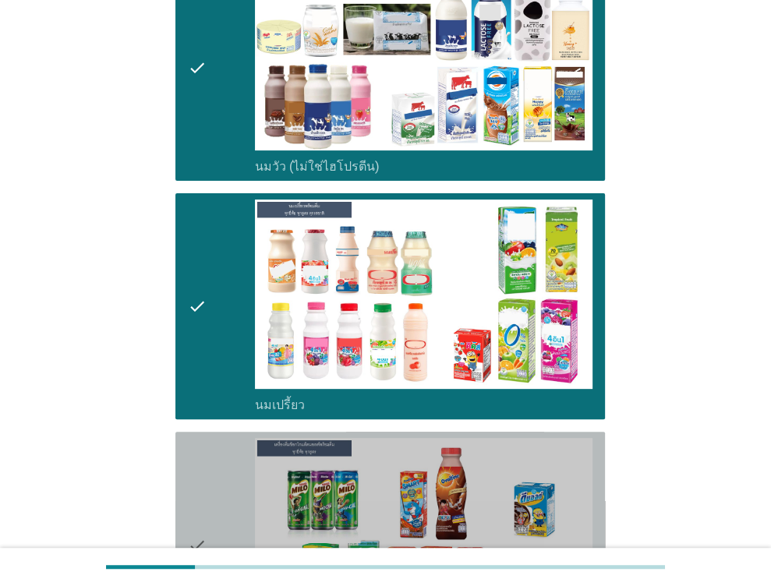
click at [224, 438] on div "check" at bounding box center [222, 545] width 68 height 214
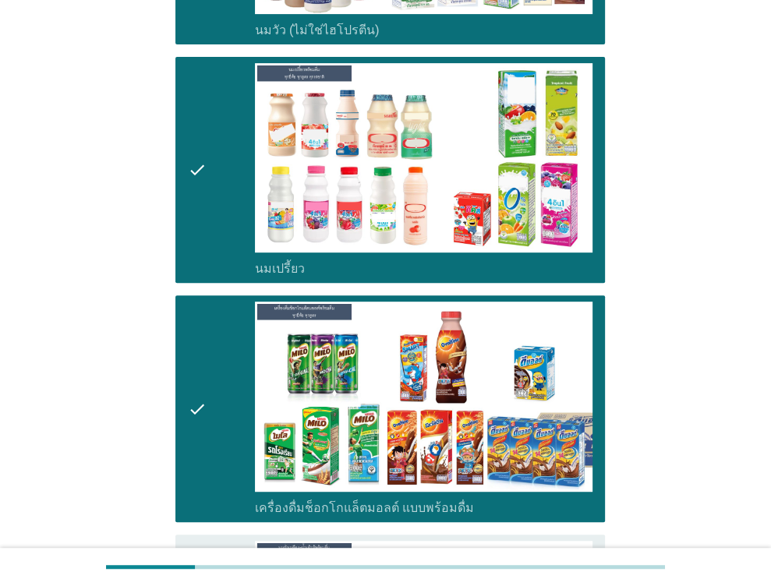
scroll to position [468, 0]
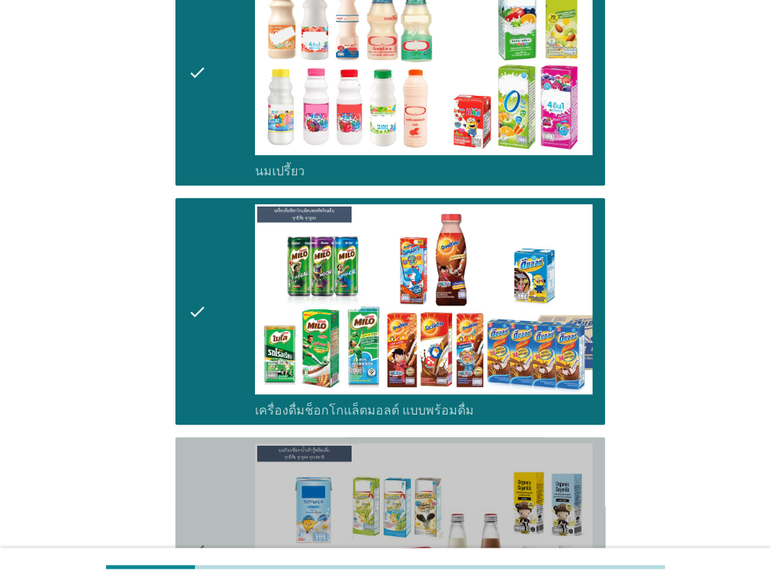
click at [223, 443] on div "check" at bounding box center [222, 550] width 68 height 214
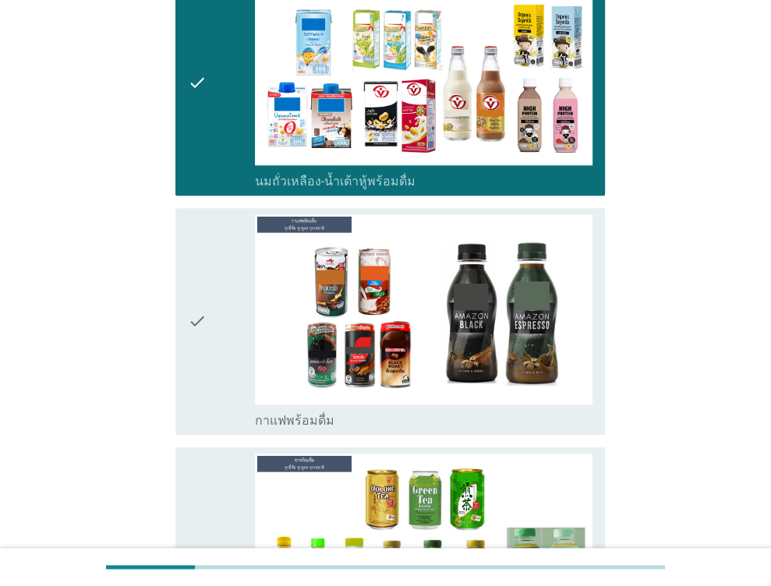
click at [234, 308] on div "check" at bounding box center [222, 321] width 68 height 214
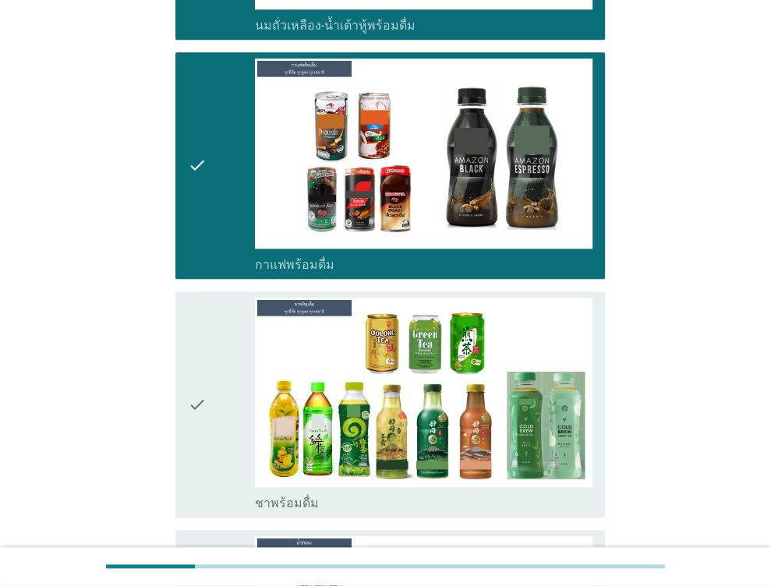
click at [223, 333] on div "check" at bounding box center [222, 405] width 68 height 214
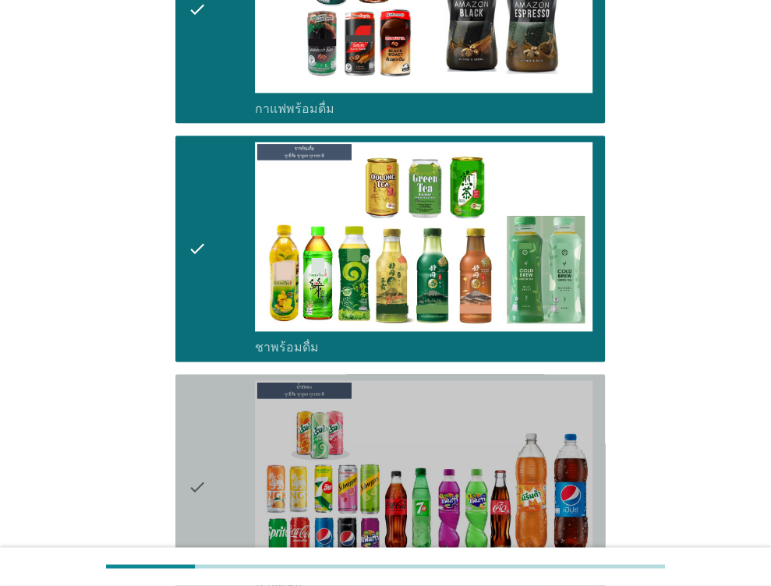
click at [223, 380] on div "check" at bounding box center [222, 487] width 68 height 214
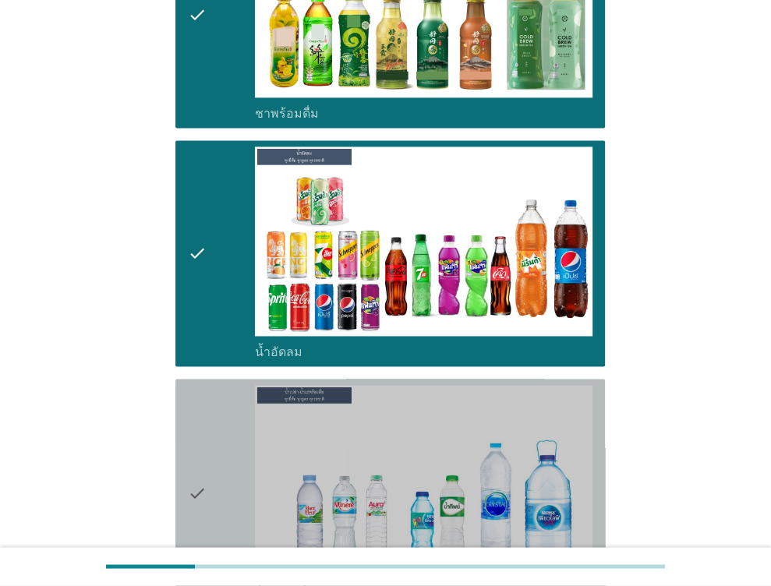
click at [221, 434] on div "check" at bounding box center [222, 492] width 68 height 214
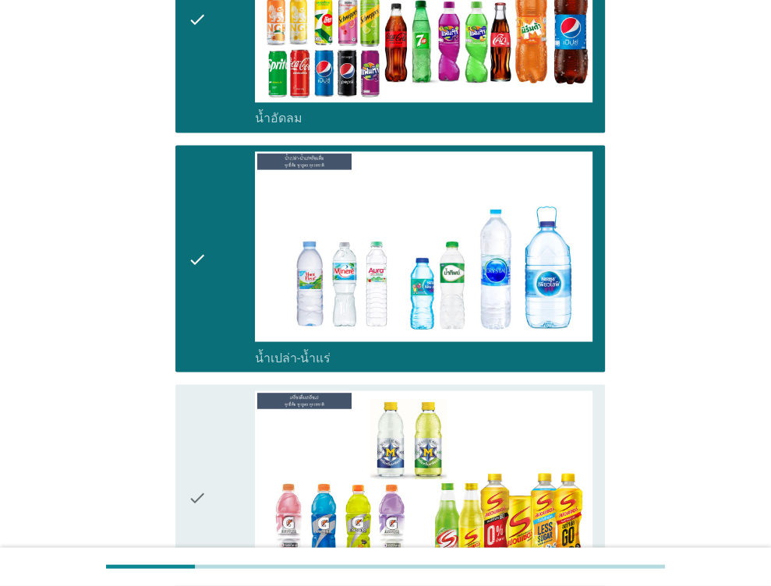
click at [226, 432] on div "check" at bounding box center [222, 497] width 68 height 214
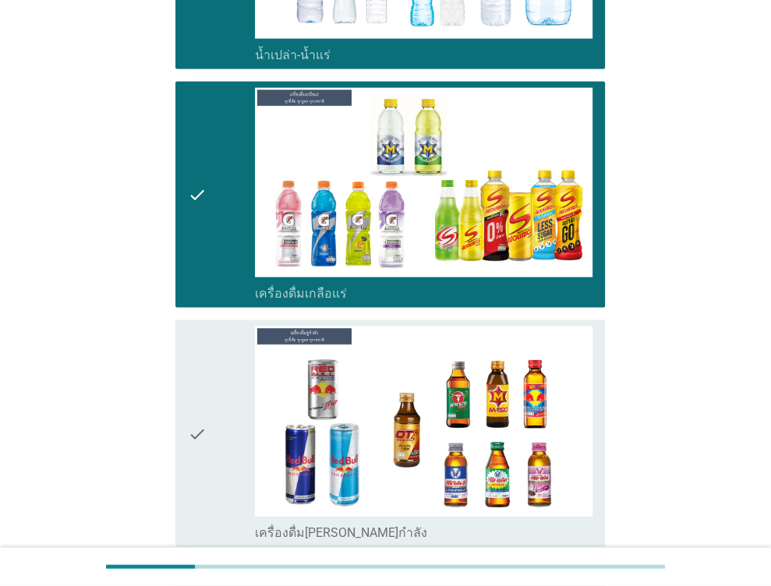
scroll to position [2104, 0]
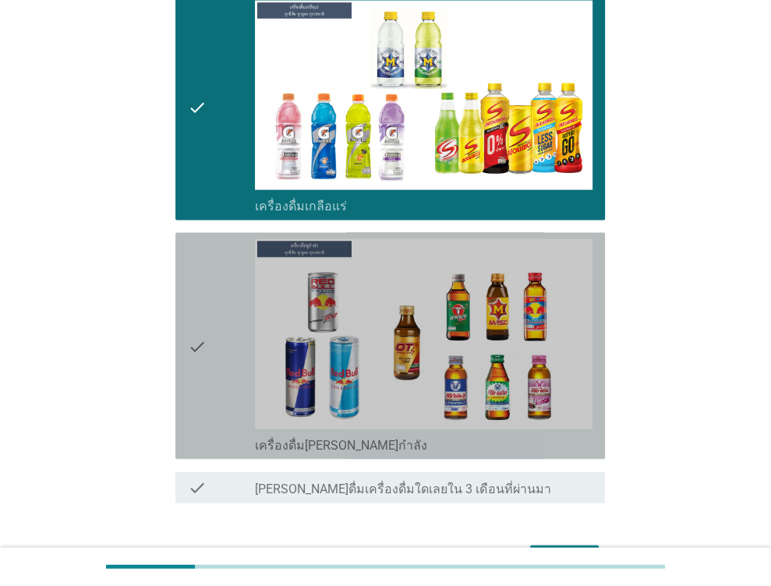
click at [215, 325] on div "check" at bounding box center [222, 346] width 68 height 214
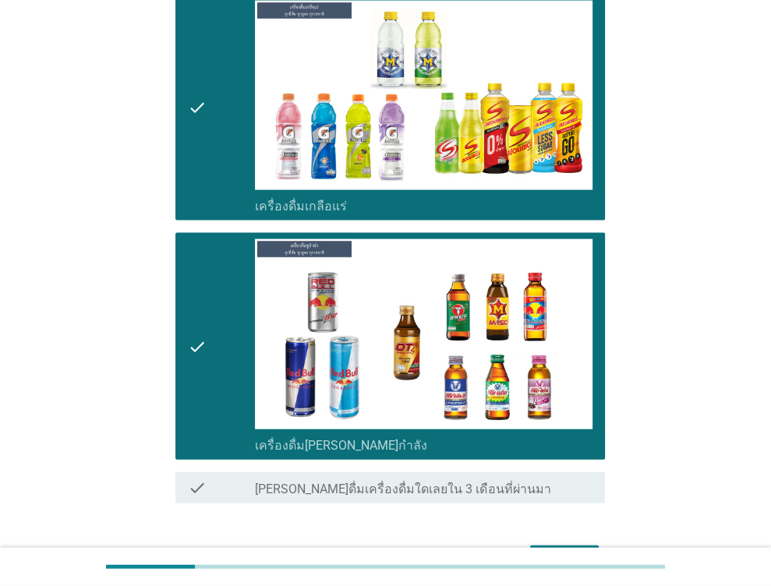
click at [560, 550] on div "ต่อไป" at bounding box center [564, 559] width 44 height 19
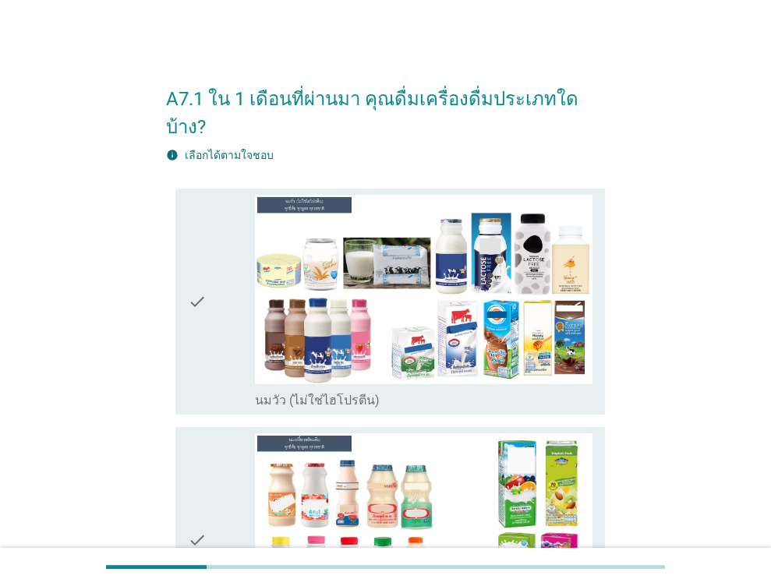
drag, startPoint x: 234, startPoint y: 249, endPoint x: 225, endPoint y: 245, distance: 9.8
click at [233, 249] on div "check" at bounding box center [222, 302] width 68 height 214
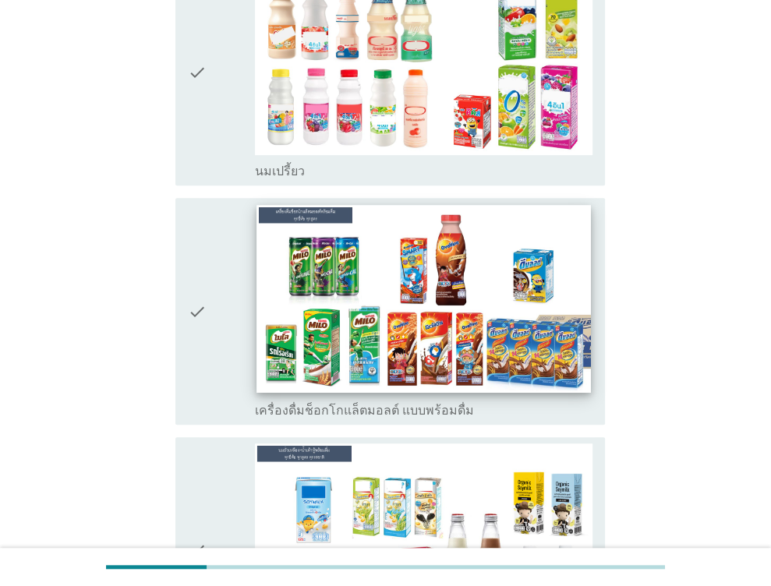
scroll to position [701, 0]
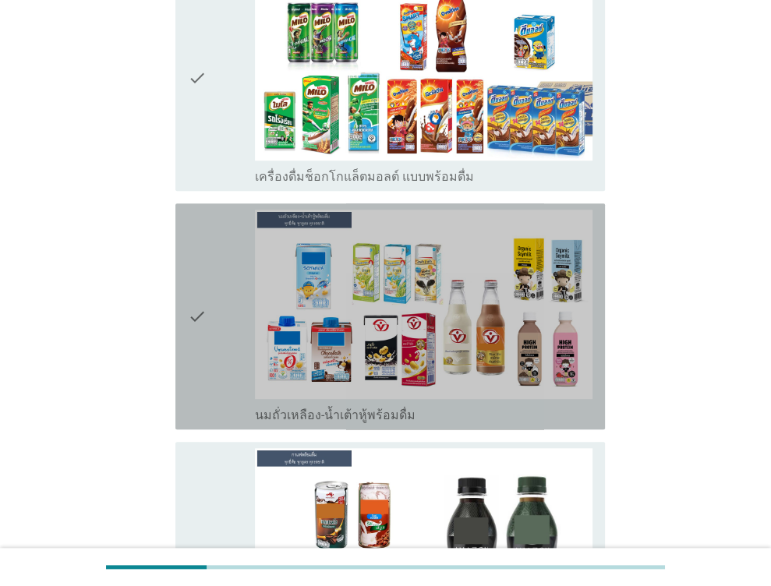
click at [222, 280] on div "check" at bounding box center [222, 317] width 68 height 214
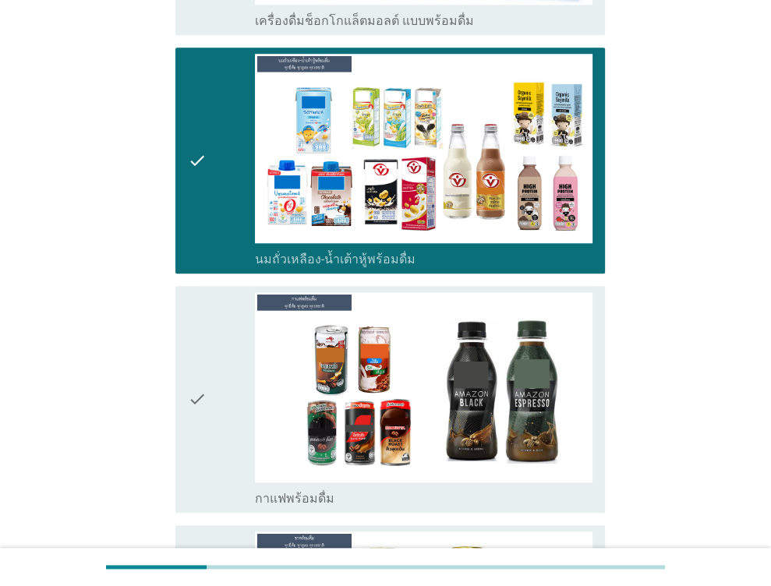
click at [215, 423] on div "check" at bounding box center [222, 399] width 68 height 214
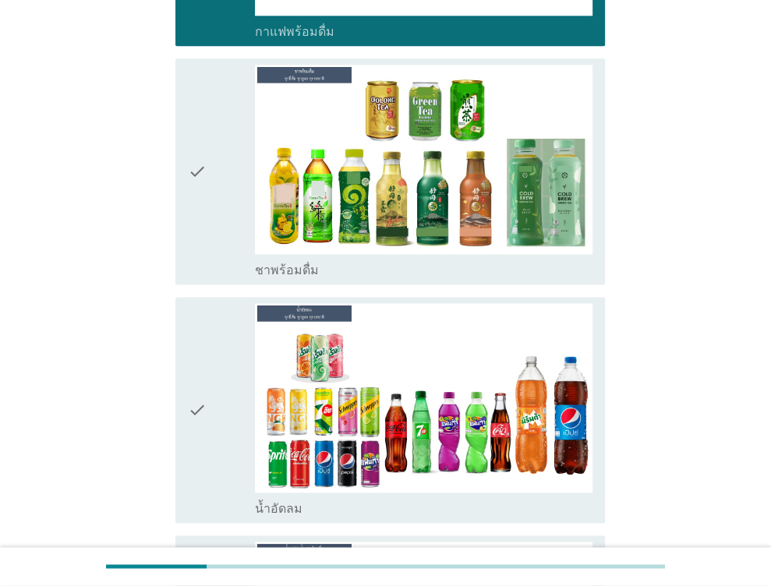
scroll to position [1325, 0]
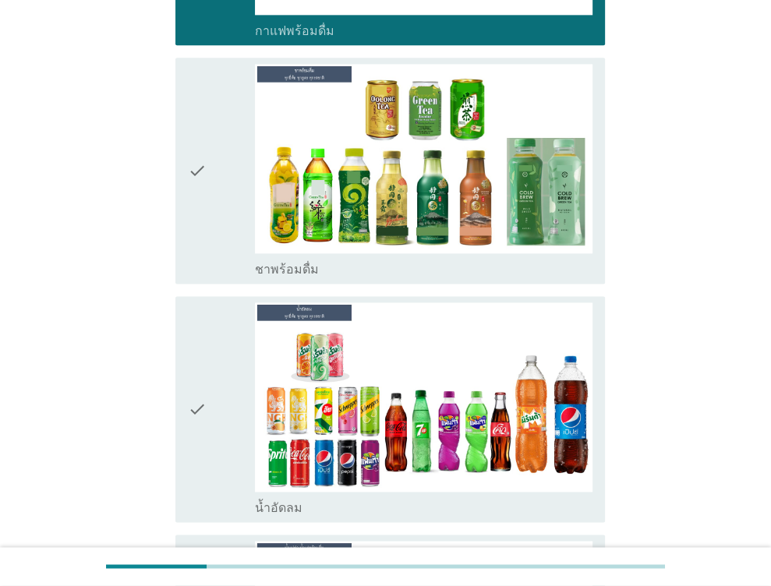
click at [212, 341] on div "check" at bounding box center [222, 409] width 68 height 214
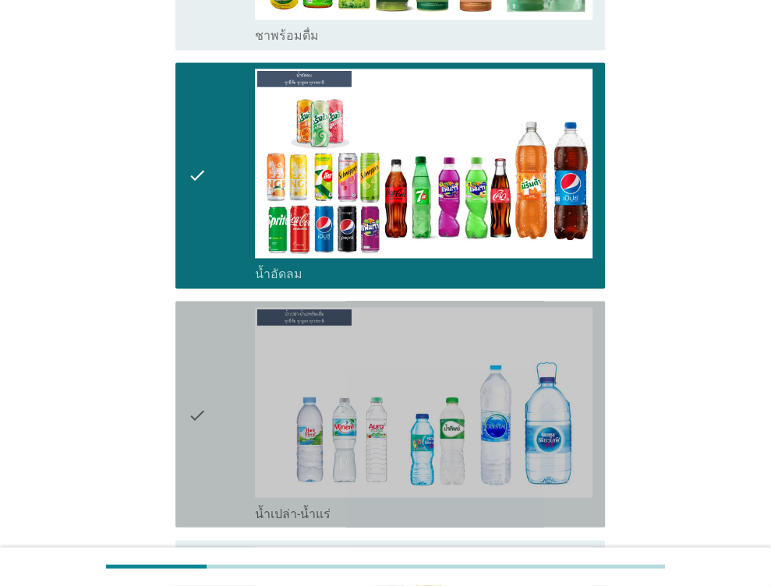
click at [243, 439] on div "check" at bounding box center [222, 414] width 68 height 214
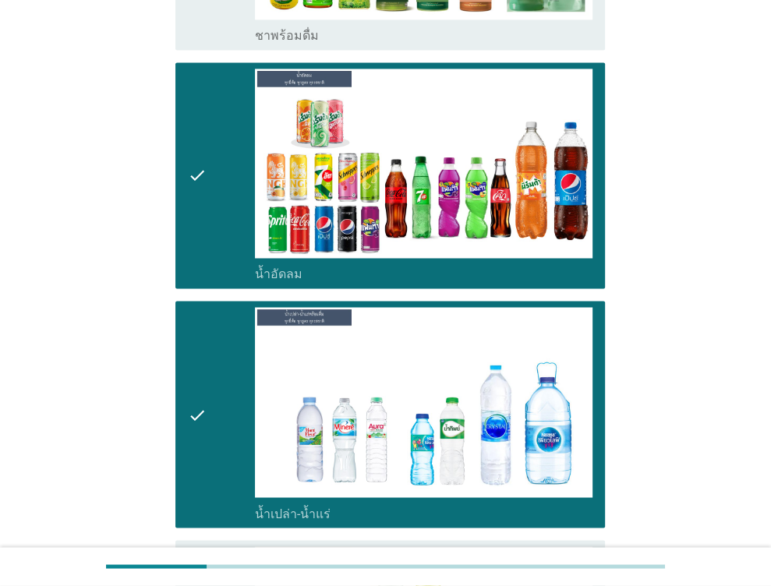
scroll to position [1870, 0]
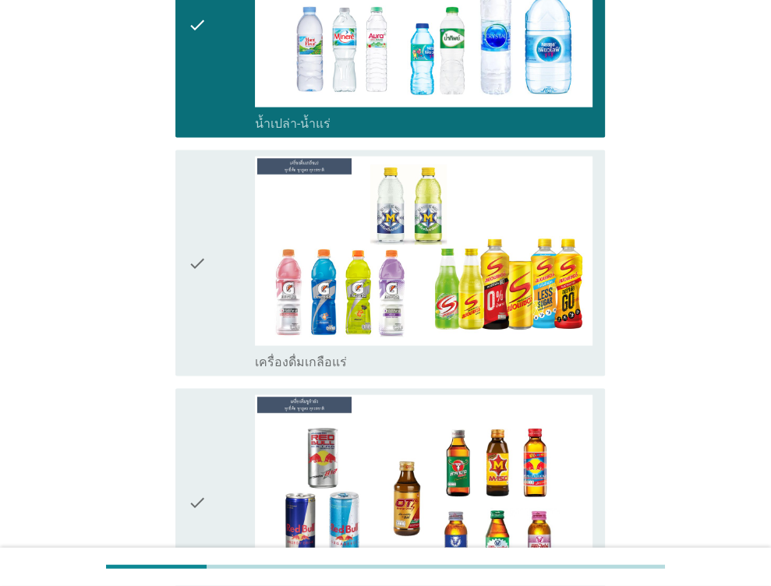
click at [203, 433] on icon "check" at bounding box center [197, 502] width 19 height 214
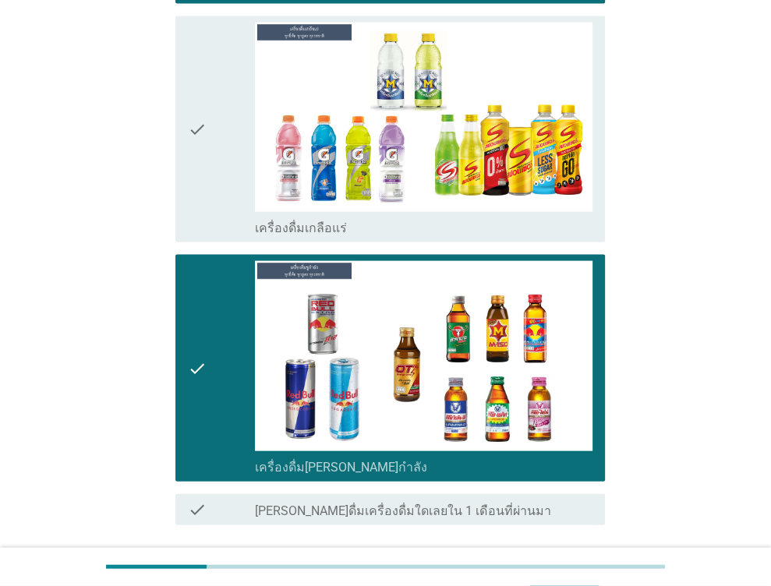
scroll to position [2169, 0]
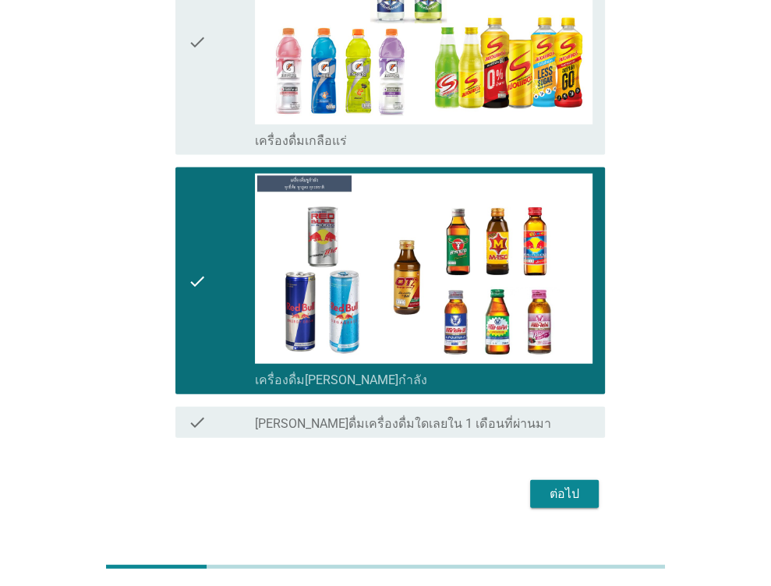
click at [570, 485] on div "ต่อไป" at bounding box center [564, 494] width 44 height 19
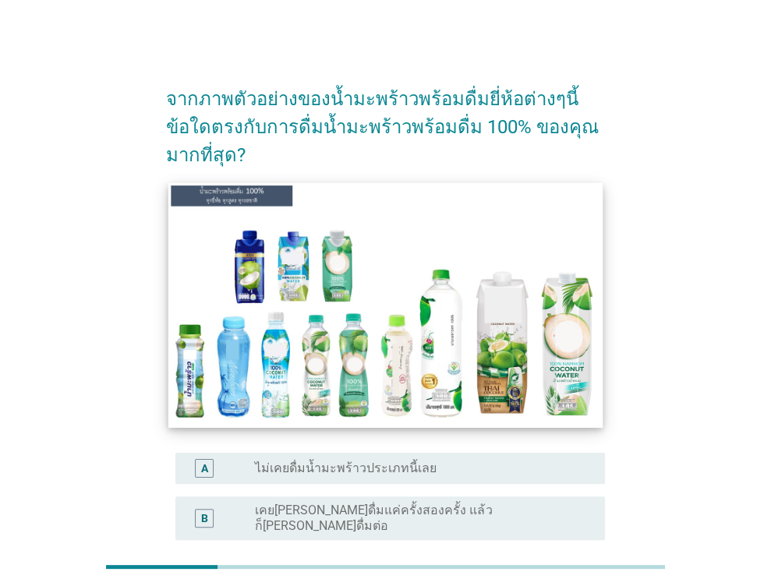
scroll to position [234, 0]
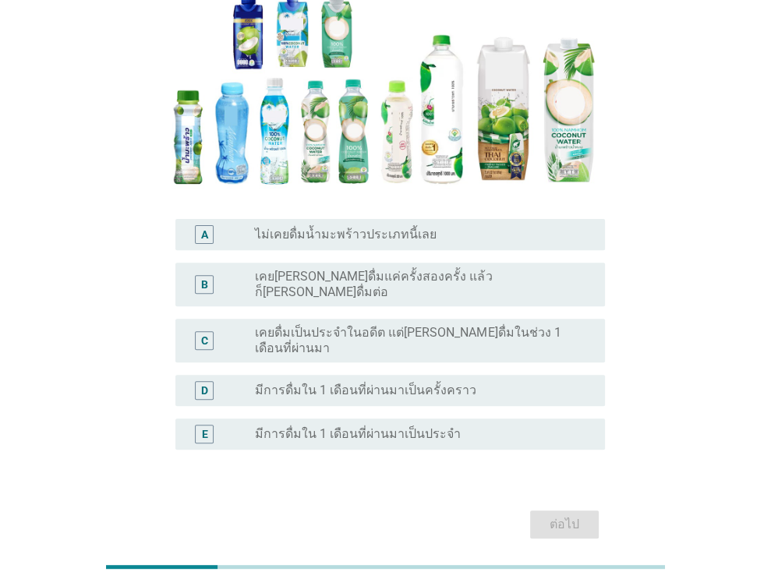
click at [330, 325] on label "เคยดื่มเป็นประจำในอดีต แต่[PERSON_NAME]ดื่มในช่วง 1 เดือนที่ผ่านมา" at bounding box center [417, 340] width 325 height 31
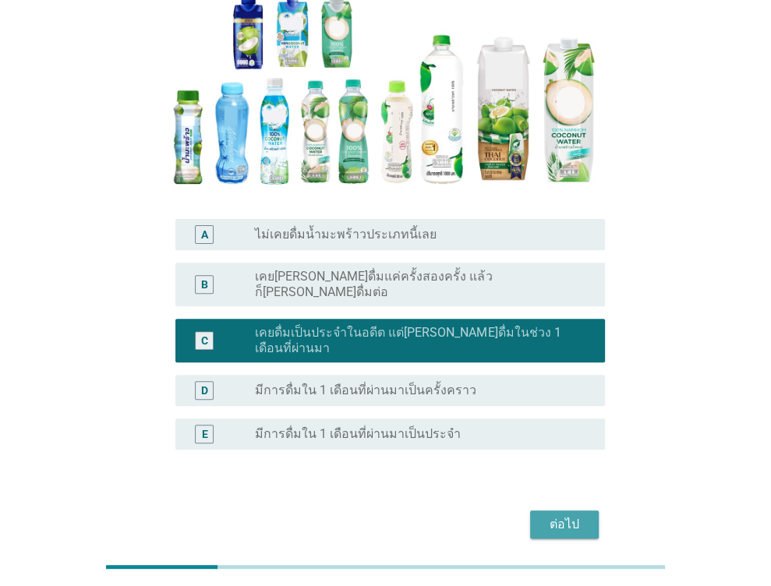
click at [570, 515] on div "ต่อไป" at bounding box center [564, 524] width 44 height 19
